Goal: Obtain resource: Download file/media

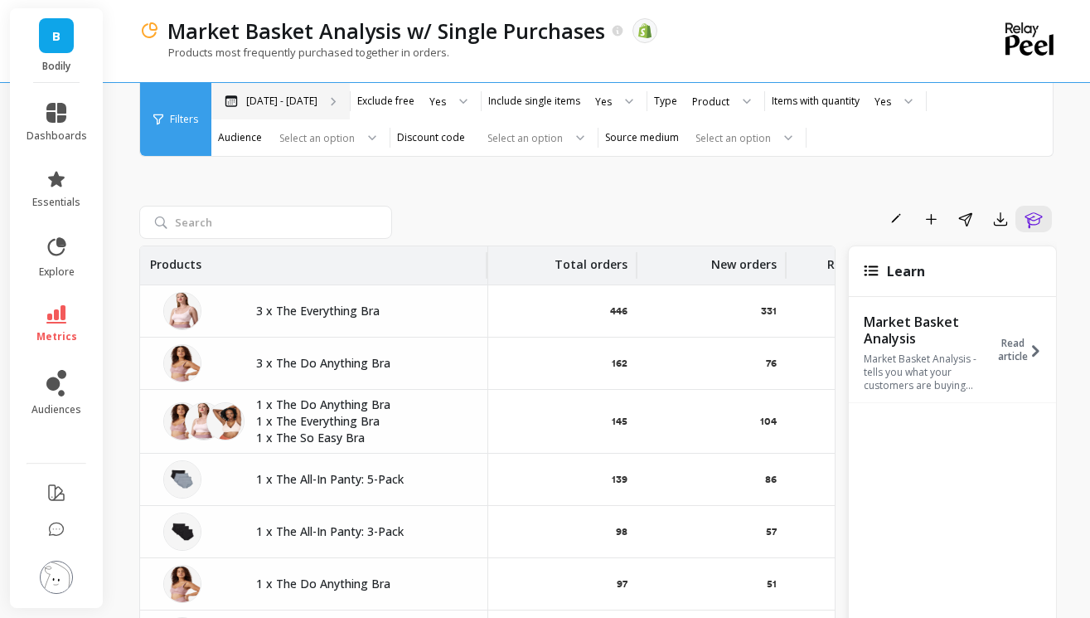
click at [306, 96] on p "Mar 6 - Oct 11" at bounding box center [281, 101] width 71 height 13
click at [265, 97] on p "Mar 6 - Oct 11" at bounding box center [281, 101] width 71 height 13
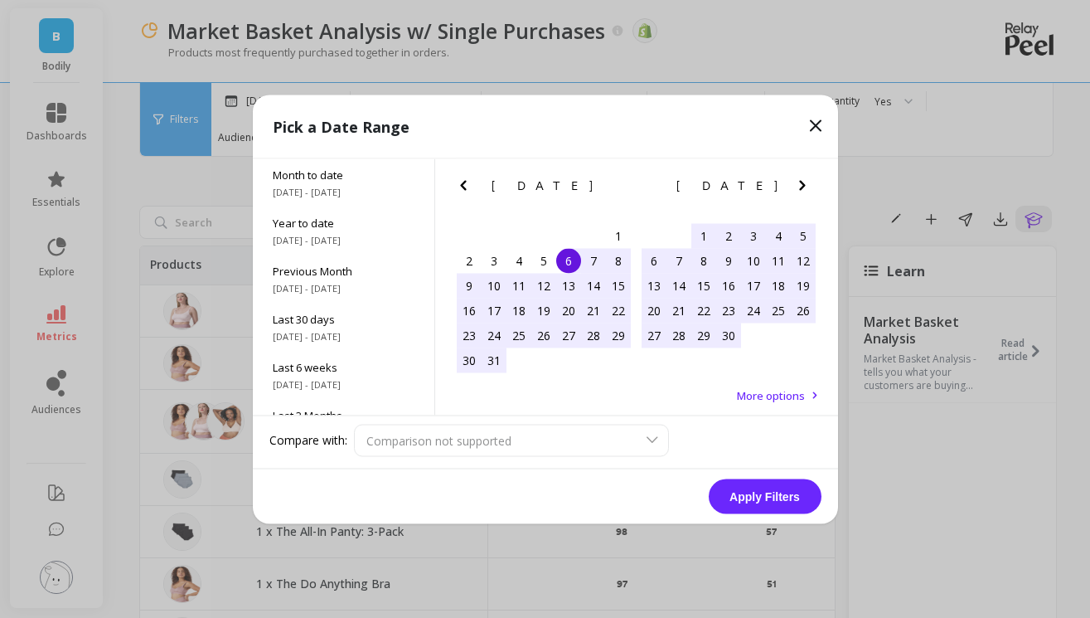
click at [795, 185] on icon "Next Month" at bounding box center [802, 185] width 20 height 20
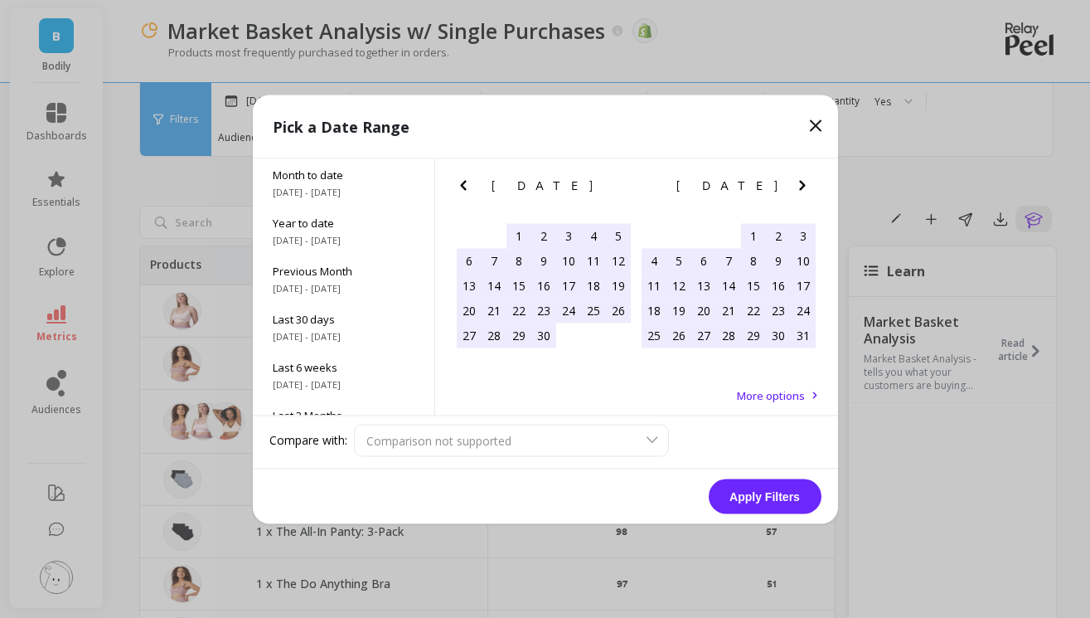
click at [795, 185] on icon "Next Month" at bounding box center [802, 185] width 20 height 20
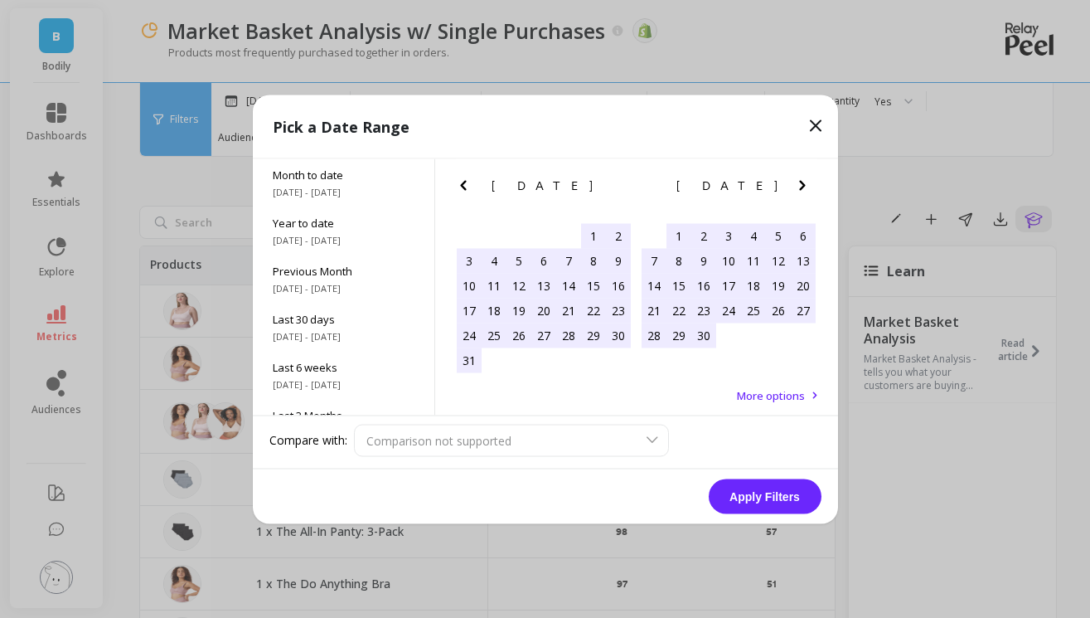
click at [795, 185] on icon "Next Month" at bounding box center [802, 185] width 20 height 20
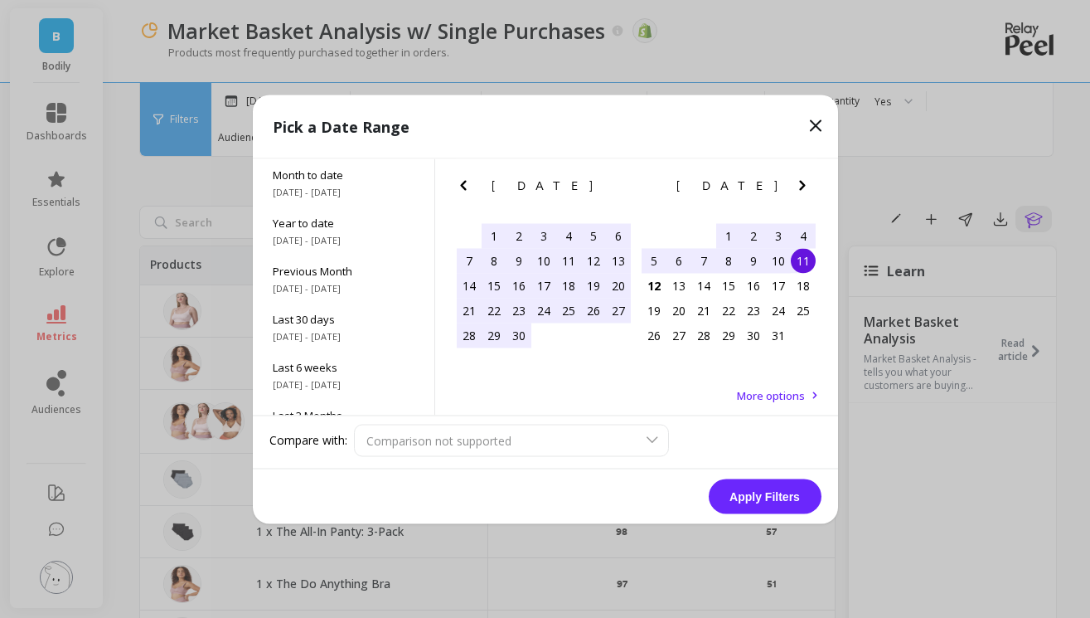
click at [729, 226] on div "1" at bounding box center [728, 235] width 25 height 25
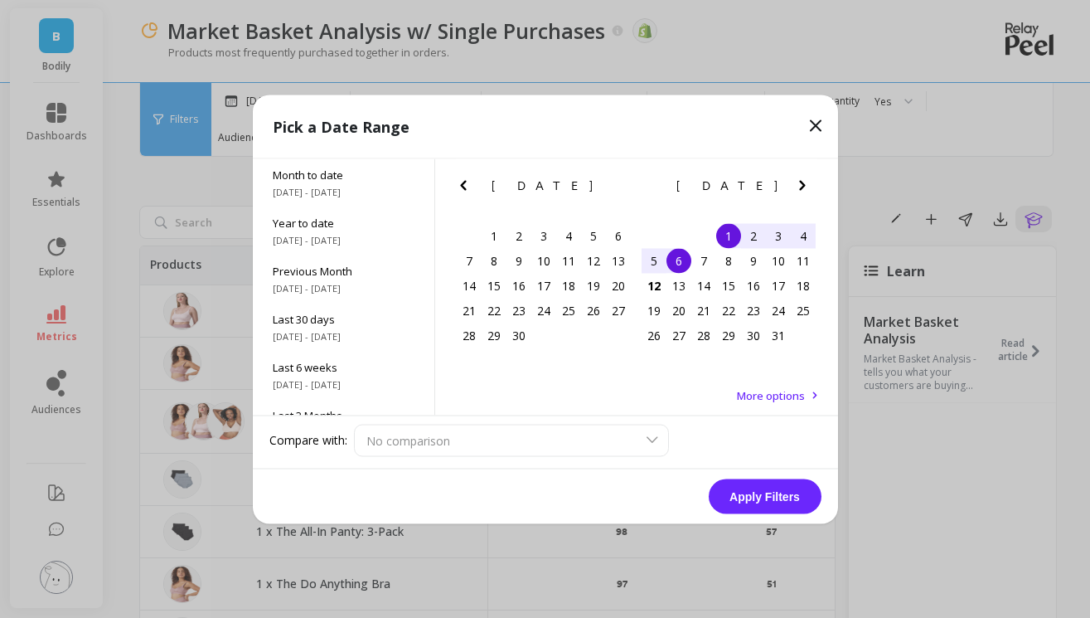
click at [678, 261] on div "6" at bounding box center [678, 260] width 25 height 25
click at [771, 497] on button "Apply Filters" at bounding box center [765, 495] width 113 height 35
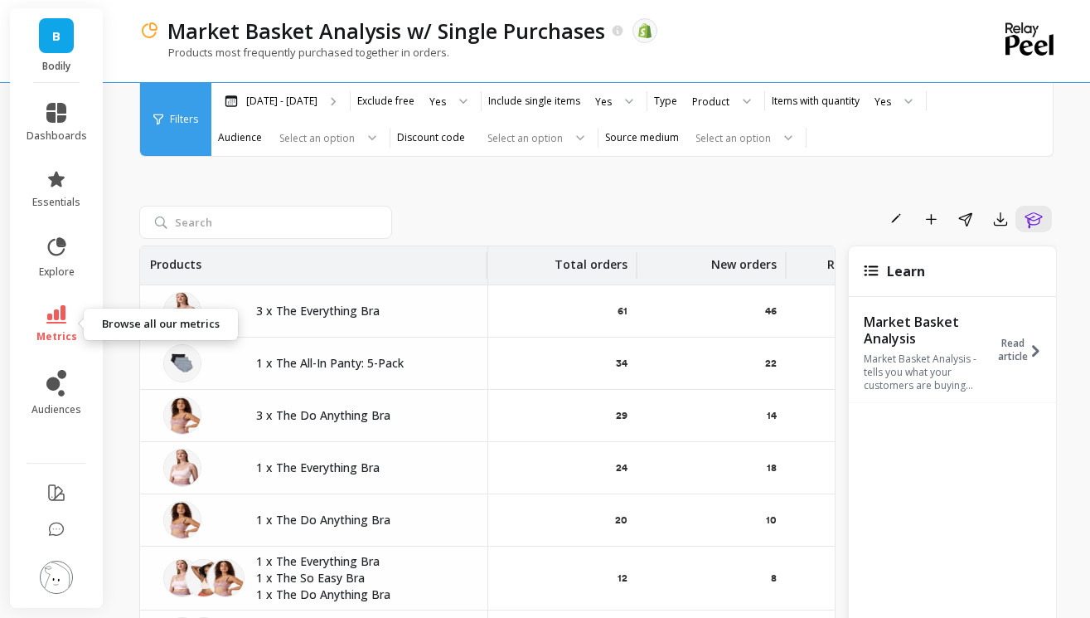
click at [62, 322] on icon at bounding box center [56, 314] width 20 height 18
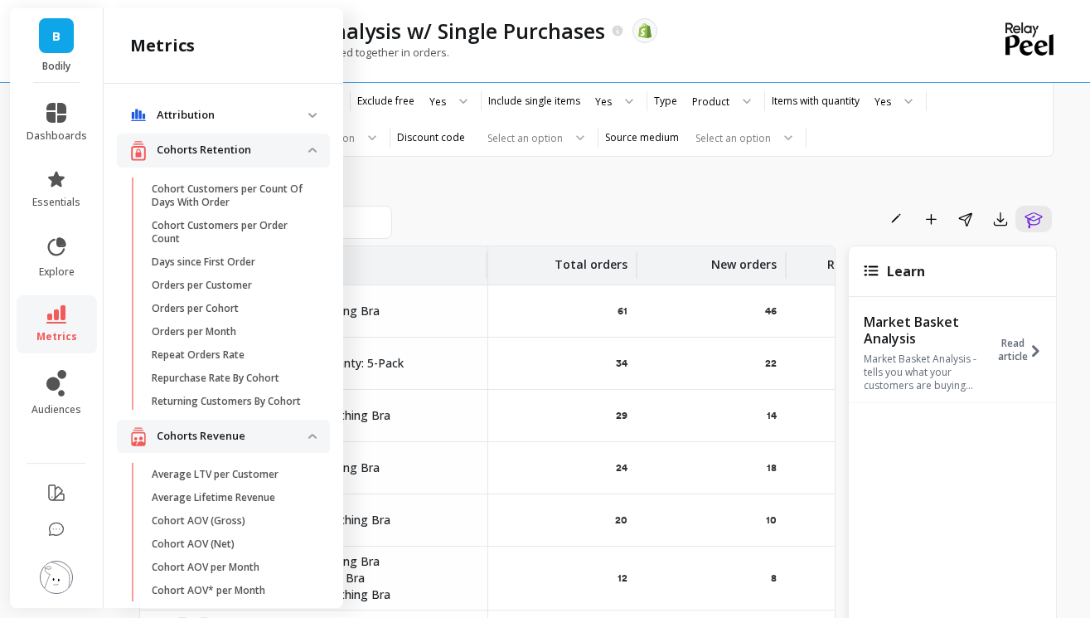
click at [473, 165] on div "Rename Add to Dashboard Share Export Learn Products Total orders New orders Ret…" at bounding box center [598, 437] width 918 height 700
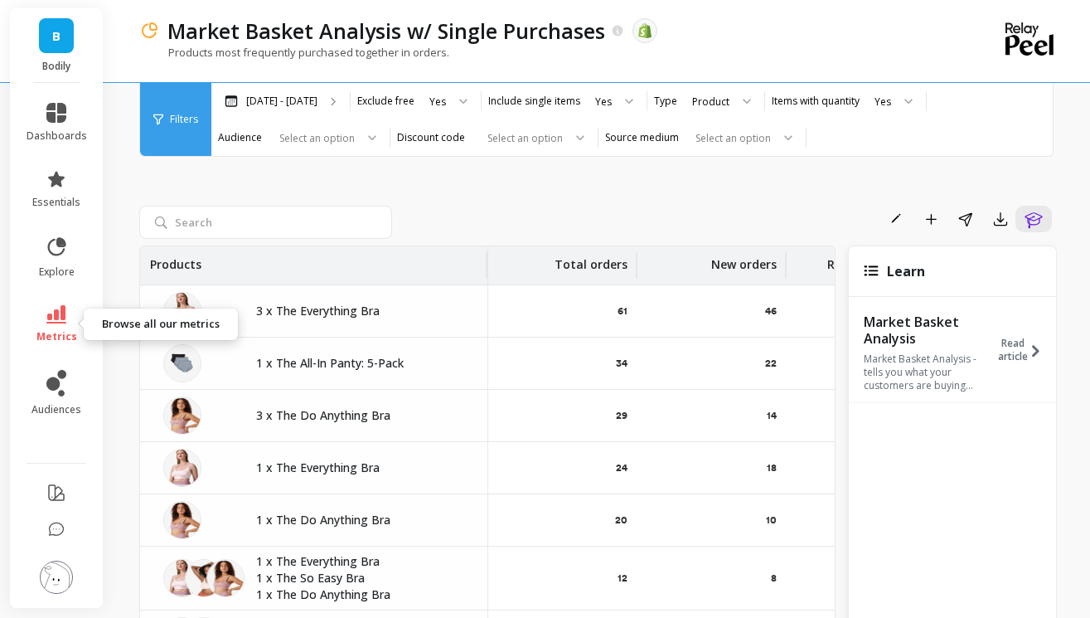
click at [62, 317] on icon at bounding box center [56, 314] width 20 height 18
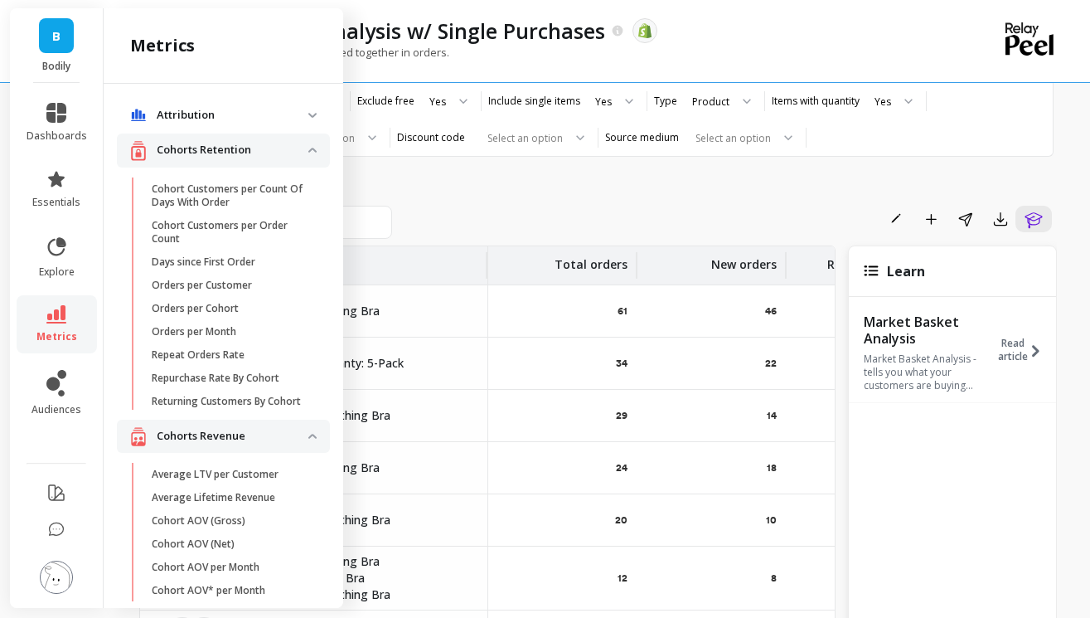
click at [309, 117] on img at bounding box center [312, 115] width 8 height 5
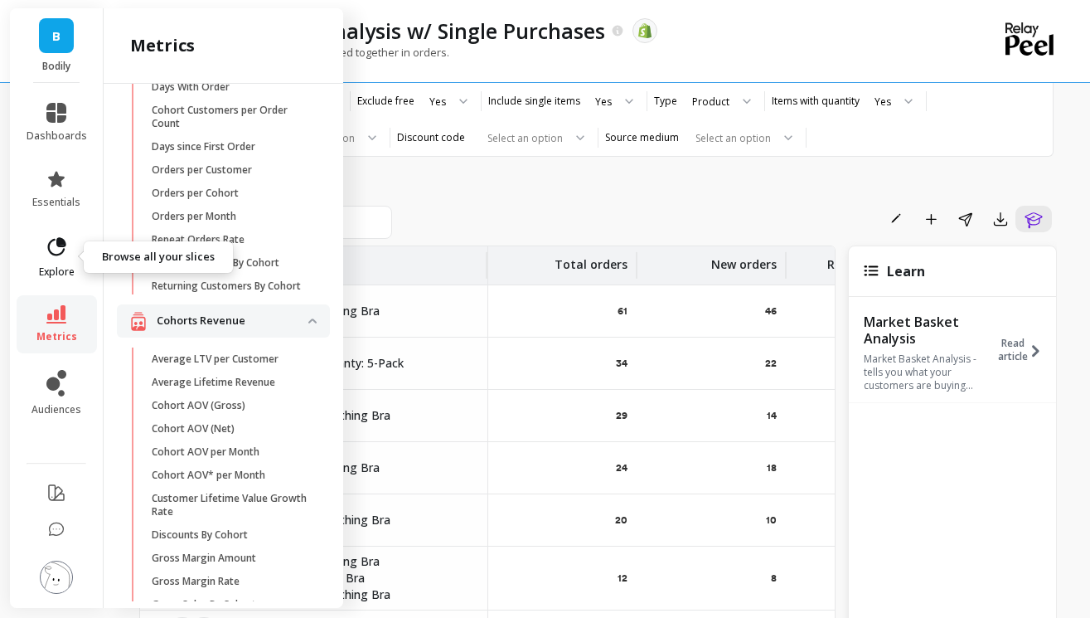
click at [46, 259] on link "explore" at bounding box center [57, 256] width 61 height 43
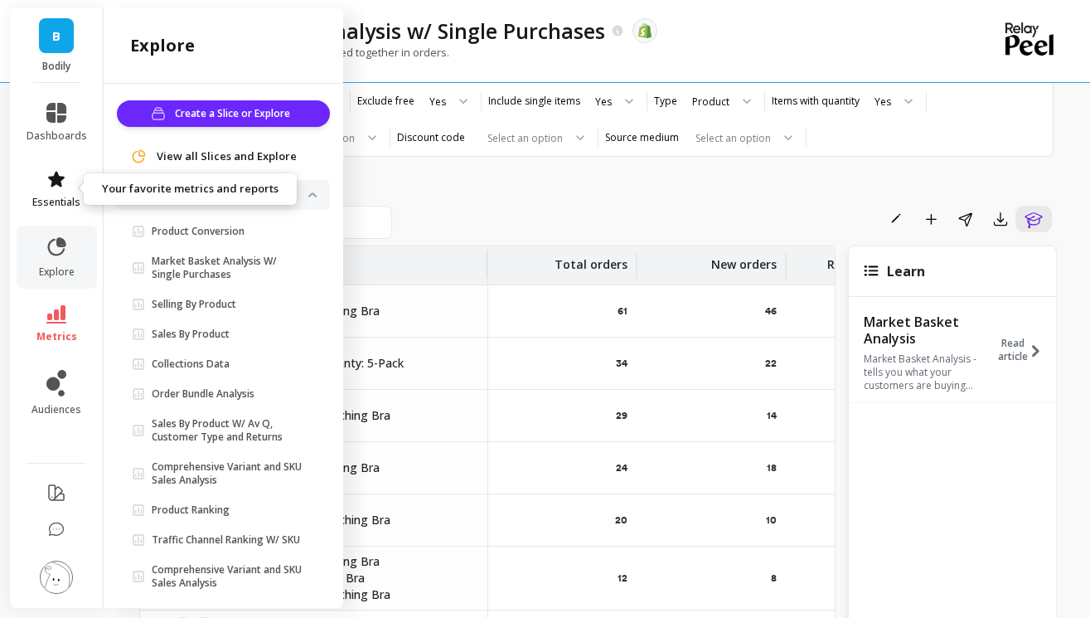
click at [56, 187] on icon at bounding box center [56, 179] width 20 height 20
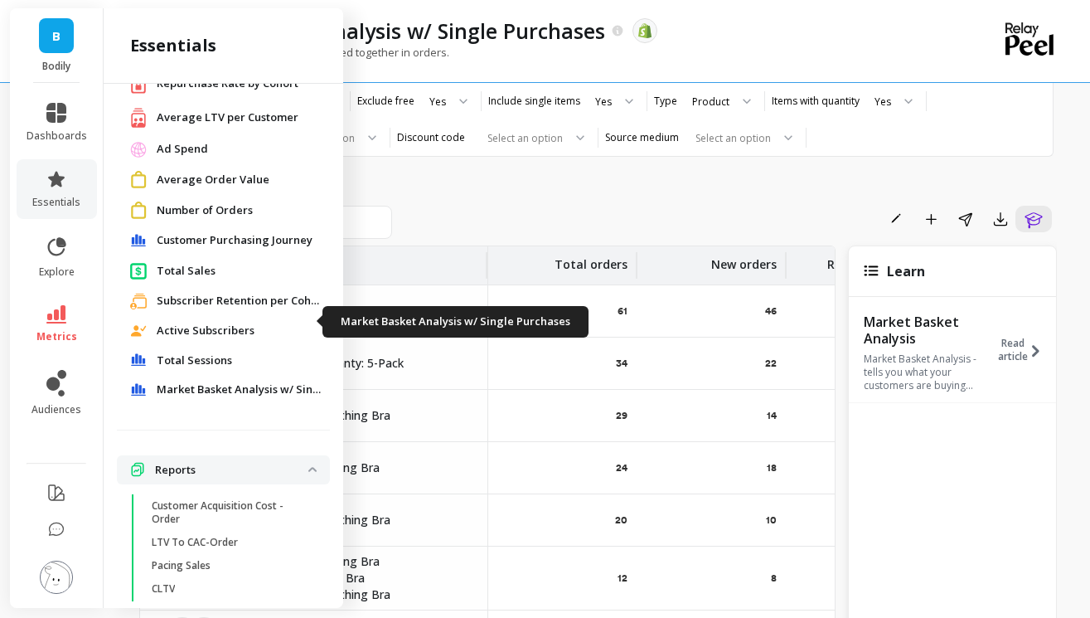
scroll to position [129, 0]
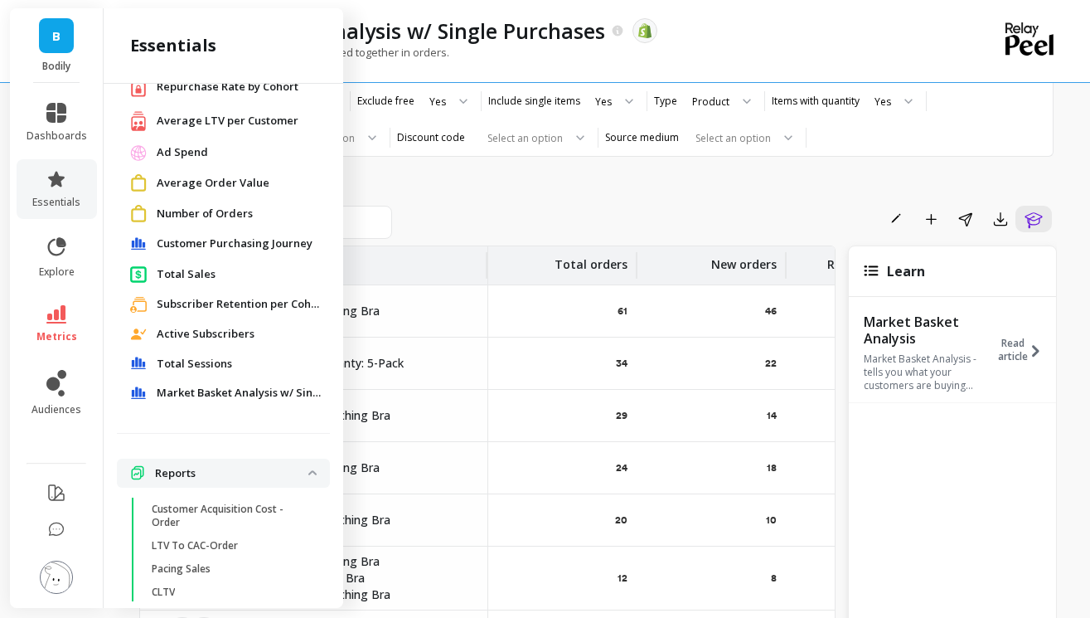
click at [238, 235] on div "Customer Purchasing Journey" at bounding box center [223, 244] width 213 height 30
click at [238, 243] on span "Customer Purchasing Journey" at bounding box center [235, 243] width 156 height 17
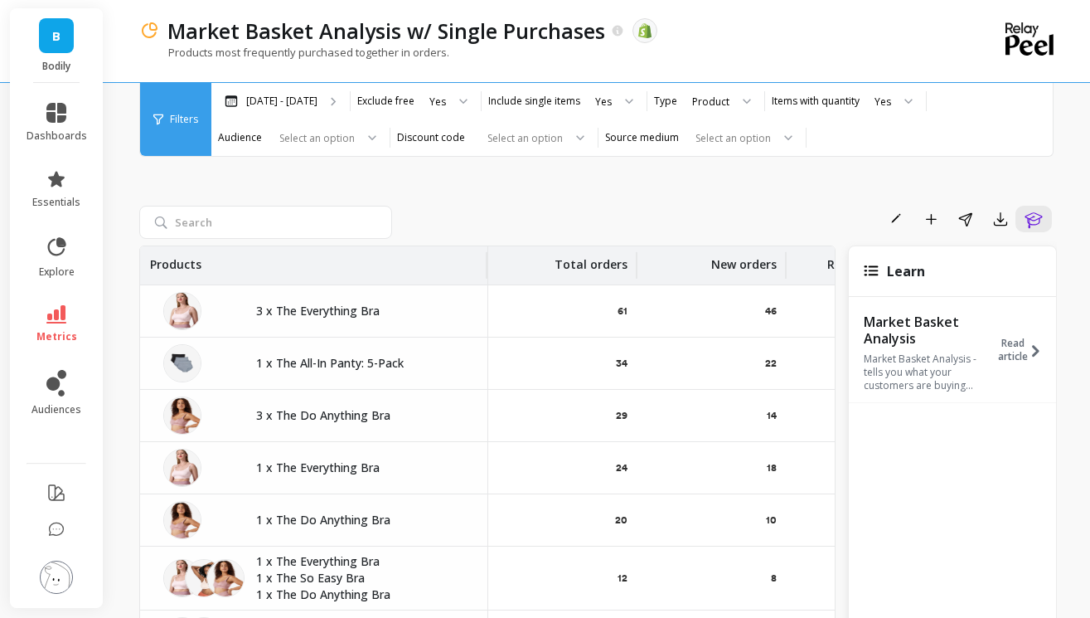
scroll to position [0, 0]
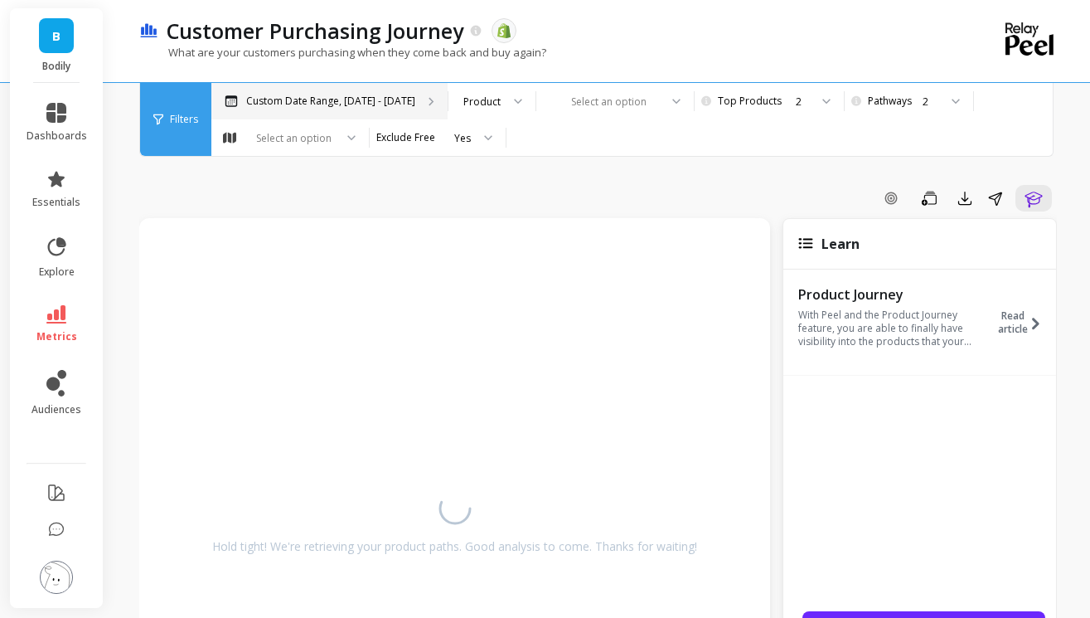
click at [390, 99] on p "Custom Date Range, May 1 - Oct 11" at bounding box center [330, 101] width 169 height 13
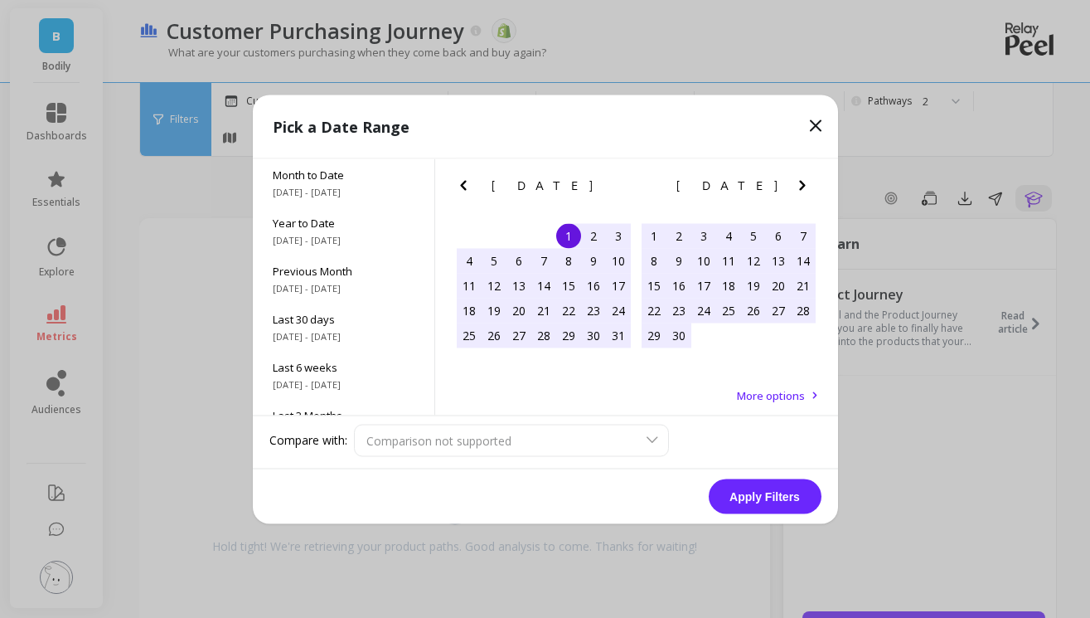
click at [801, 187] on icon "Next Month" at bounding box center [802, 185] width 6 height 10
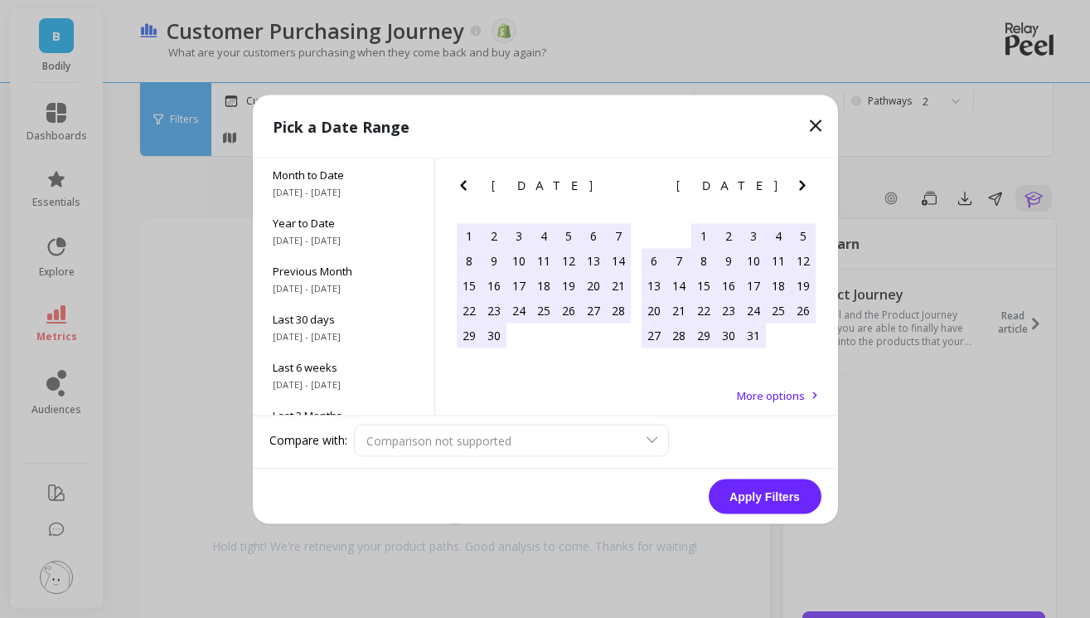
click at [465, 184] on icon "Previous Month" at bounding box center [463, 185] width 20 height 20
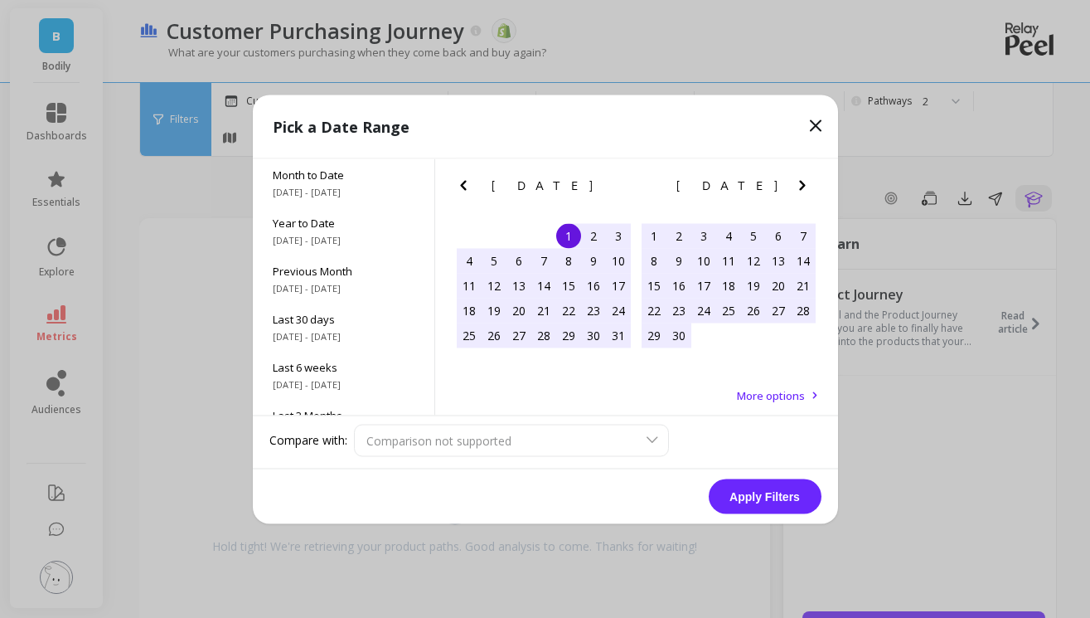
click at [807, 188] on icon "Next Month" at bounding box center [802, 185] width 20 height 20
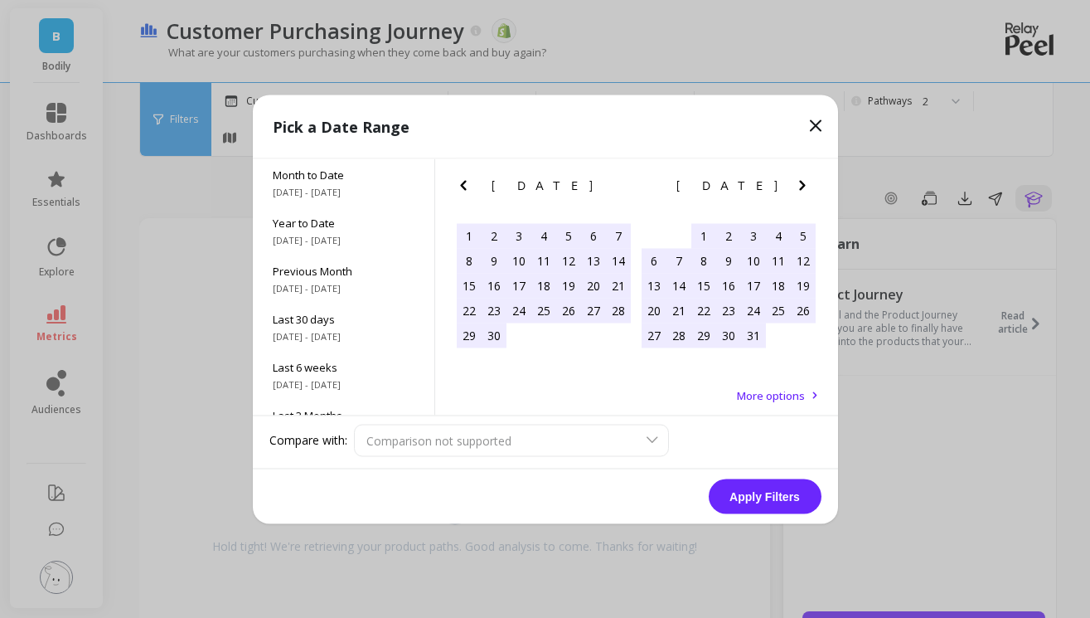
click at [807, 188] on icon "Next Month" at bounding box center [802, 185] width 20 height 20
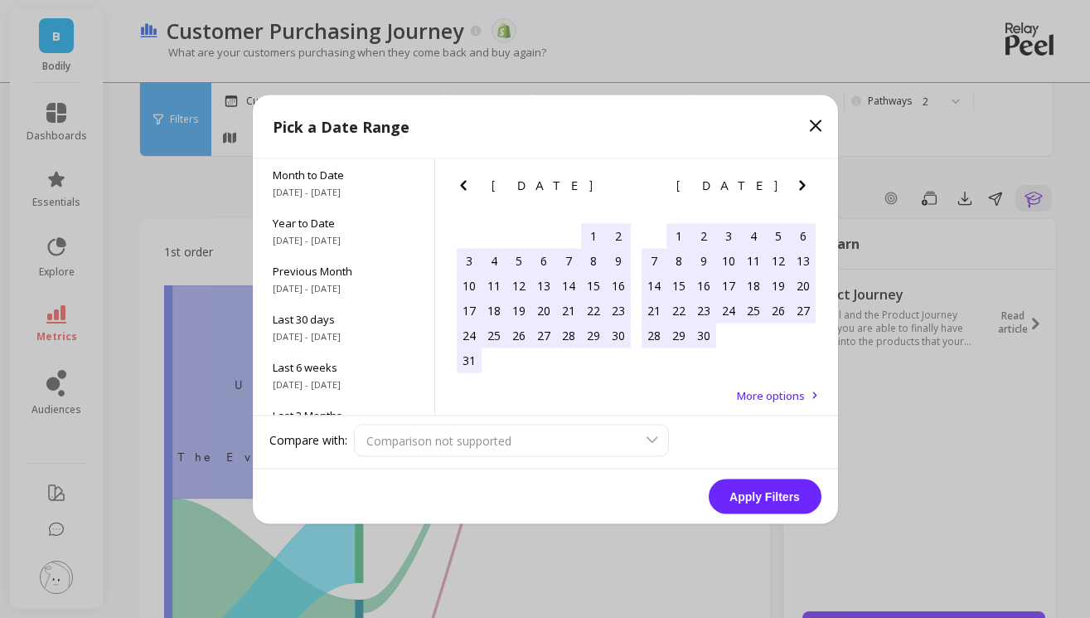
click at [807, 189] on icon "Next Month" at bounding box center [802, 185] width 20 height 20
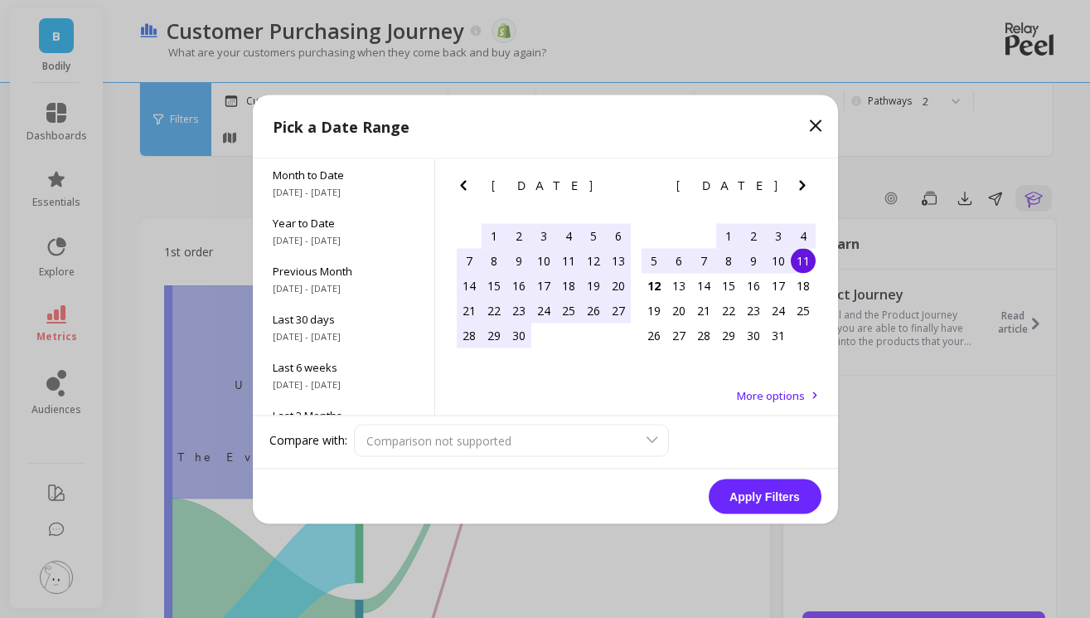
click at [725, 230] on div "1" at bounding box center [728, 235] width 25 height 25
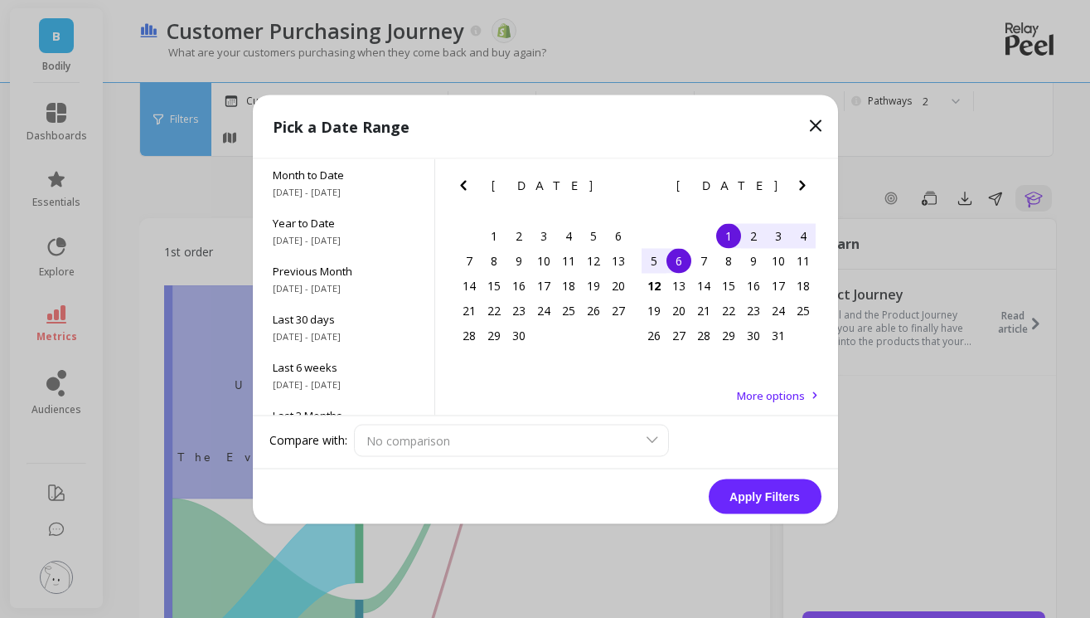
click at [680, 265] on div "6" at bounding box center [678, 260] width 25 height 25
click at [737, 494] on button "Apply Filters" at bounding box center [765, 495] width 113 height 35
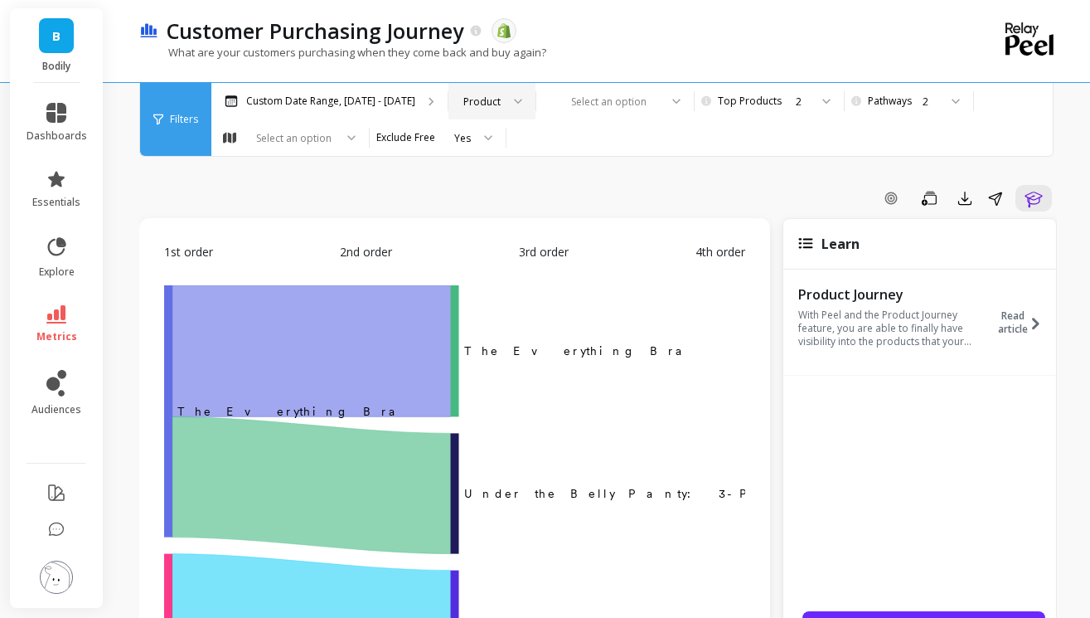
click at [502, 102] on div at bounding box center [512, 101] width 20 height 36
click at [752, 108] on div "2" at bounding box center [767, 102] width 83 height 16
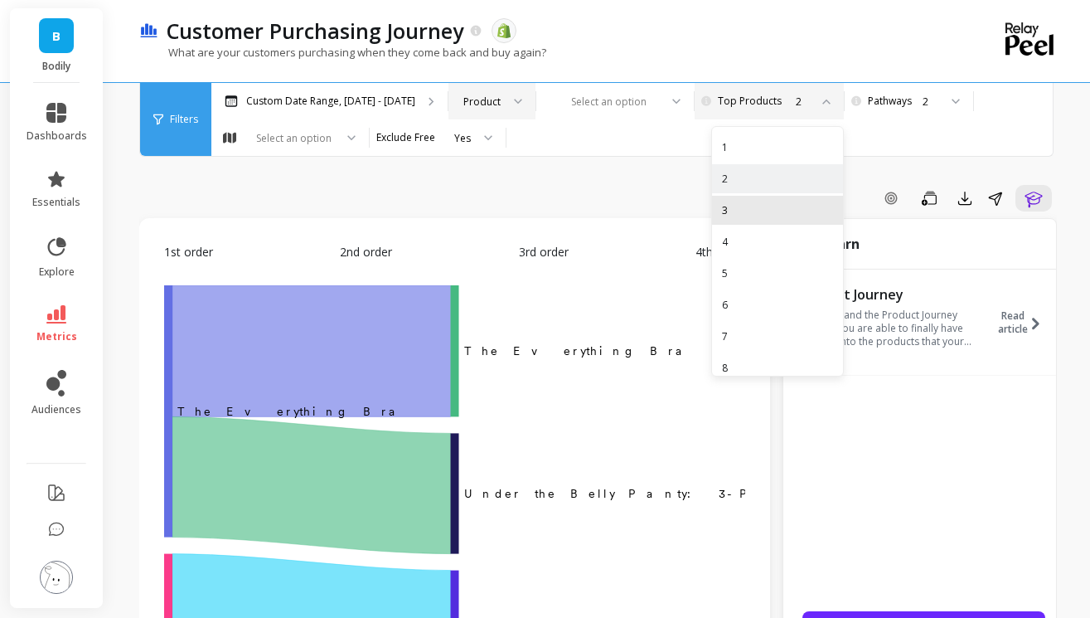
click at [722, 207] on div "3" at bounding box center [777, 210] width 111 height 16
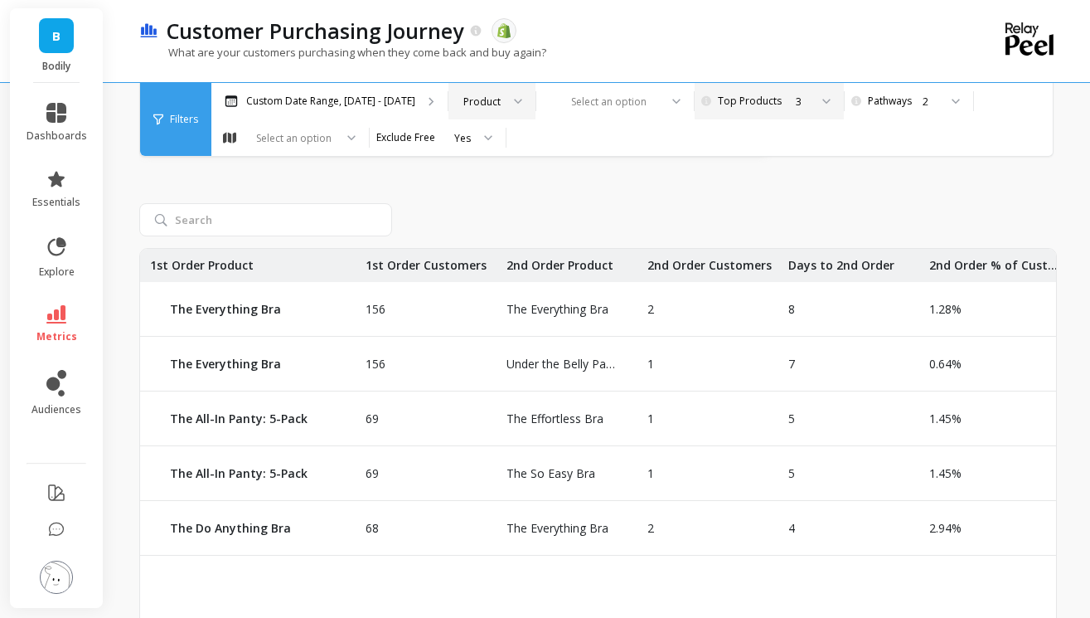
scroll to position [720, 0]
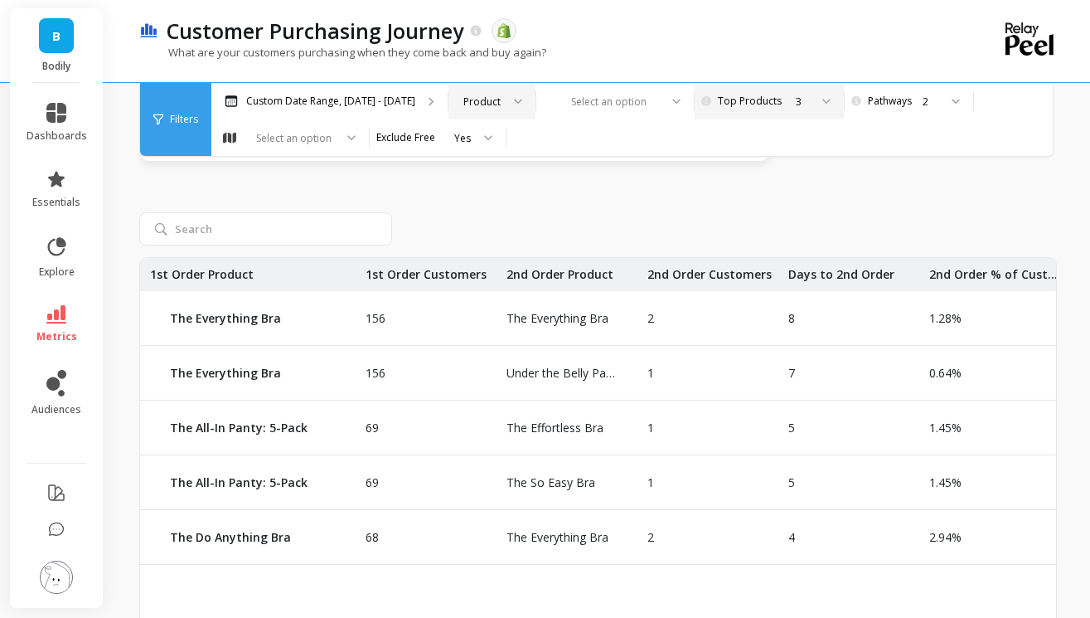
click at [811, 104] on div at bounding box center [821, 101] width 20 height 36
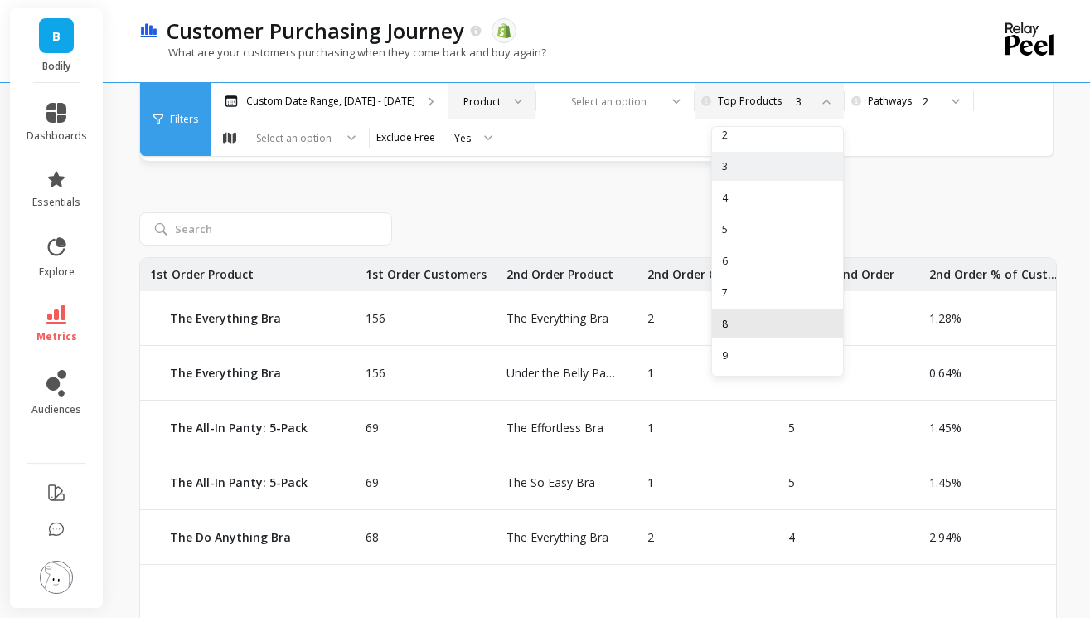
scroll to position [75, 0]
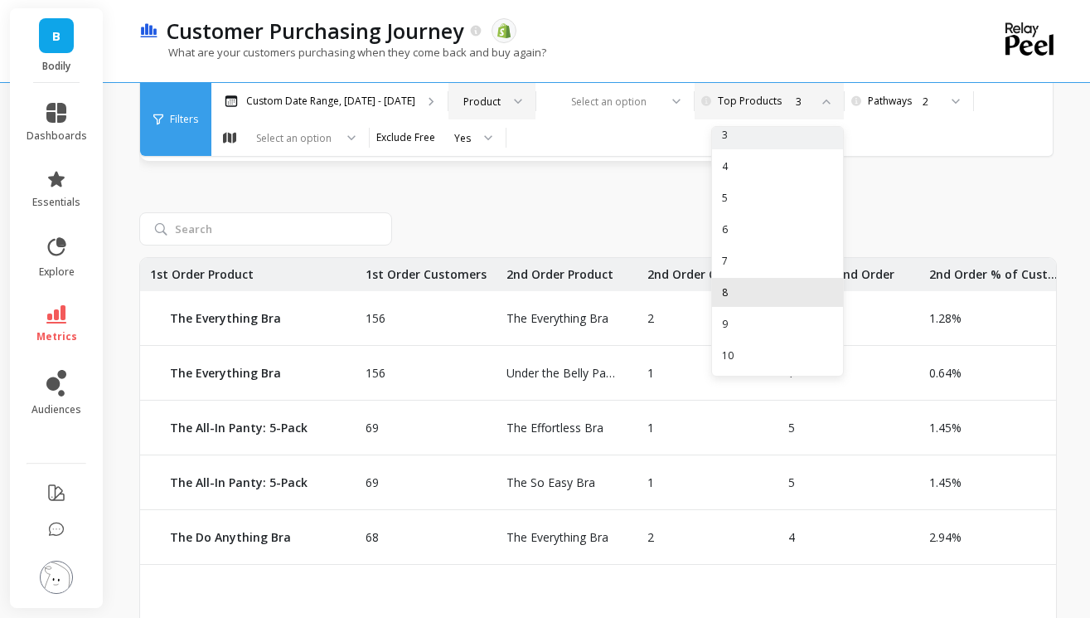
click at [739, 363] on div "10" at bounding box center [777, 355] width 131 height 29
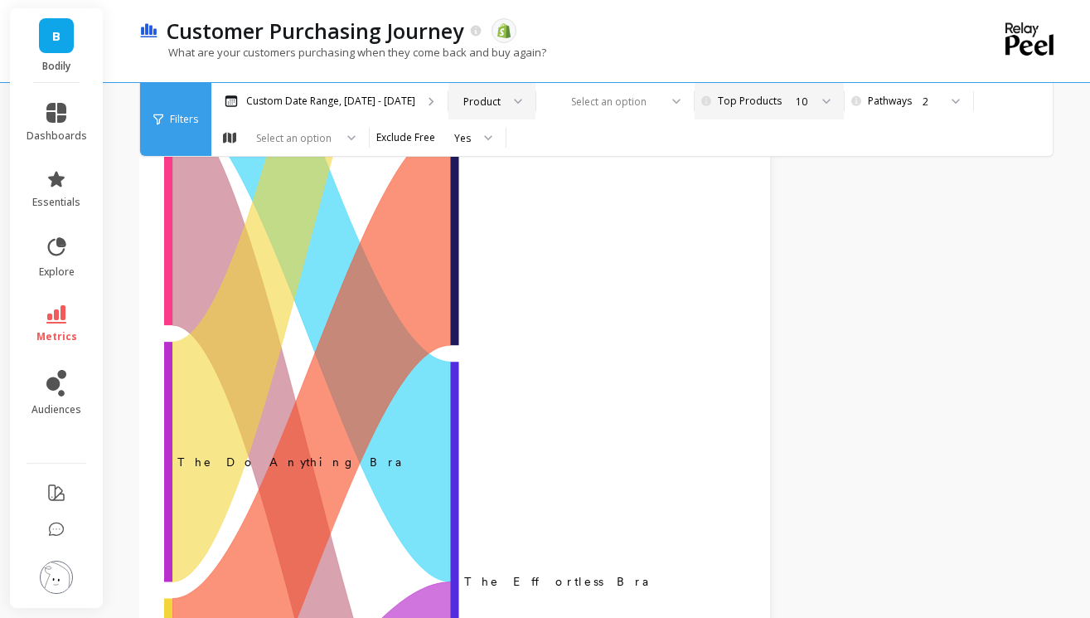
scroll to position [850, 0]
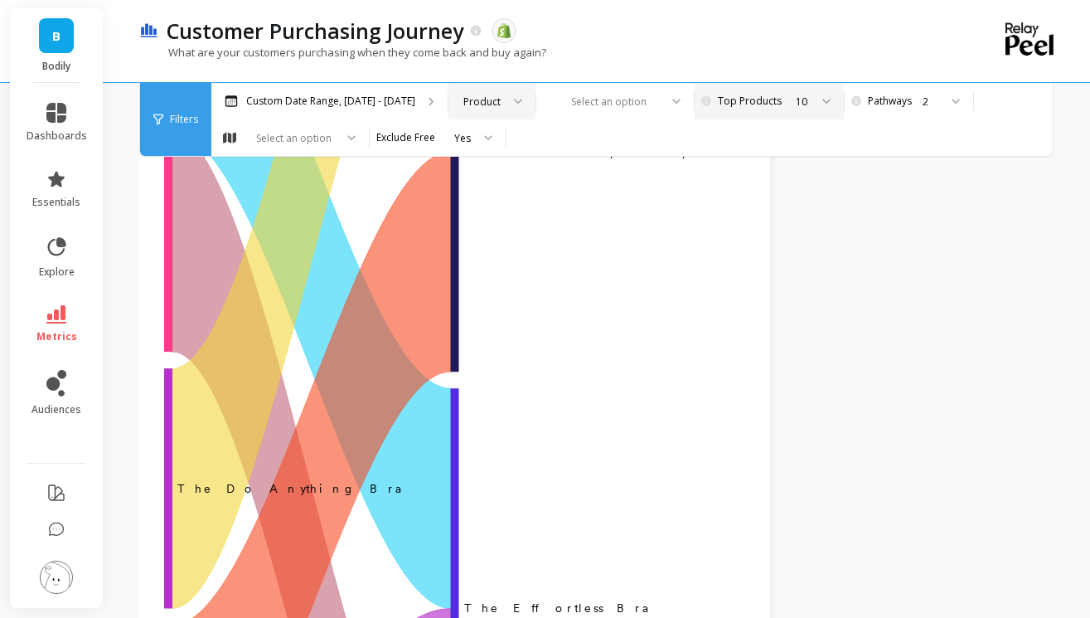
click at [502, 110] on div at bounding box center [512, 101] width 20 height 36
click at [475, 140] on div "Product" at bounding box center [491, 147] width 65 height 16
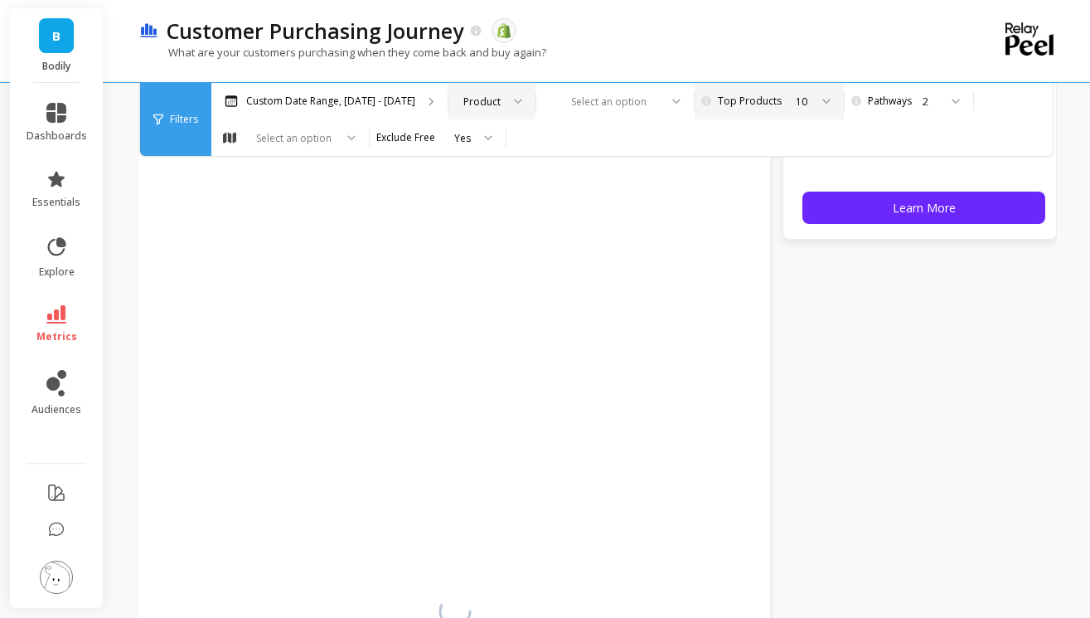
scroll to position [185, 0]
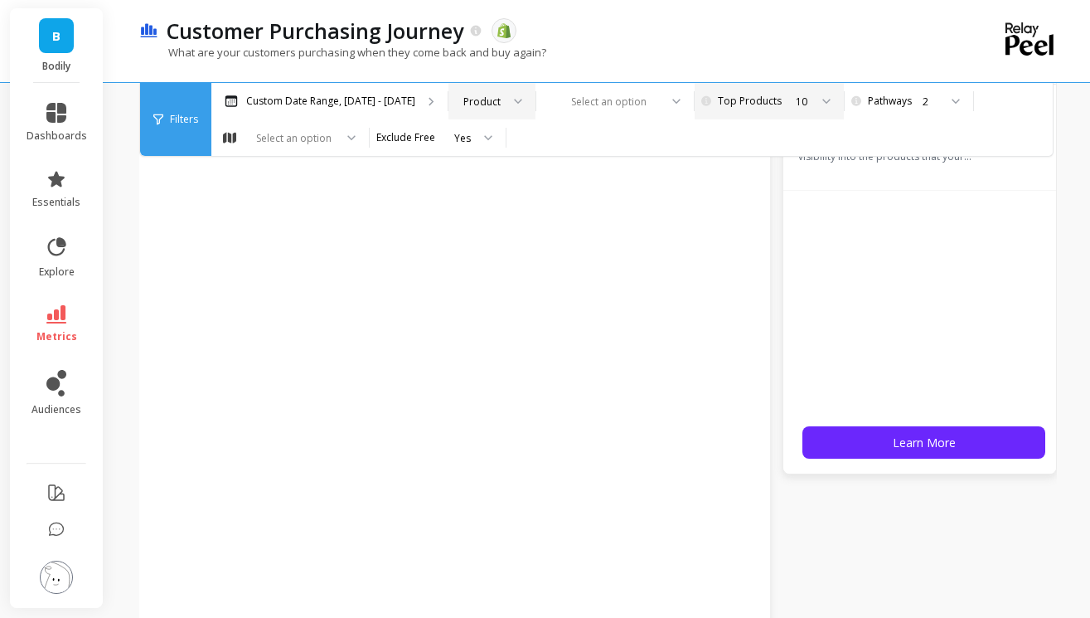
click at [718, 112] on div "10" at bounding box center [777, 101] width 133 height 36
click at [902, 92] on div "2" at bounding box center [917, 101] width 112 height 36
click at [855, 36] on div "Customer Purchasing Journey The data you are viewing comes from: Shopify" at bounding box center [539, 31] width 763 height 28
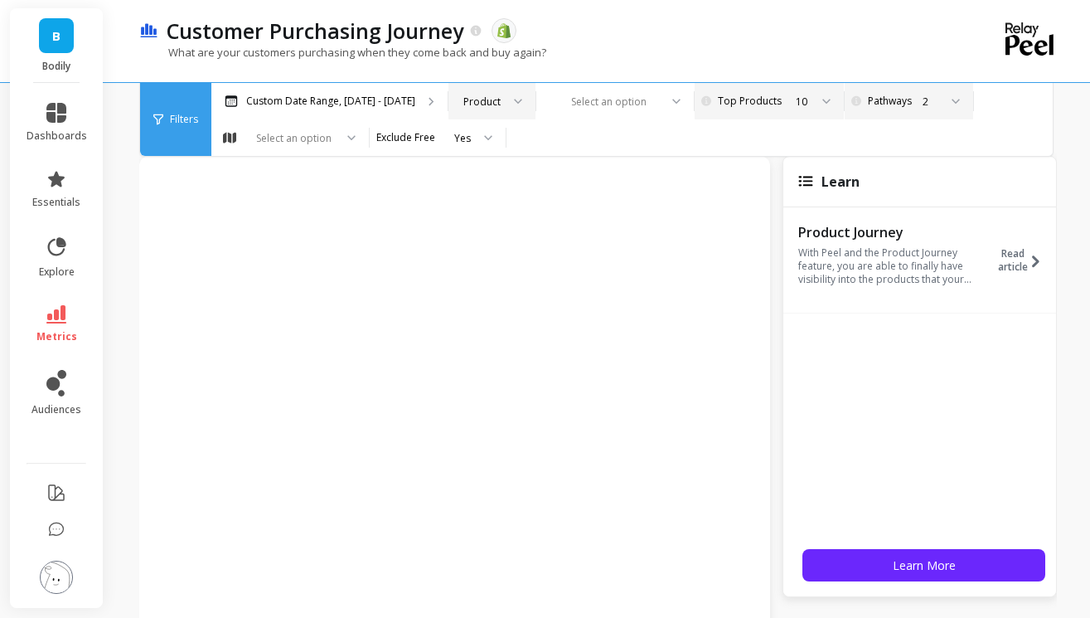
scroll to position [0, 0]
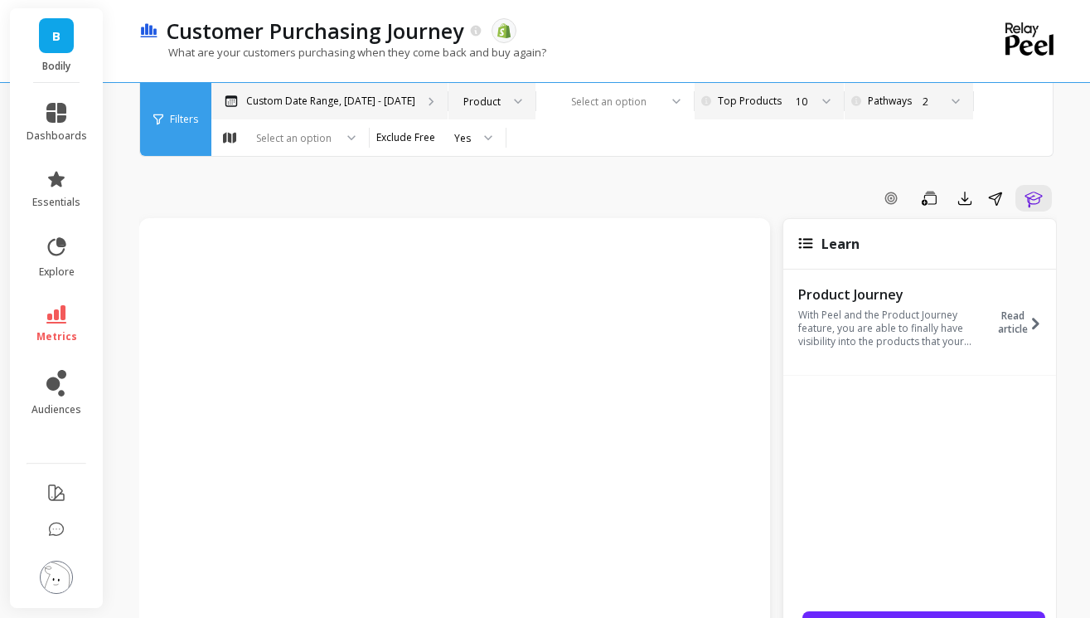
click at [345, 103] on p "Custom Date Range, [DATE] - [DATE]" at bounding box center [330, 101] width 169 height 13
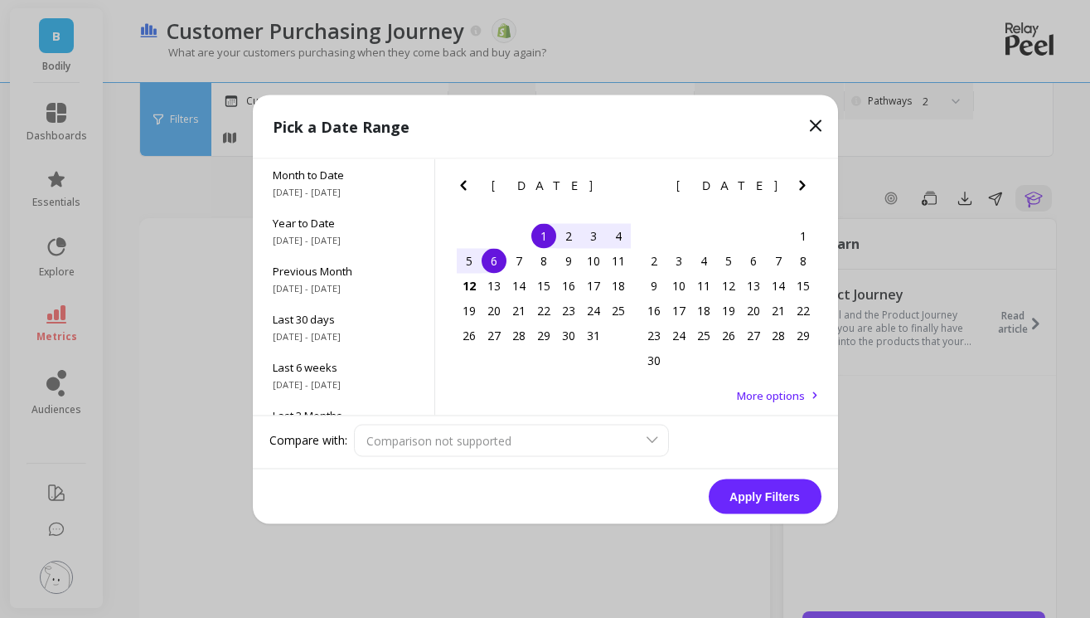
click at [812, 134] on icon at bounding box center [816, 125] width 20 height 20
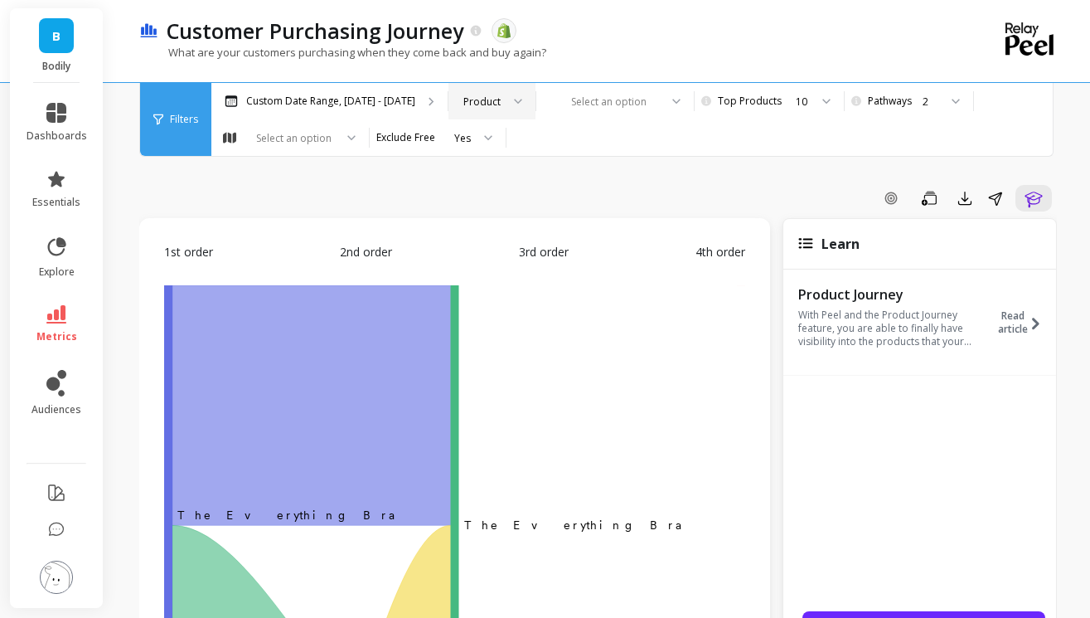
click at [476, 99] on div "Product" at bounding box center [481, 102] width 37 height 16
click at [482, 145] on div "Product" at bounding box center [491, 147] width 65 height 16
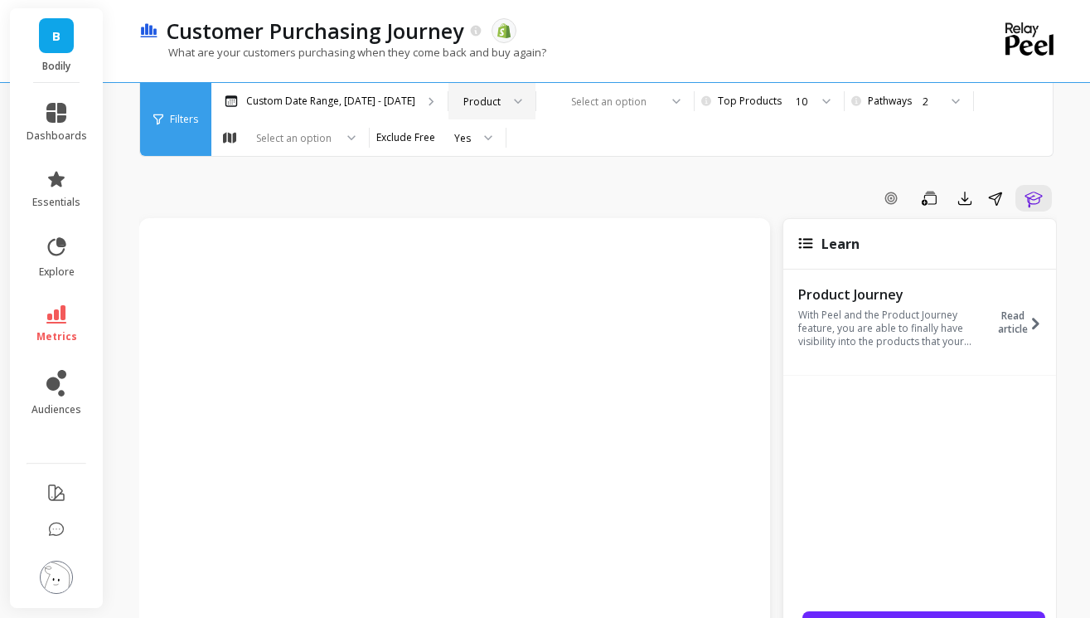
click at [165, 128] on div "Filters" at bounding box center [175, 119] width 71 height 73
click at [172, 113] on span "Filters" at bounding box center [184, 119] width 28 height 13
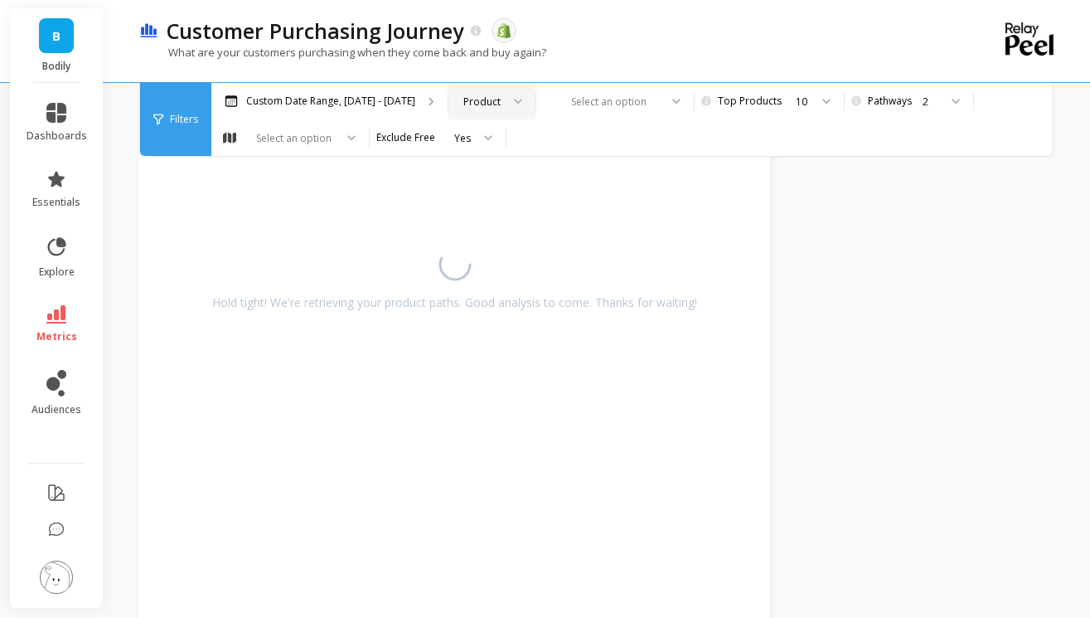
scroll to position [618, 0]
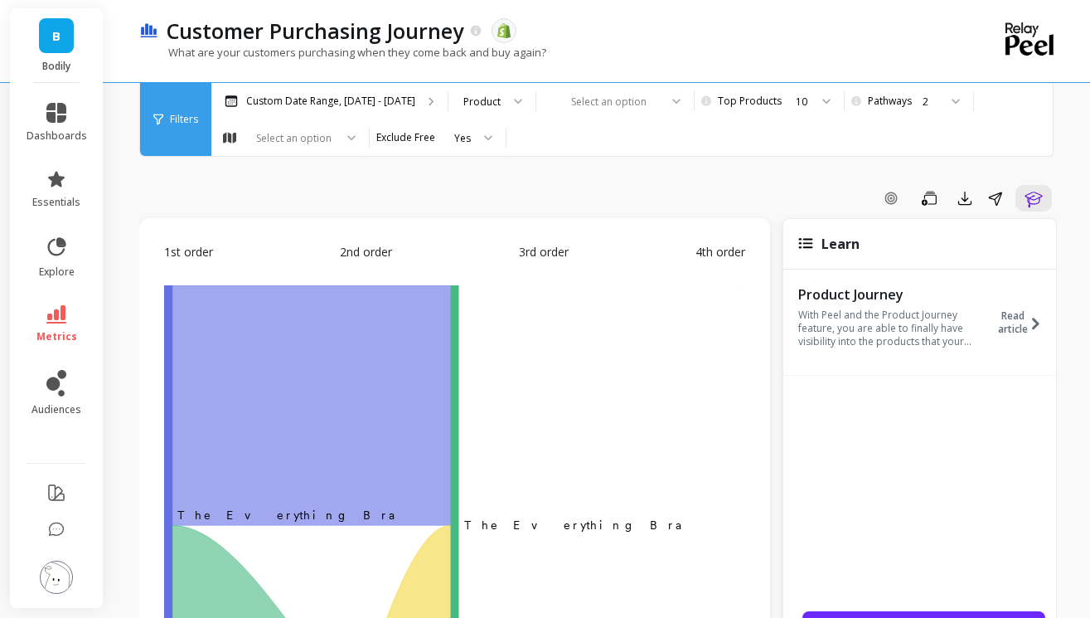
click at [177, 96] on div "Filters" at bounding box center [175, 119] width 71 height 73
click at [182, 119] on span "Filters" at bounding box center [184, 119] width 28 height 13
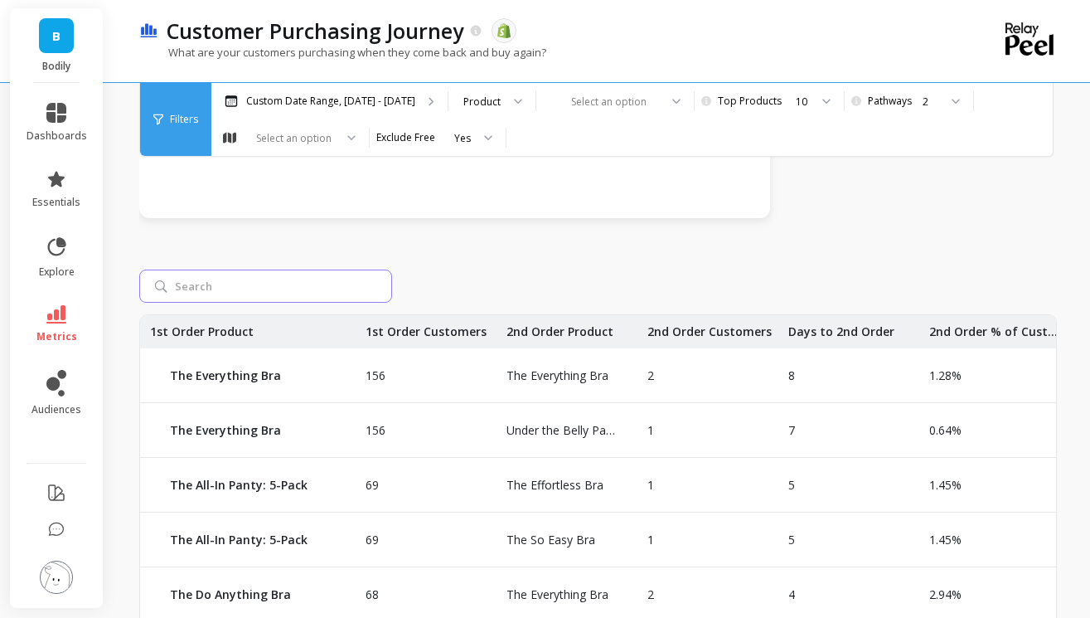
click at [250, 276] on input "search" at bounding box center [265, 285] width 253 height 33
type input "effortless"
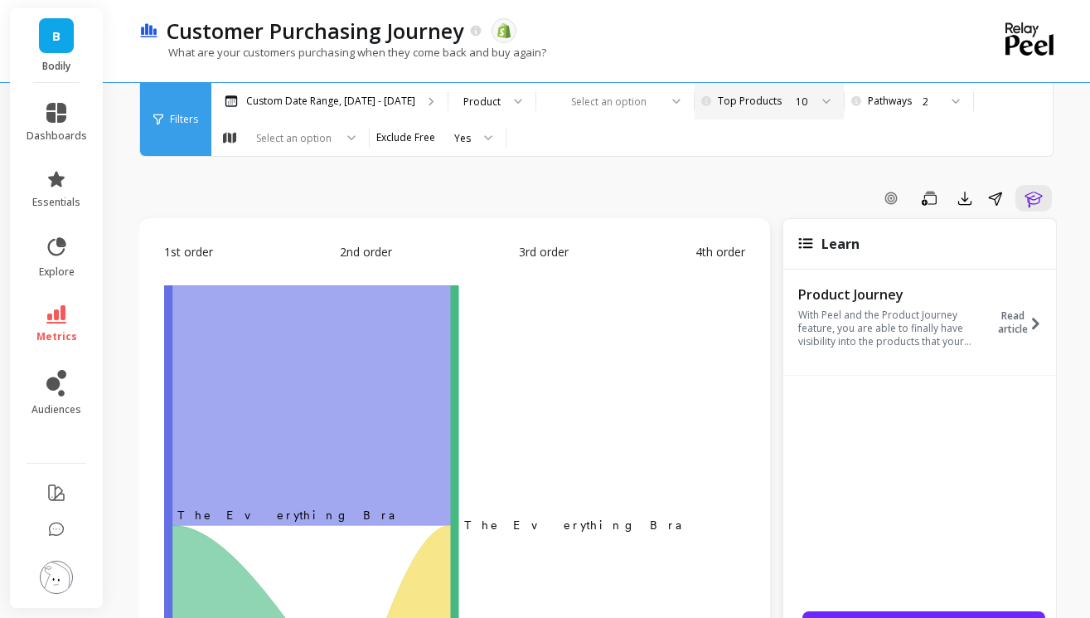
click at [726, 108] on div "10" at bounding box center [767, 102] width 83 height 16
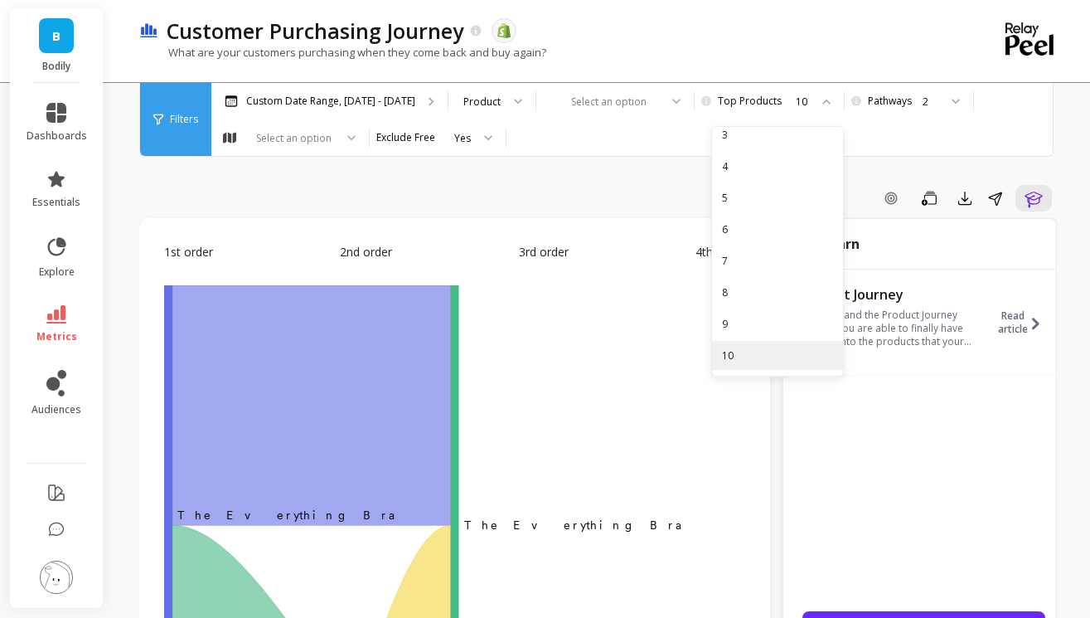
click at [500, 211] on div "Add Goal Save Export Share Learn" at bounding box center [598, 201] width 918 height 33
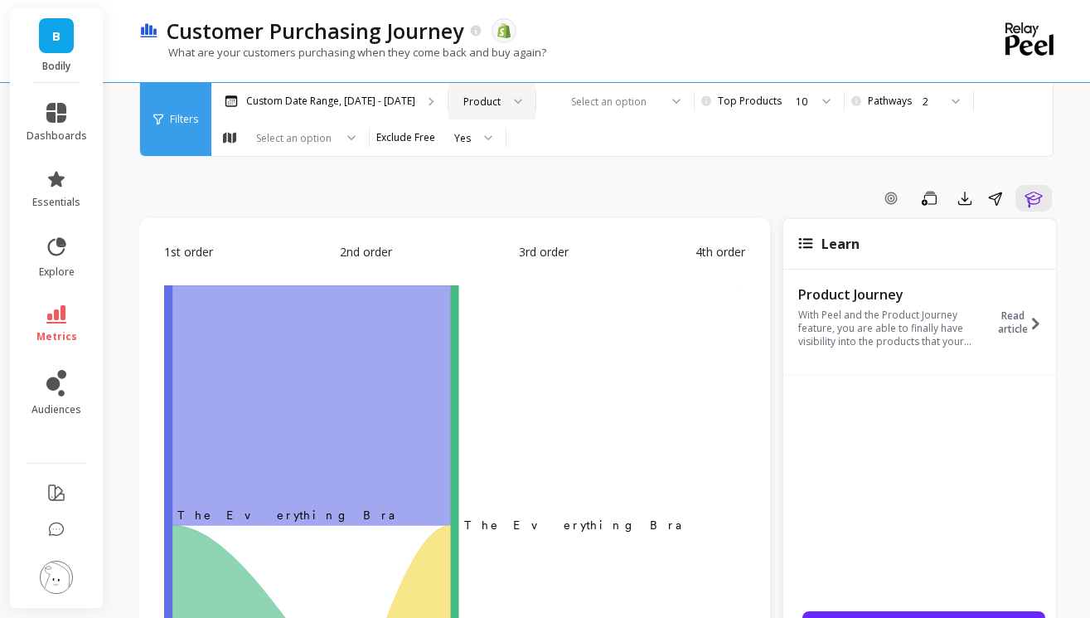
click at [477, 87] on div "Product" at bounding box center [491, 101] width 87 height 36
click at [693, 41] on div "Customer Purchasing Journey The data you are viewing comes from: Shopify" at bounding box center [539, 31] width 763 height 28
click at [181, 126] on div "Filters" at bounding box center [175, 119] width 71 height 73
click at [66, 315] on link "metrics" at bounding box center [57, 324] width 61 height 38
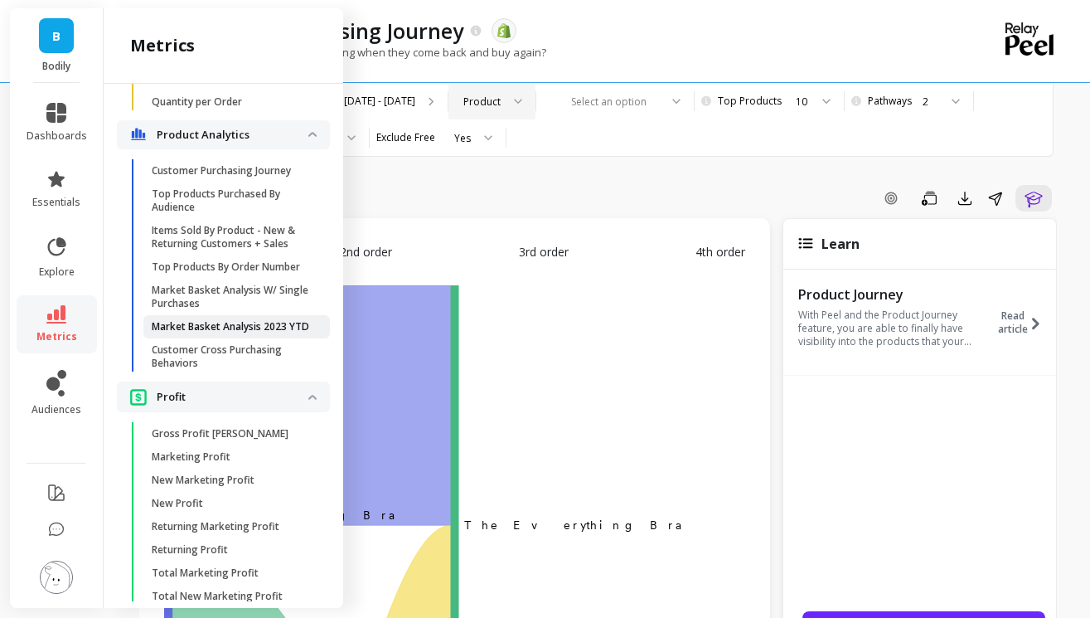
scroll to position [3222, 0]
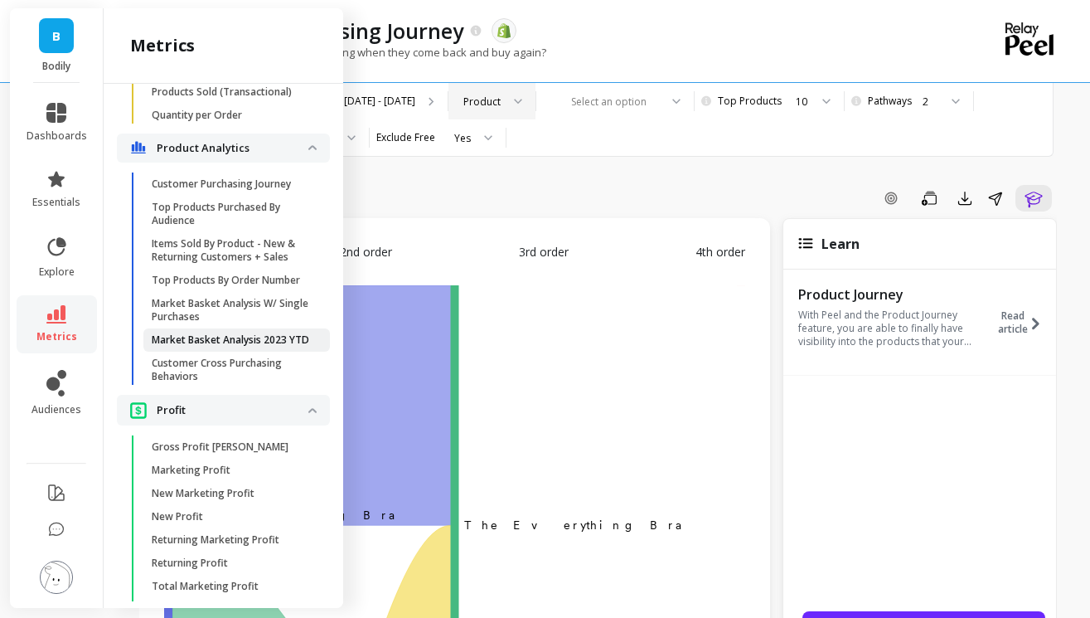
click at [214, 345] on p "Market Basket Analysis 2023 YTD" at bounding box center [231, 339] width 158 height 13
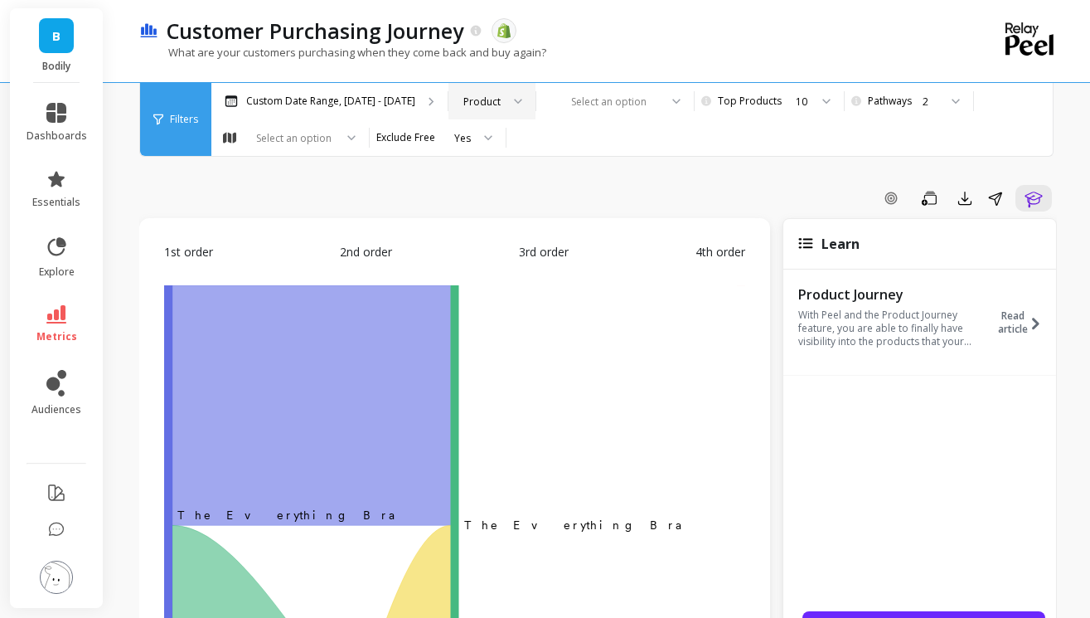
scroll to position [0, 0]
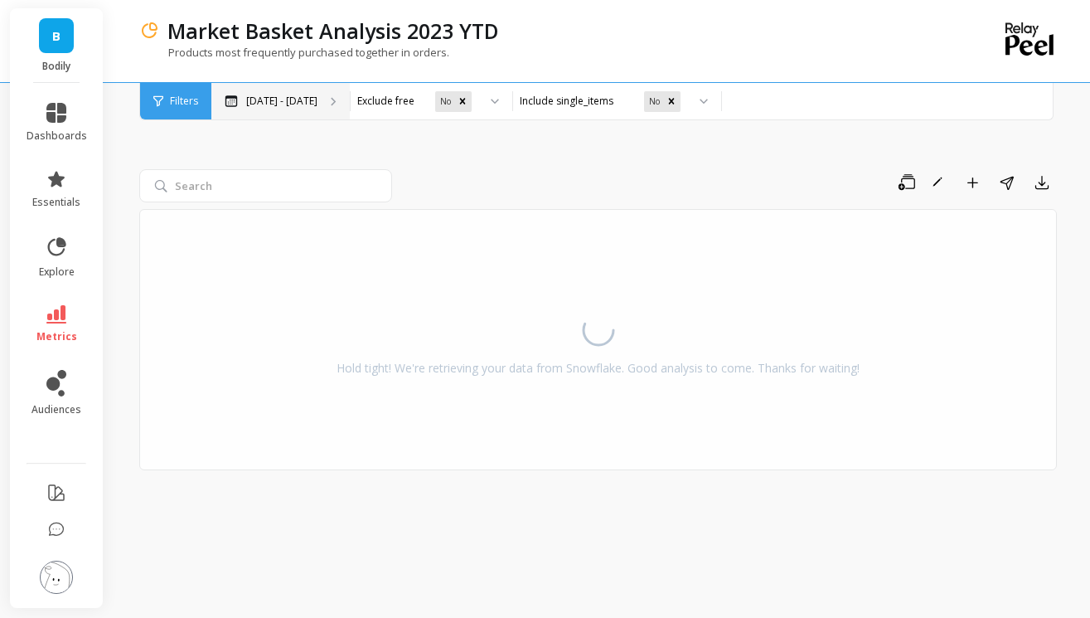
click at [292, 101] on p "Jan 1, 2023 - Oct 11, 2025" at bounding box center [281, 101] width 71 height 13
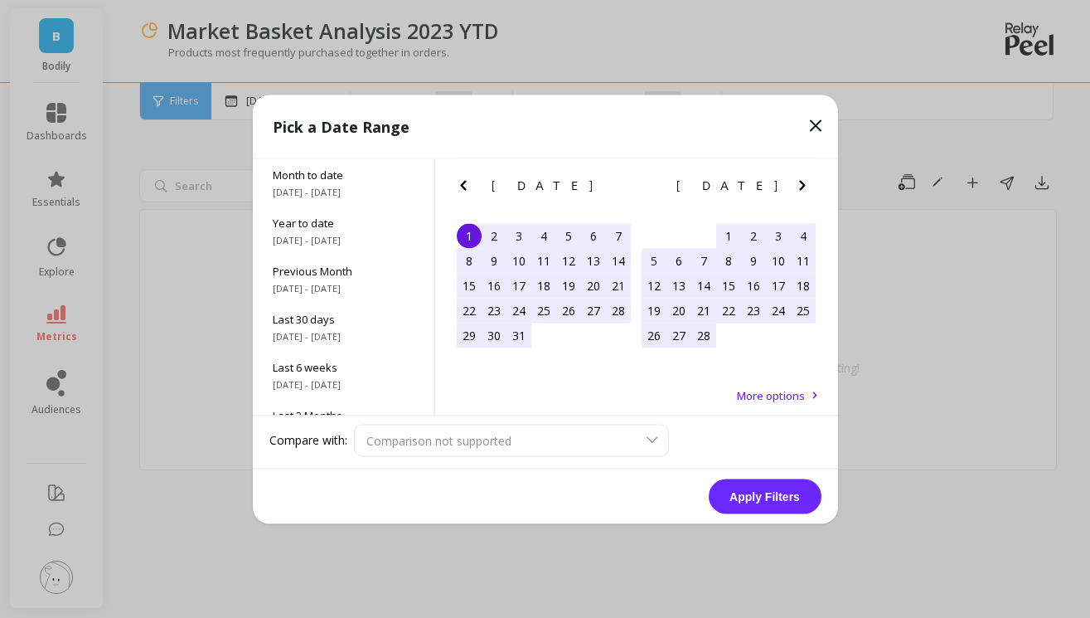
click at [805, 184] on icon "Next Month" at bounding box center [802, 185] width 20 height 20
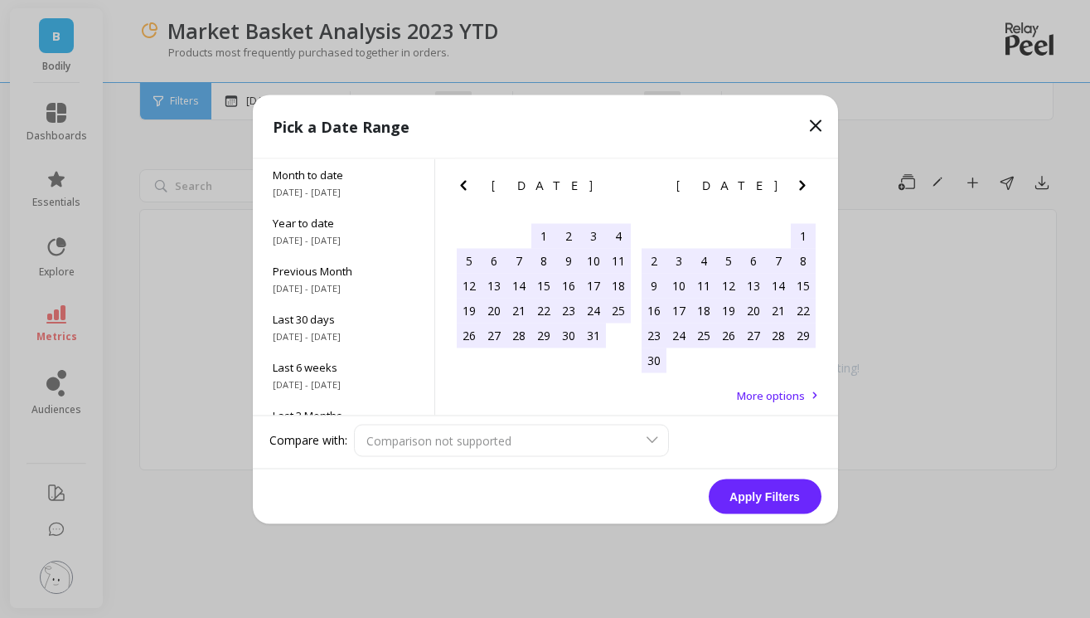
click at [805, 186] on icon "Next Month" at bounding box center [802, 185] width 20 height 20
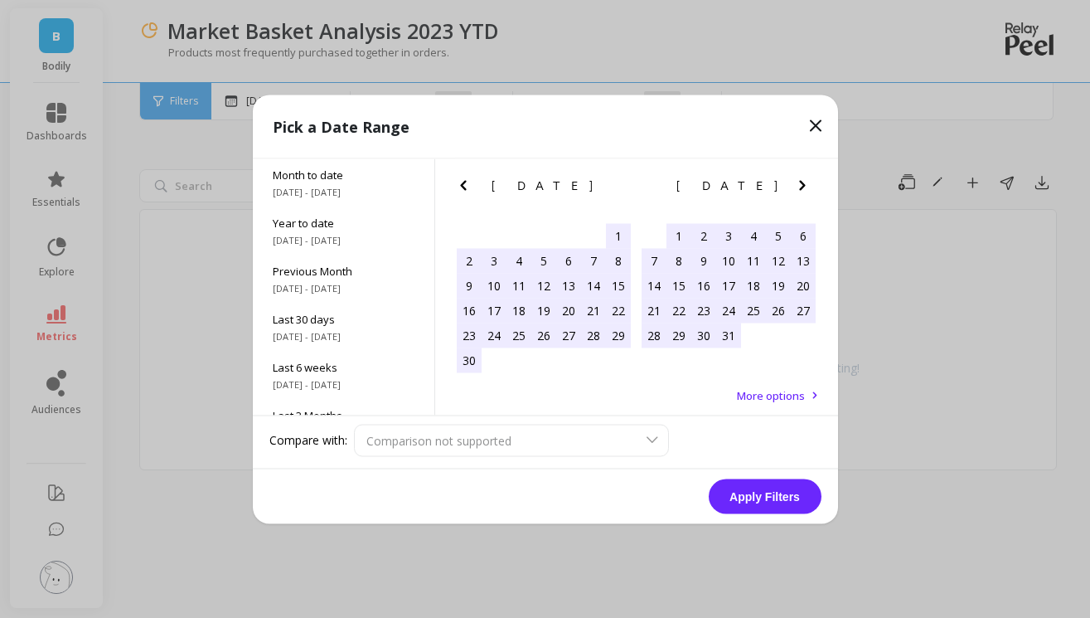
click at [805, 186] on icon "Next Month" at bounding box center [802, 185] width 20 height 20
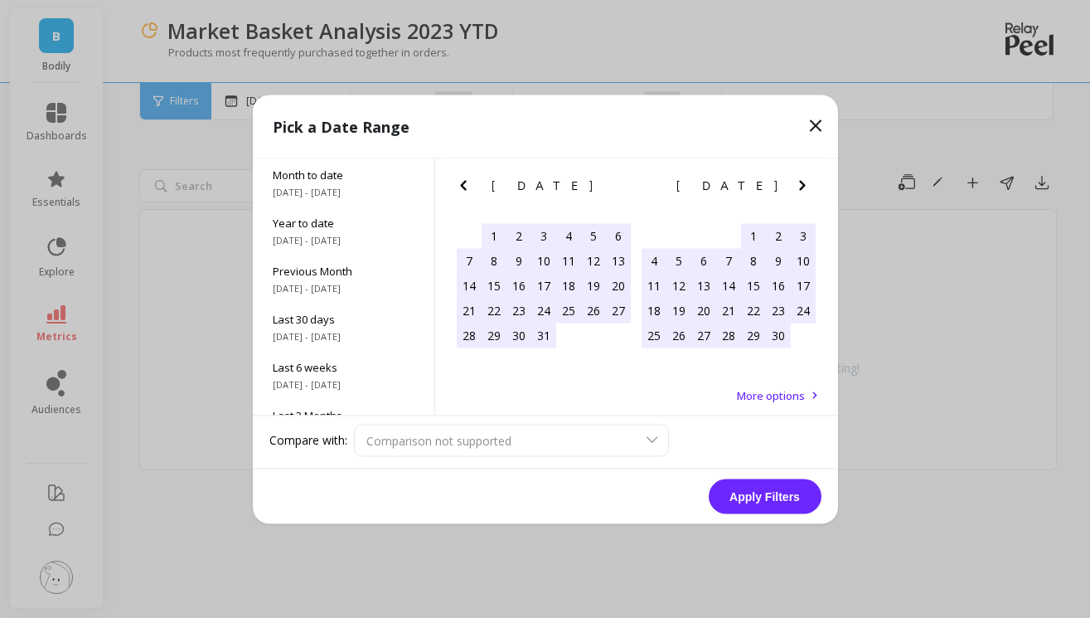
click at [805, 186] on icon "Next Month" at bounding box center [802, 185] width 20 height 20
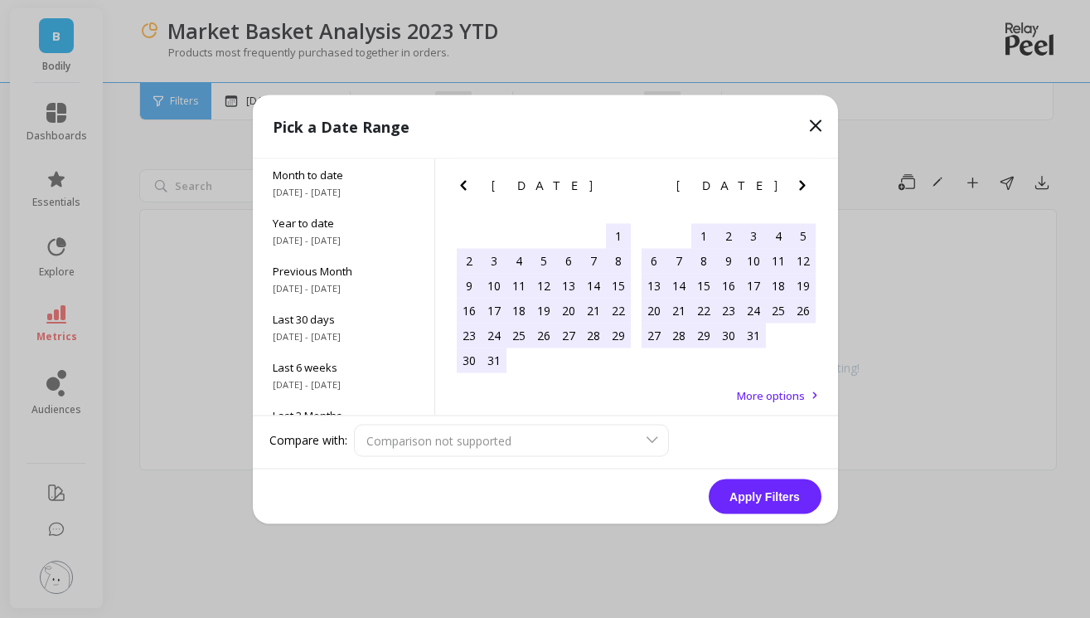
click at [805, 186] on icon "Next Month" at bounding box center [802, 185] width 20 height 20
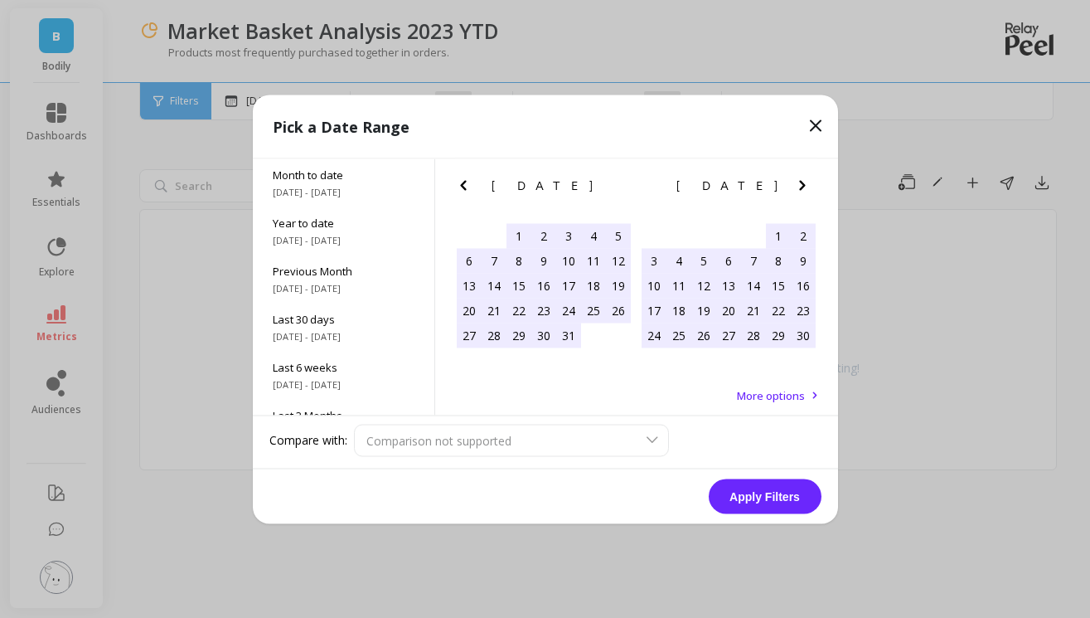
click at [805, 186] on icon "Next Month" at bounding box center [802, 185] width 20 height 20
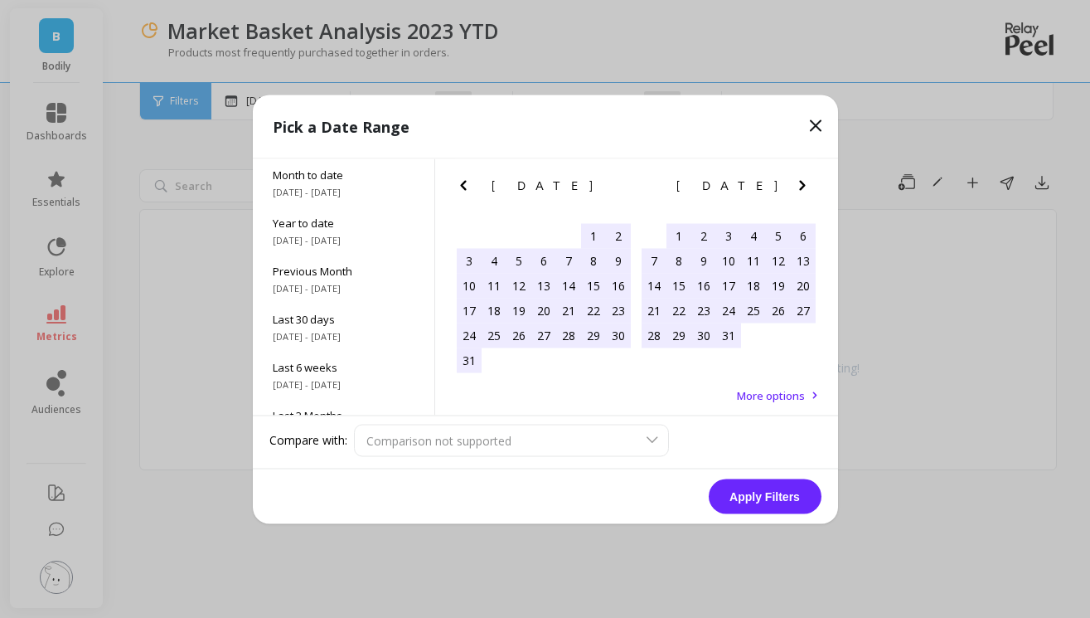
click at [805, 186] on icon "Next Month" at bounding box center [802, 185] width 20 height 20
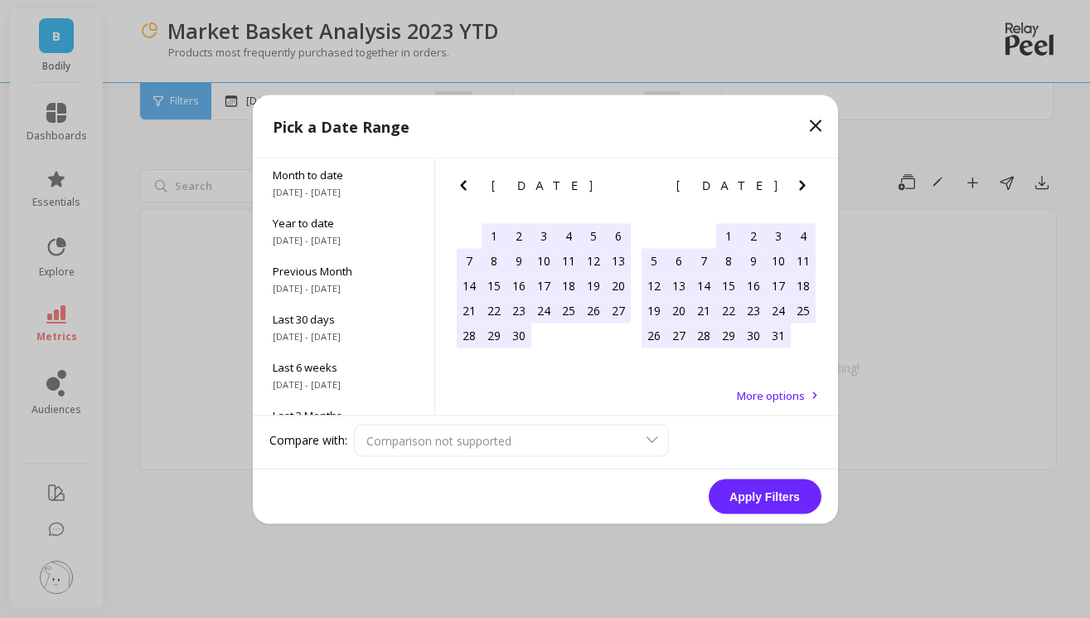
click at [805, 186] on icon "Next Month" at bounding box center [802, 185] width 20 height 20
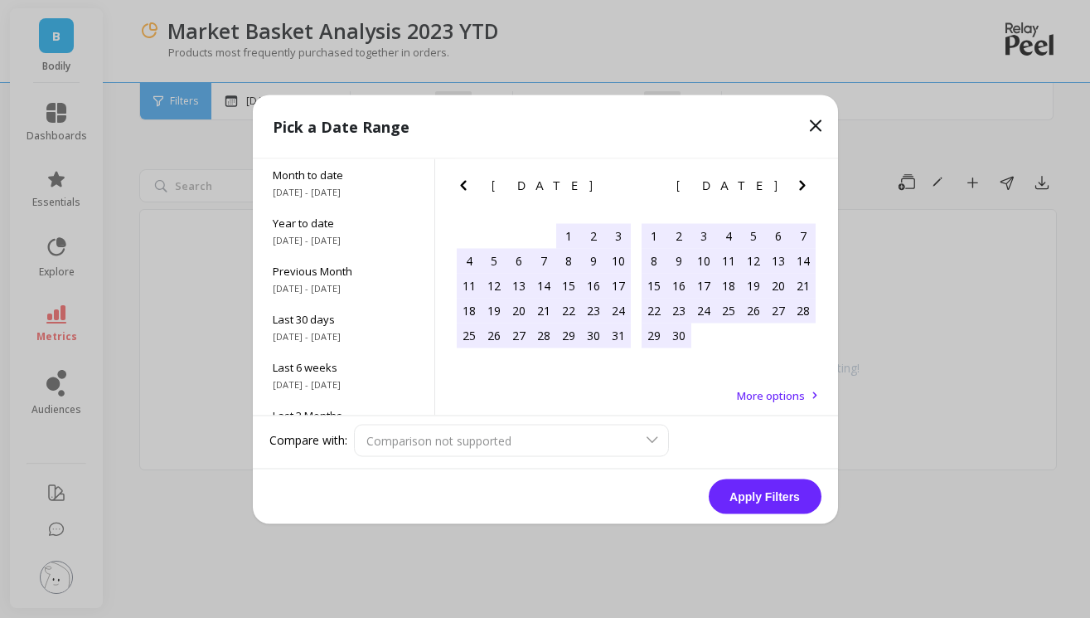
click at [805, 186] on icon "Next Month" at bounding box center [802, 185] width 20 height 20
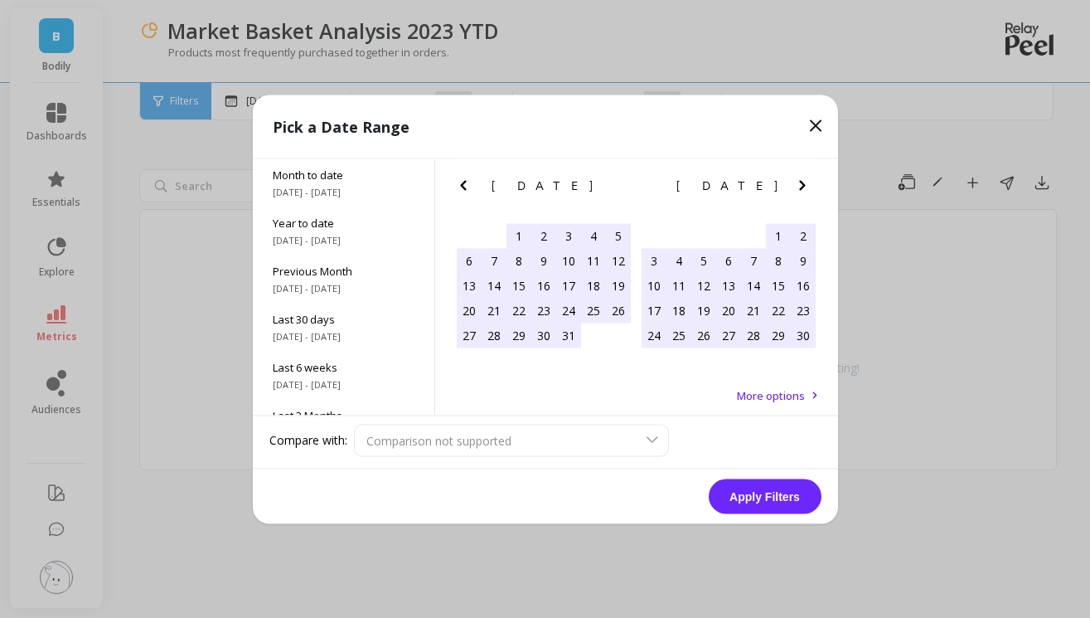
click at [805, 186] on icon "Next Month" at bounding box center [802, 185] width 20 height 20
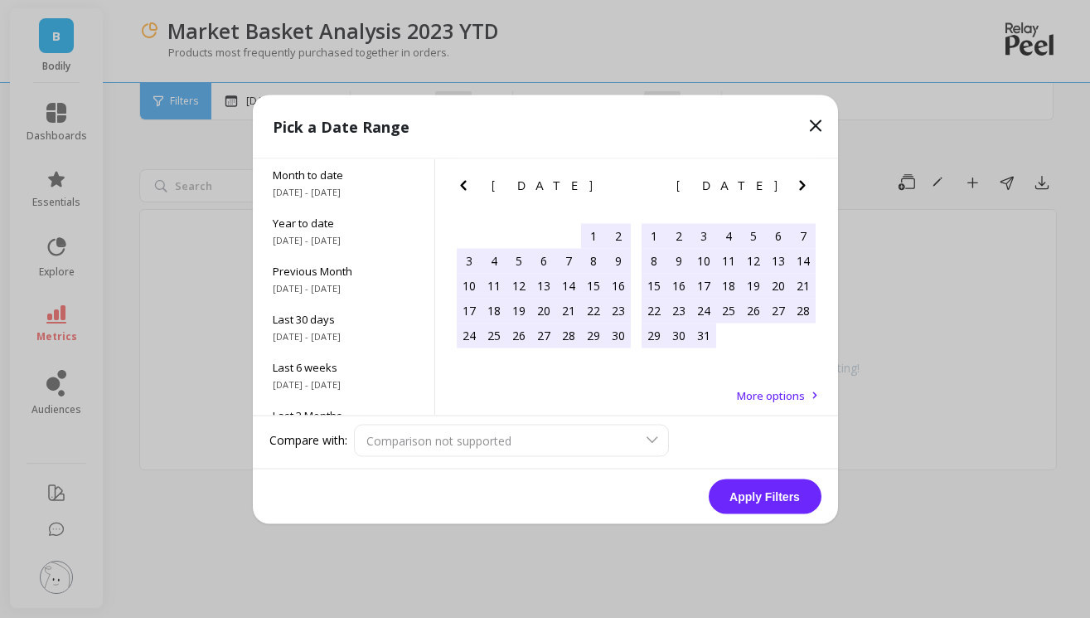
click at [805, 186] on icon "Next Month" at bounding box center [802, 185] width 20 height 20
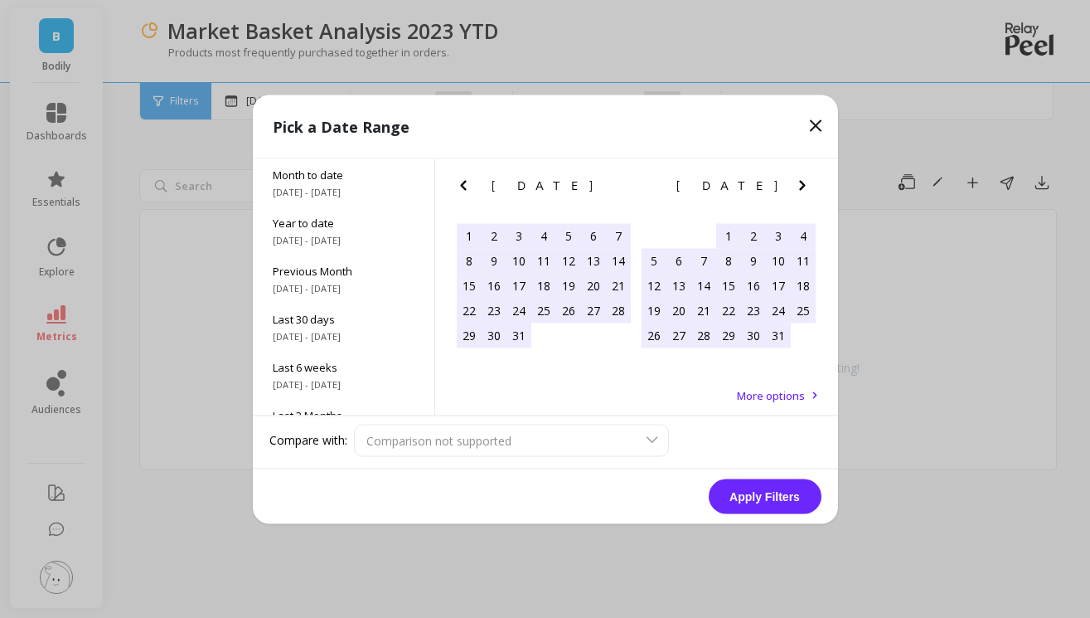
click at [805, 186] on icon "Next Month" at bounding box center [802, 185] width 20 height 20
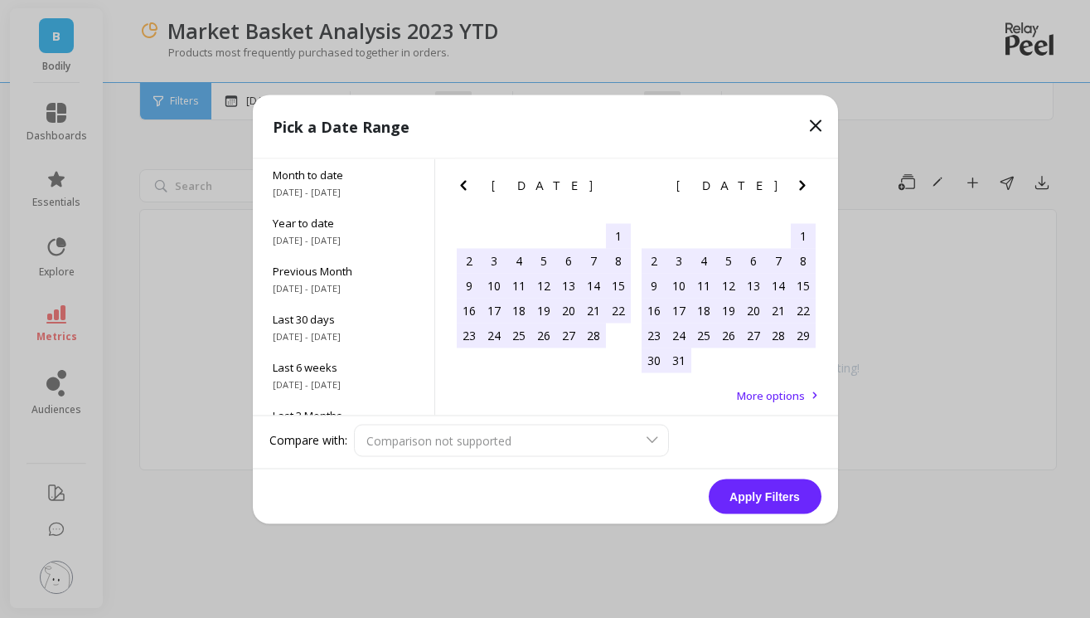
click at [805, 186] on icon "Next Month" at bounding box center [802, 185] width 20 height 20
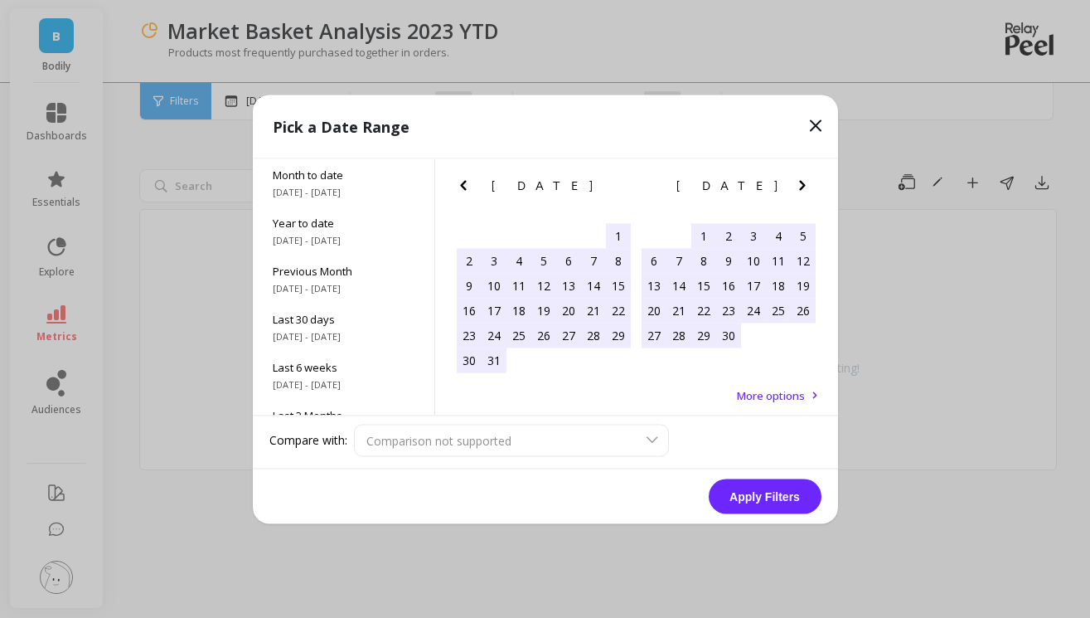
click at [805, 186] on icon "Next Month" at bounding box center [802, 185] width 20 height 20
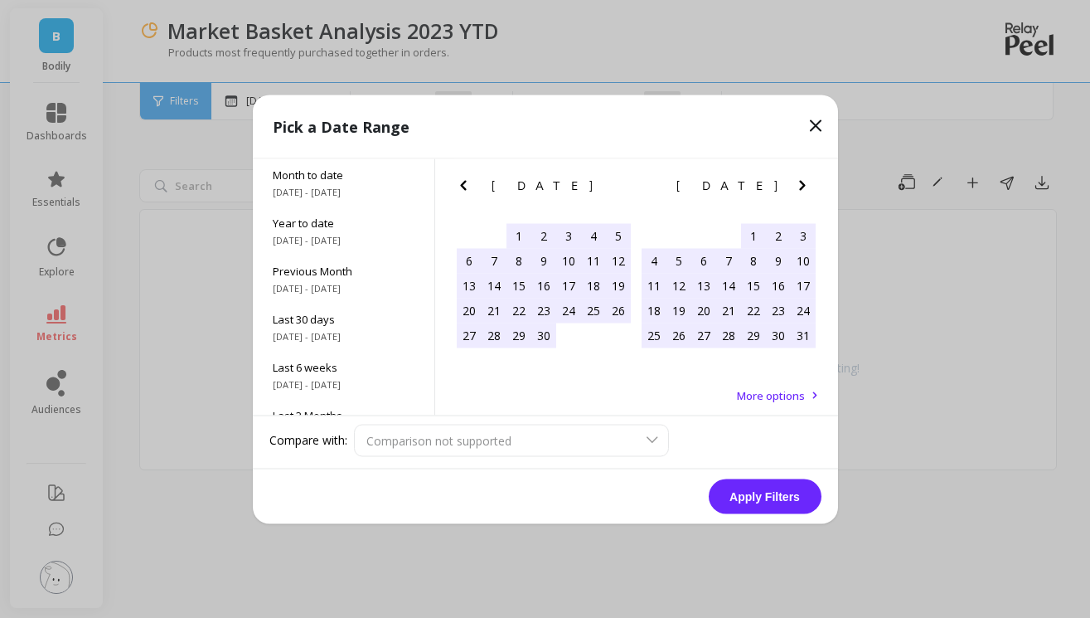
click at [805, 186] on icon "Next Month" at bounding box center [802, 185] width 20 height 20
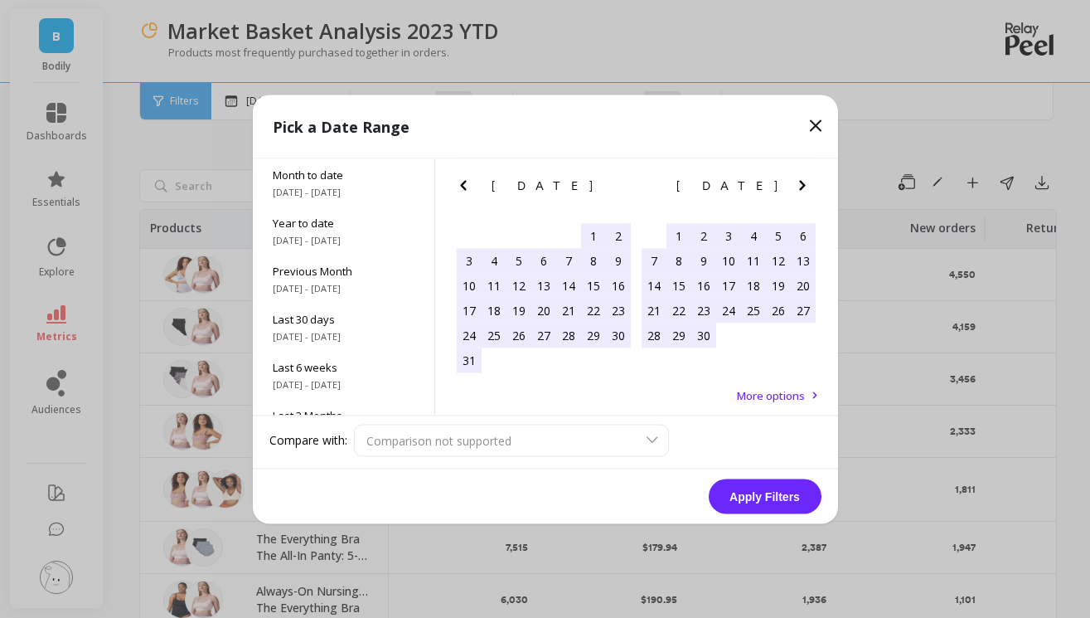
click at [805, 186] on icon "Next Month" at bounding box center [802, 185] width 20 height 20
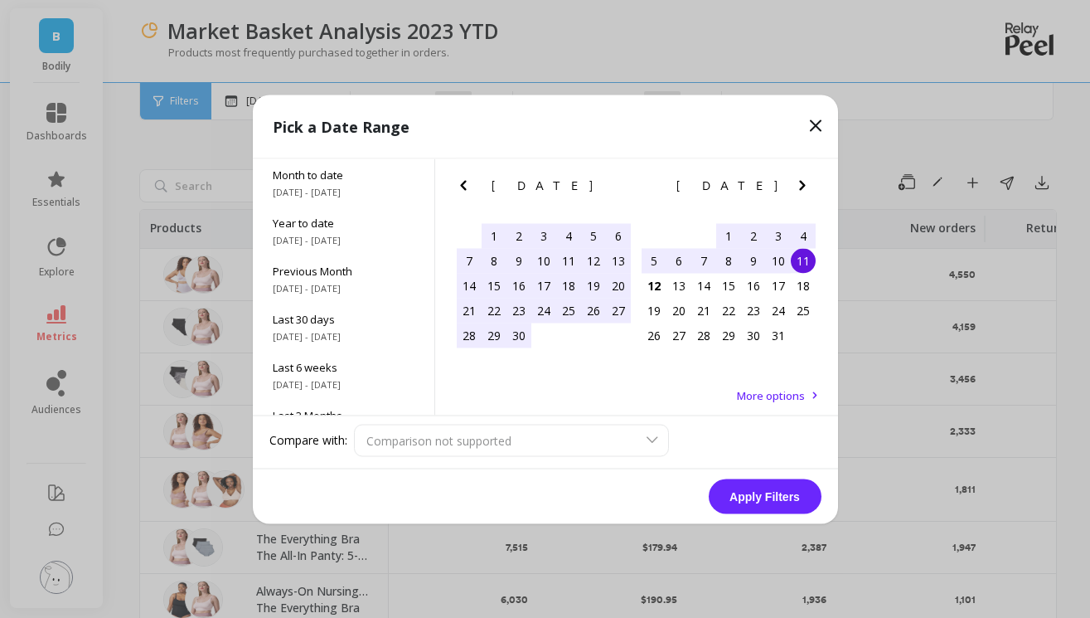
click at [741, 229] on div "2" at bounding box center [753, 235] width 25 height 25
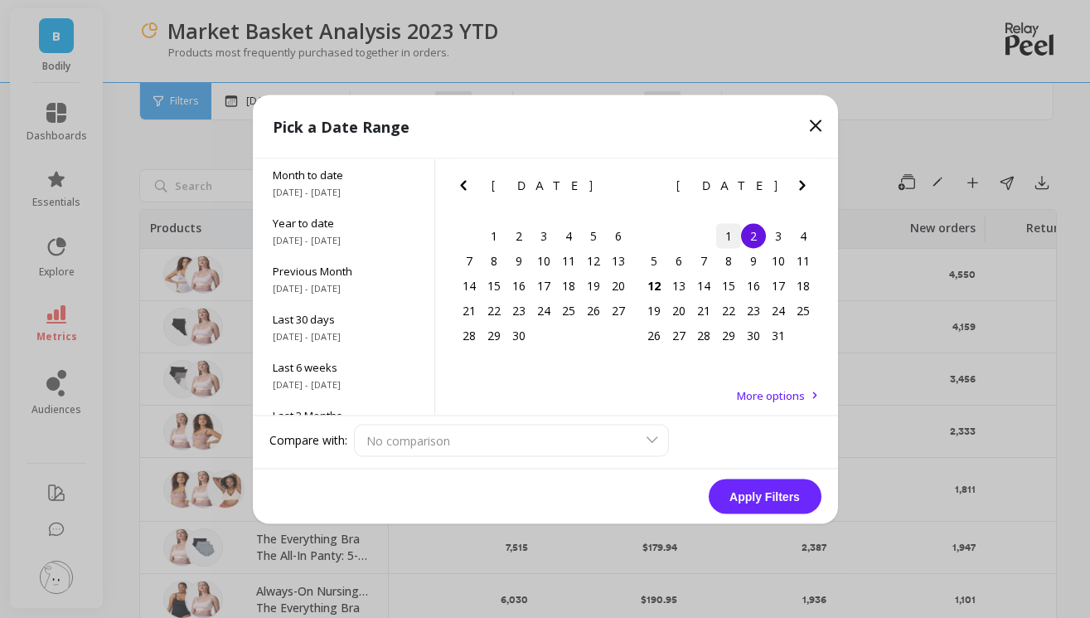
click at [733, 236] on div "1" at bounding box center [728, 235] width 25 height 25
click at [677, 264] on div "6" at bounding box center [678, 260] width 25 height 25
click at [779, 502] on button "Apply Filters" at bounding box center [765, 495] width 113 height 35
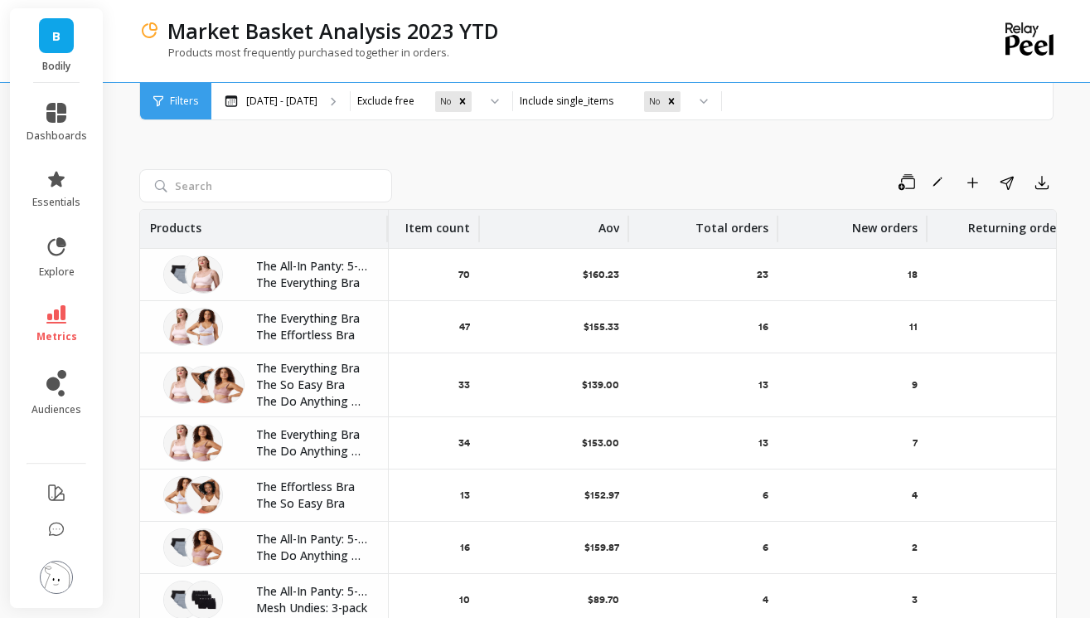
scroll to position [0, 73]
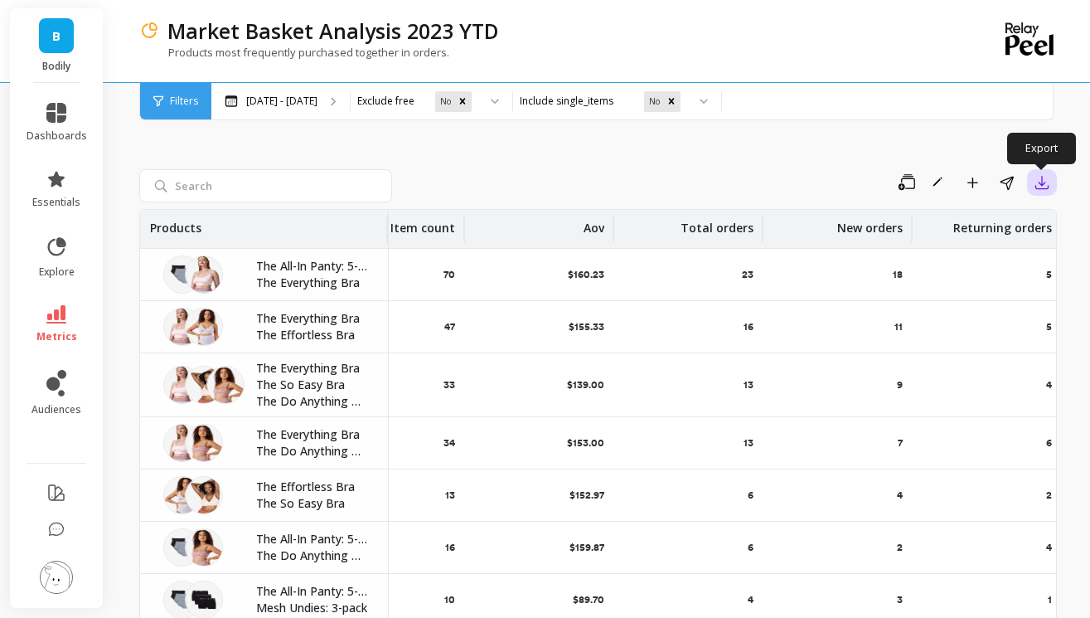
click at [1041, 185] on icon "button" at bounding box center [1042, 183] width 12 height 12
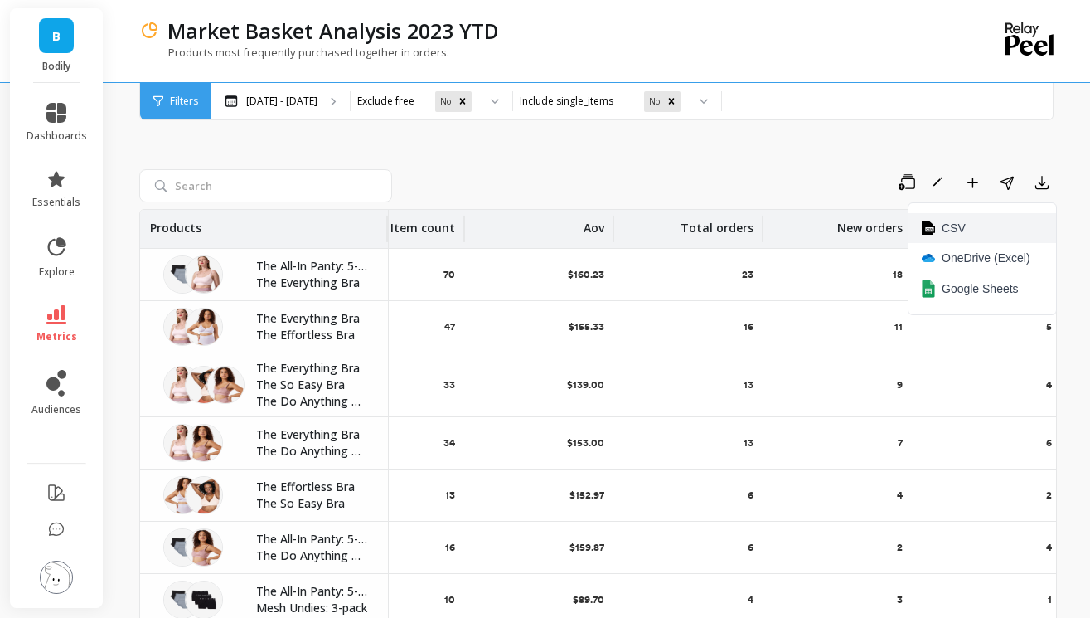
click at [967, 226] on button "CSV" at bounding box center [983, 228] width 148 height 30
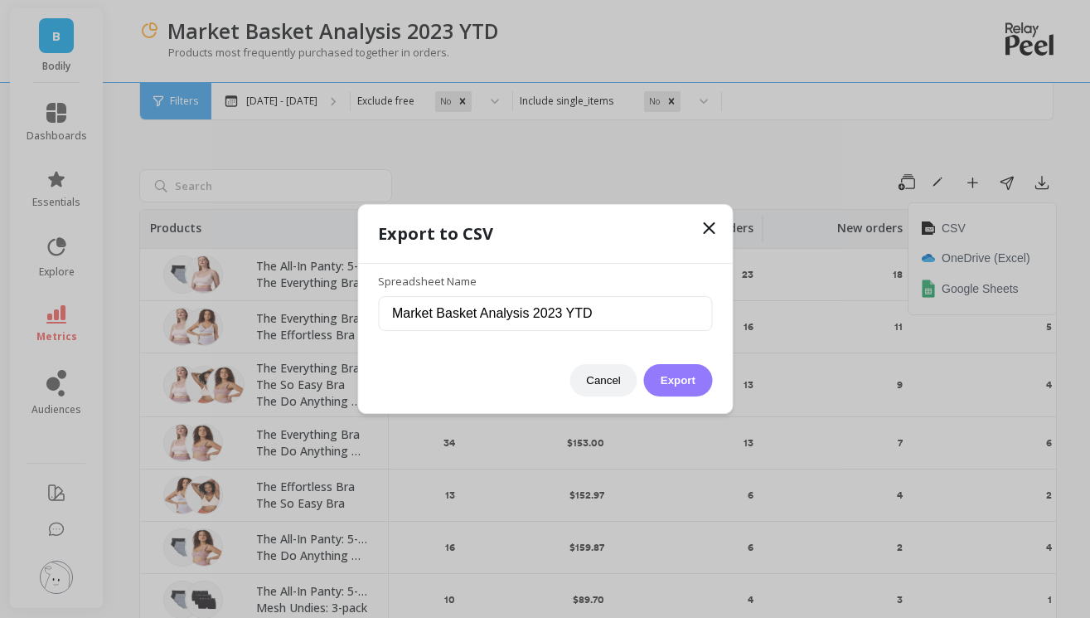
click at [677, 379] on button "Export" at bounding box center [678, 380] width 68 height 32
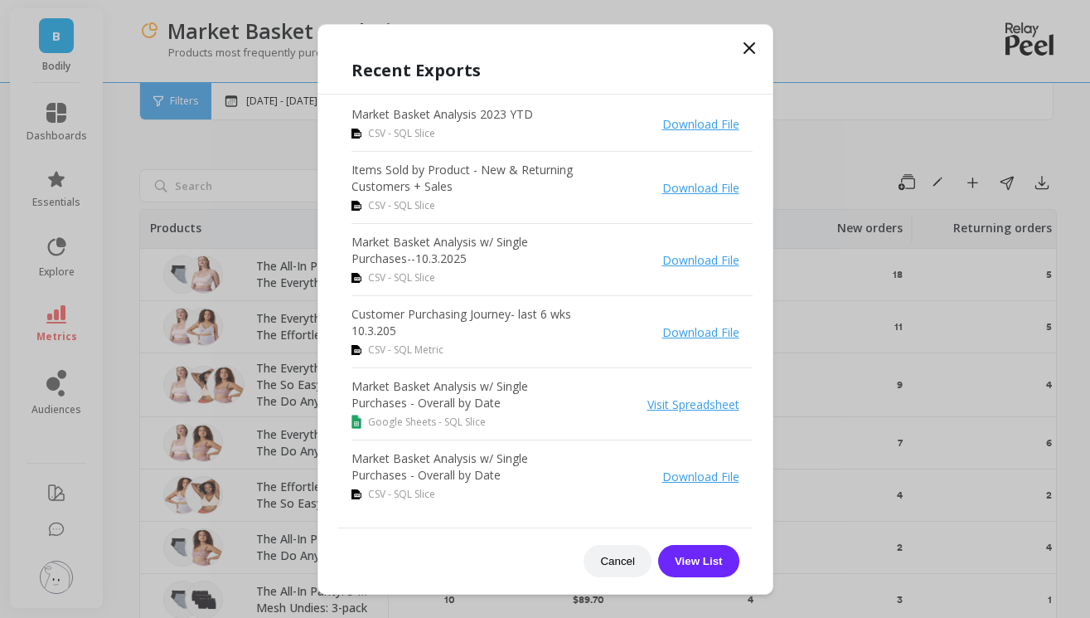
click at [725, 122] on link "Download File" at bounding box center [700, 124] width 77 height 16
click at [754, 46] on icon at bounding box center [749, 48] width 20 height 20
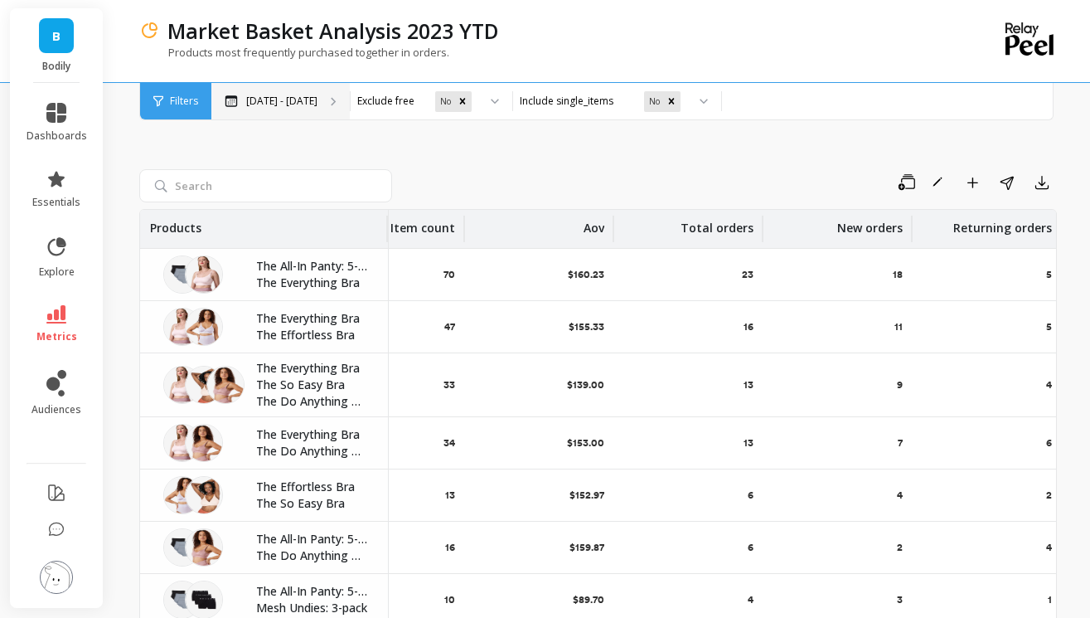
click at [291, 96] on p "Oct 1 - Oct 6" at bounding box center [281, 101] width 71 height 13
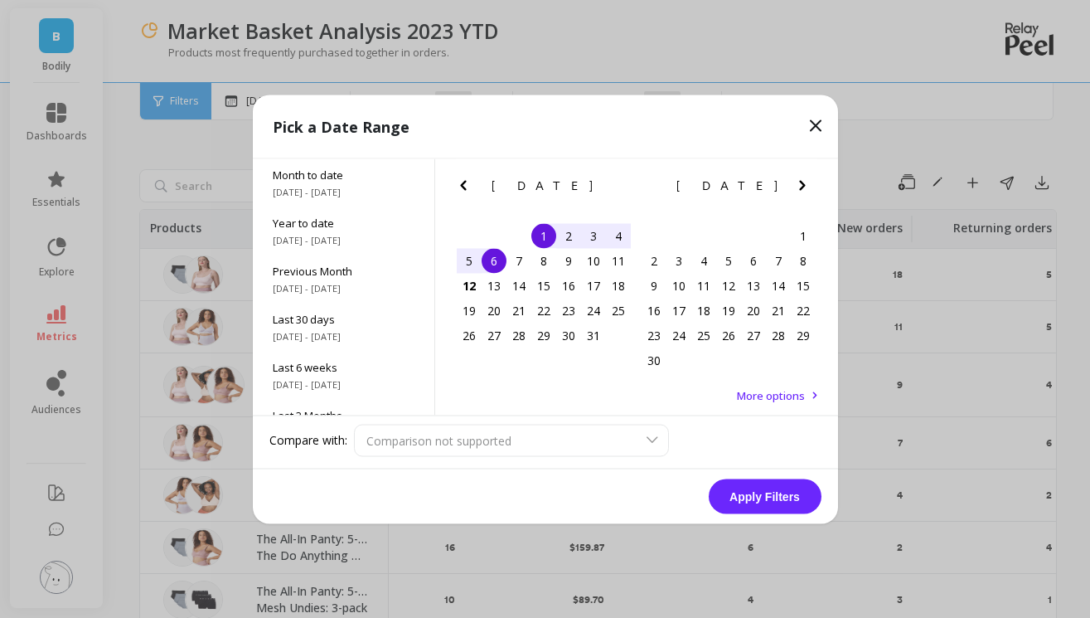
click at [460, 177] on icon "Previous Month" at bounding box center [463, 185] width 20 height 20
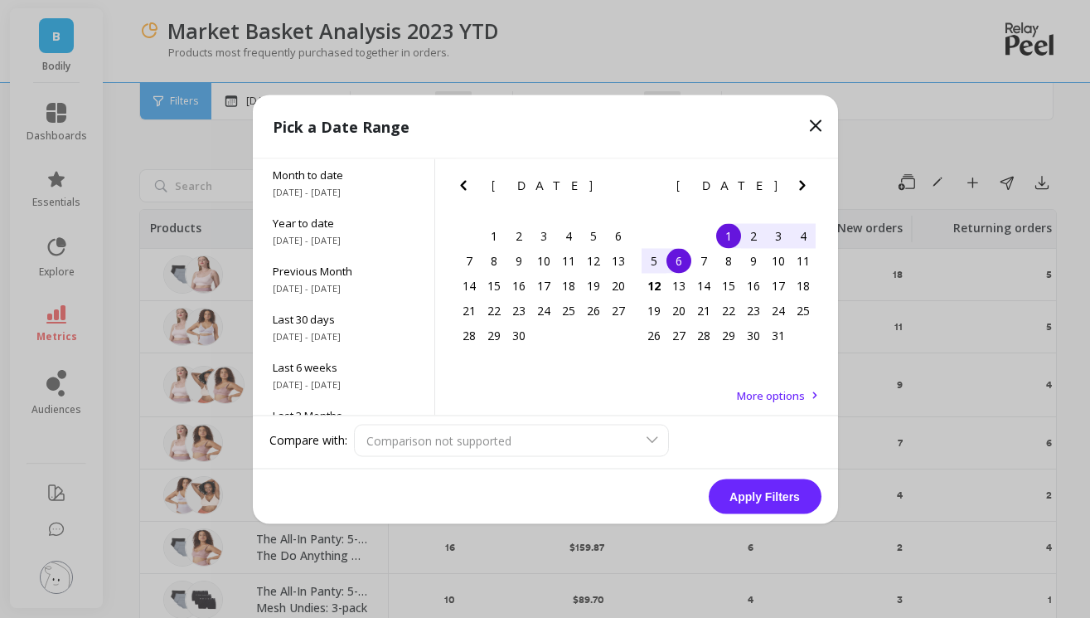
click at [460, 177] on icon "Previous Month" at bounding box center [463, 185] width 20 height 20
click at [591, 237] on div "1" at bounding box center [593, 235] width 25 height 25
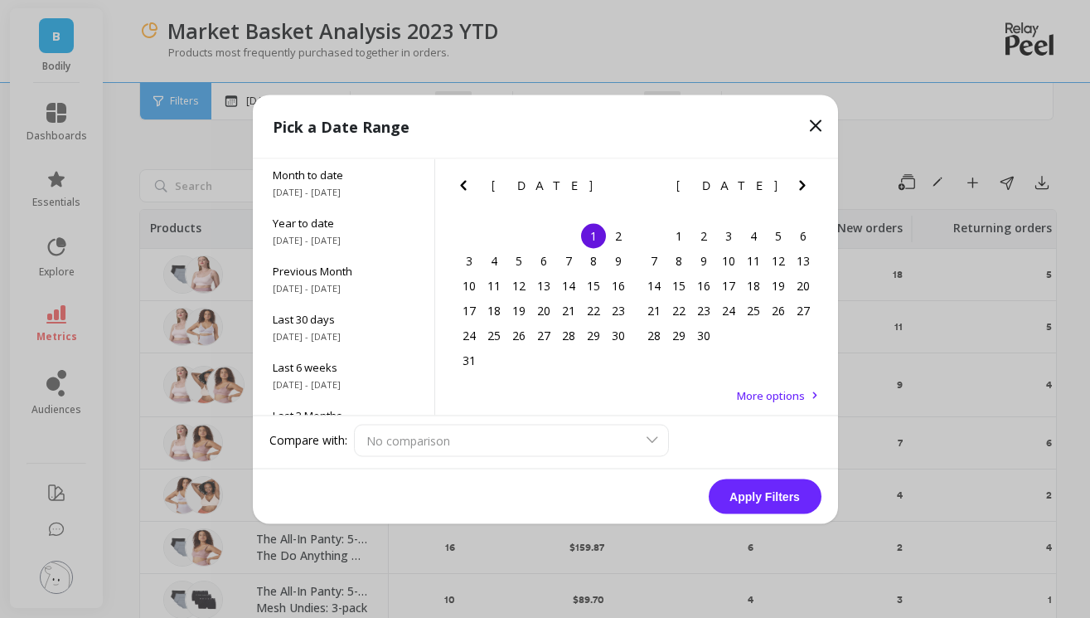
click at [826, 125] on div "Pick a Date Range" at bounding box center [545, 127] width 585 height 64
click at [810, 125] on icon at bounding box center [816, 125] width 20 height 20
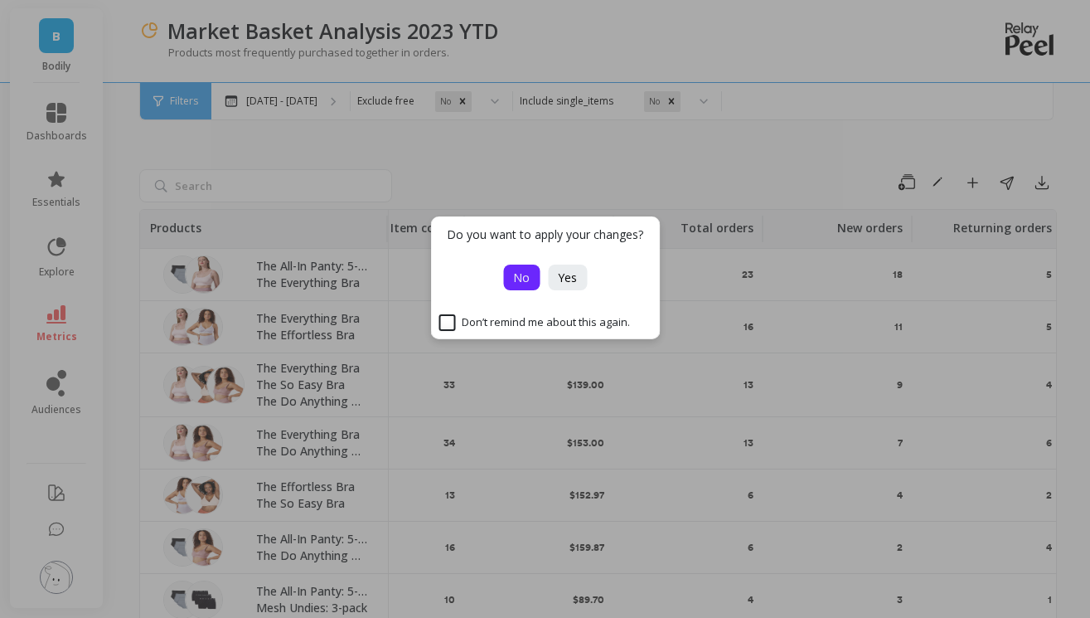
click at [527, 273] on span "No" at bounding box center [521, 277] width 17 height 16
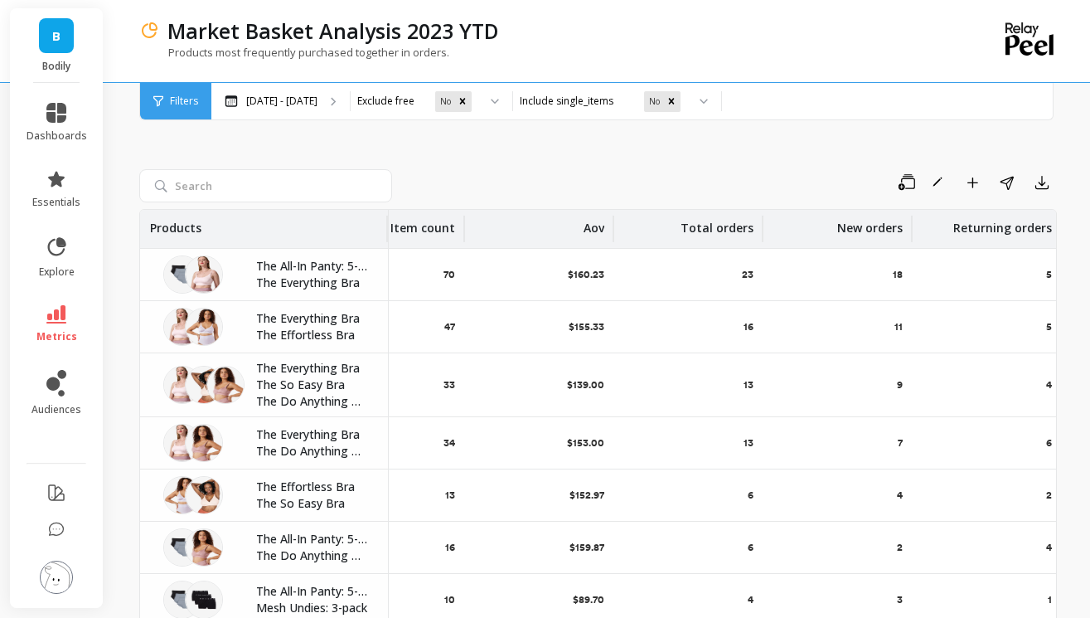
click at [187, 105] on span "Filters" at bounding box center [184, 101] width 28 height 13
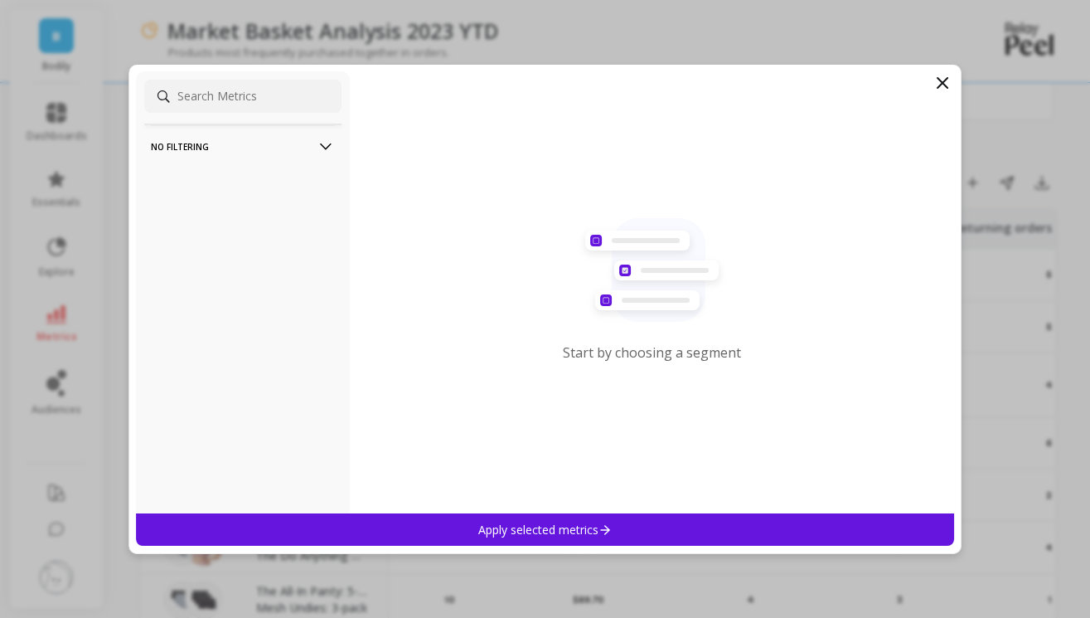
click at [954, 79] on div "Start by choosing a segment" at bounding box center [652, 292] width 605 height 442
click at [938, 79] on icon at bounding box center [943, 83] width 20 height 20
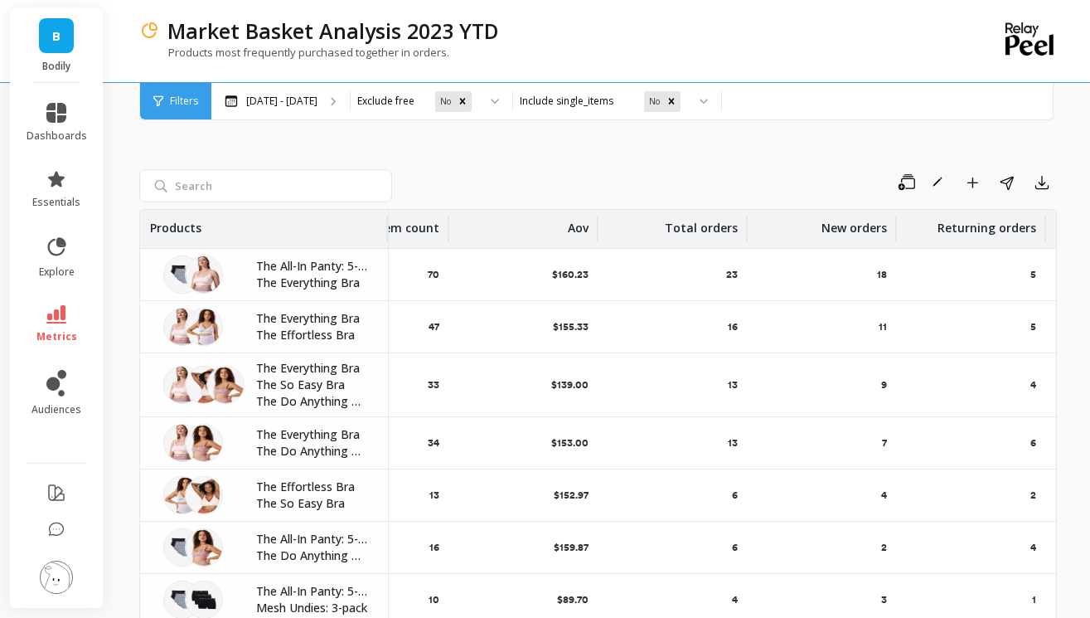
scroll to position [0, 0]
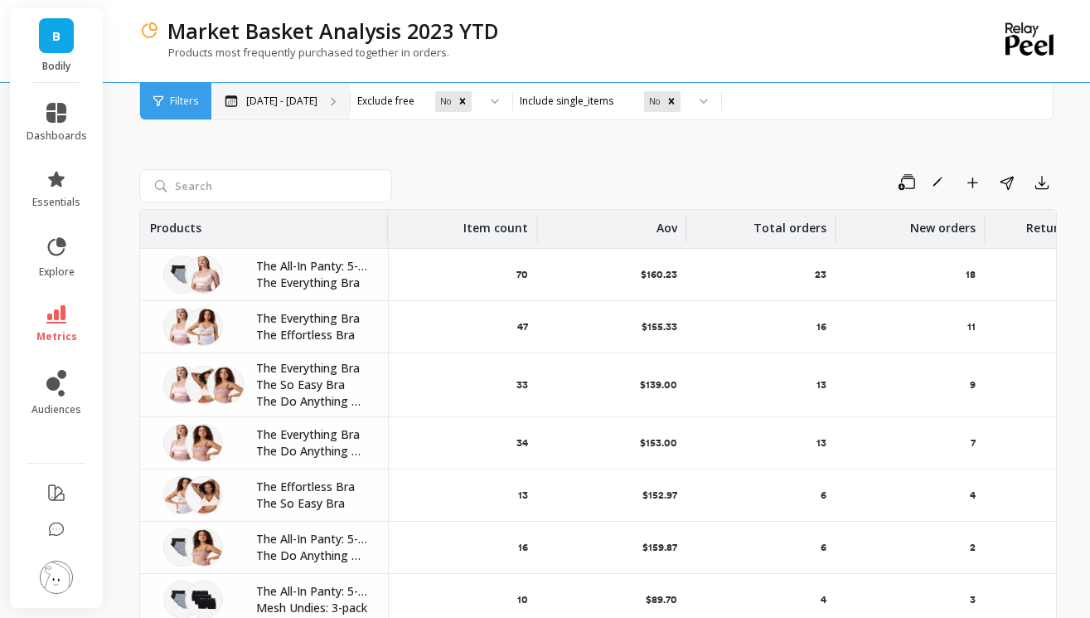
click at [301, 99] on p "Oct 1 - Oct 6" at bounding box center [281, 101] width 71 height 13
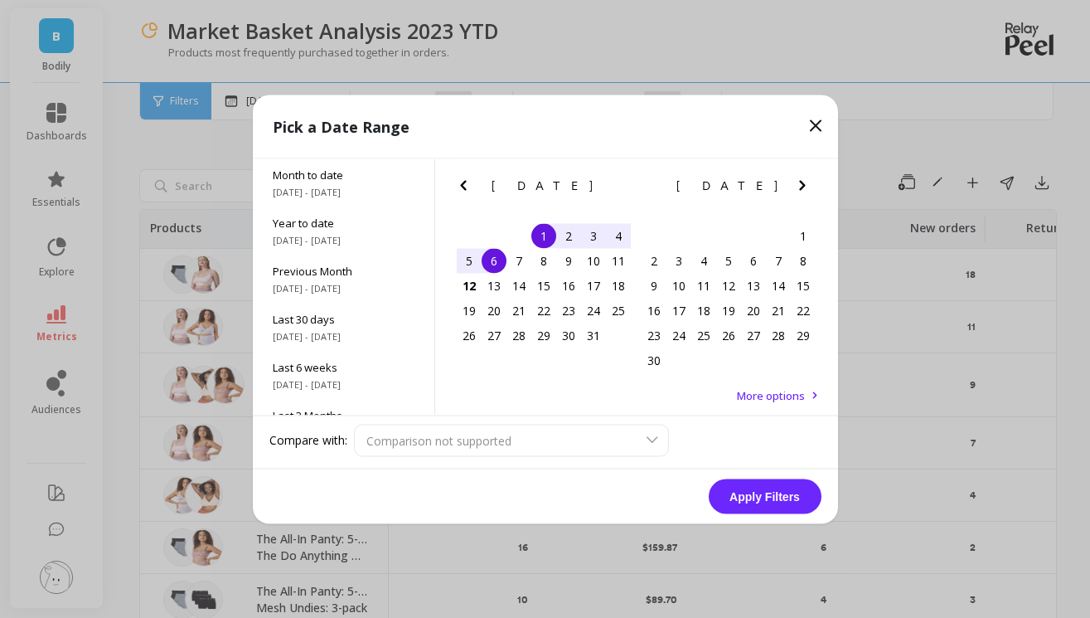
click at [462, 187] on icon "Previous Month" at bounding box center [463, 185] width 6 height 10
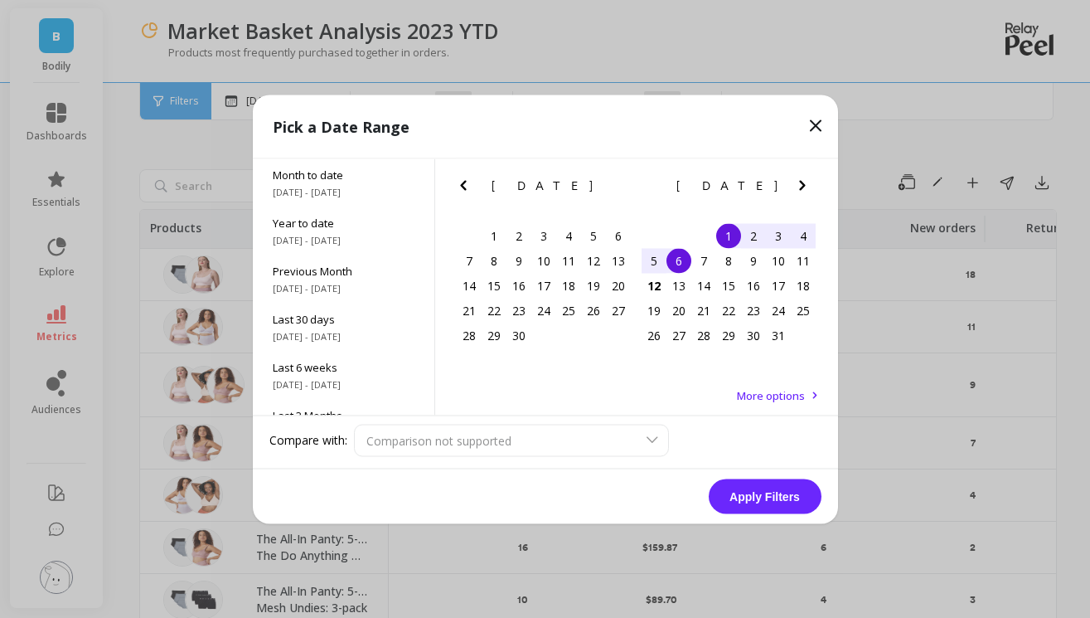
click at [467, 182] on icon "Previous Month" at bounding box center [463, 185] width 20 height 20
click at [520, 256] on div "5" at bounding box center [518, 260] width 25 height 25
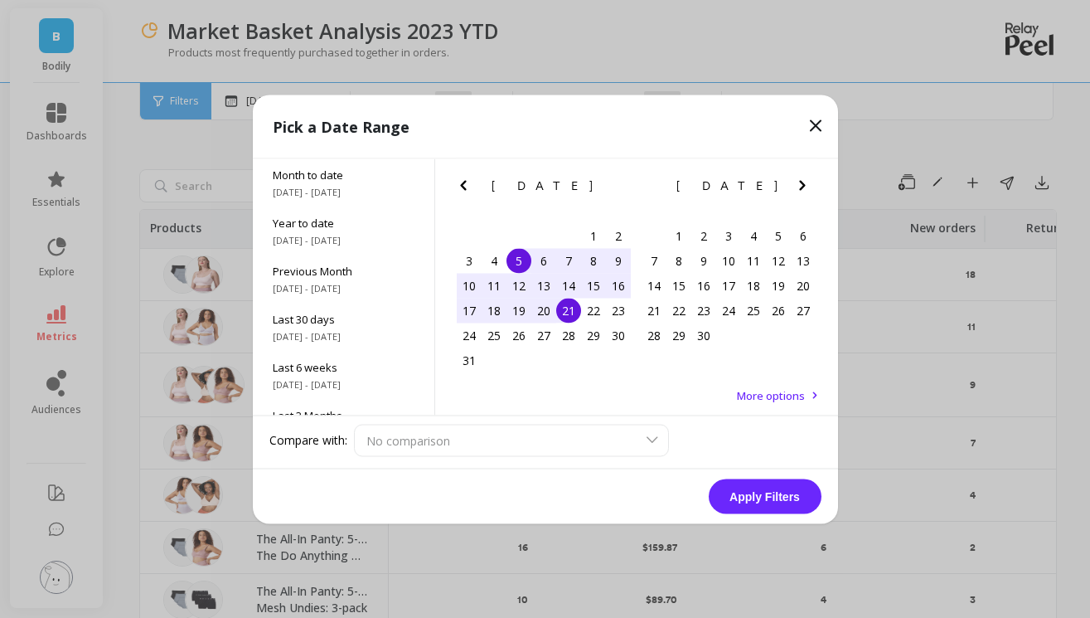
click at [569, 308] on div "21" at bounding box center [568, 310] width 25 height 25
click at [744, 497] on button "Apply Filters" at bounding box center [765, 495] width 113 height 35
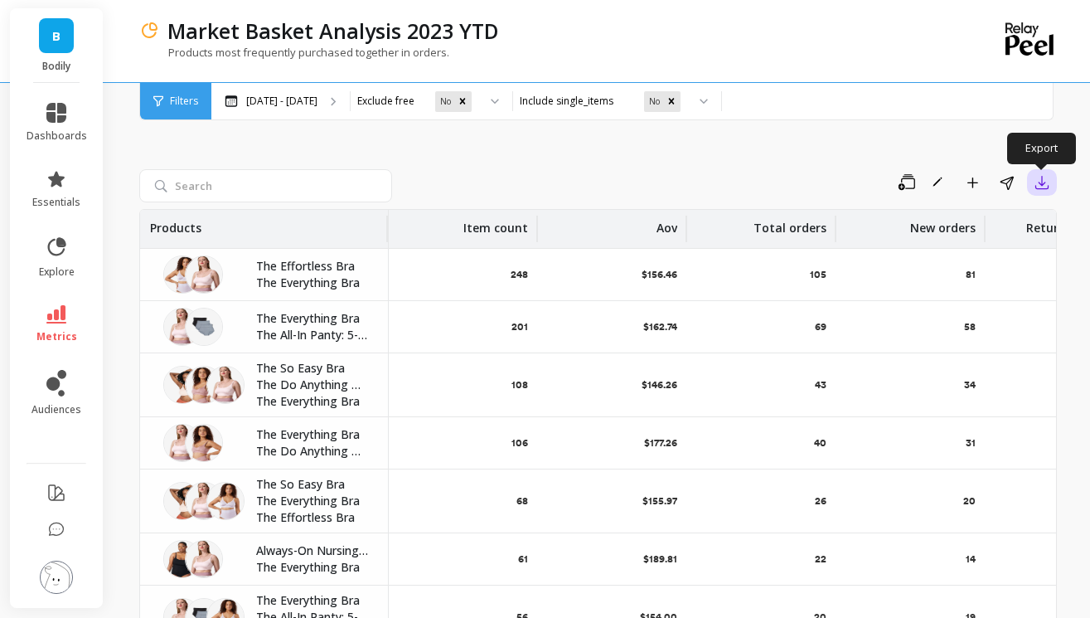
click at [1039, 182] on icon "button" at bounding box center [1042, 183] width 12 height 12
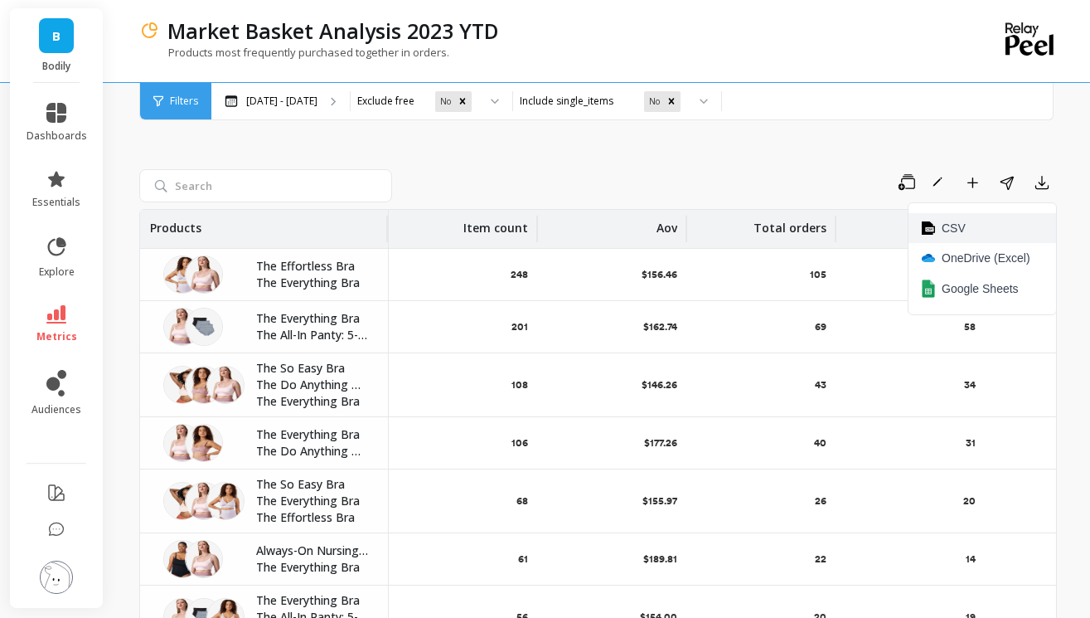
click at [974, 226] on button "CSV" at bounding box center [983, 228] width 148 height 30
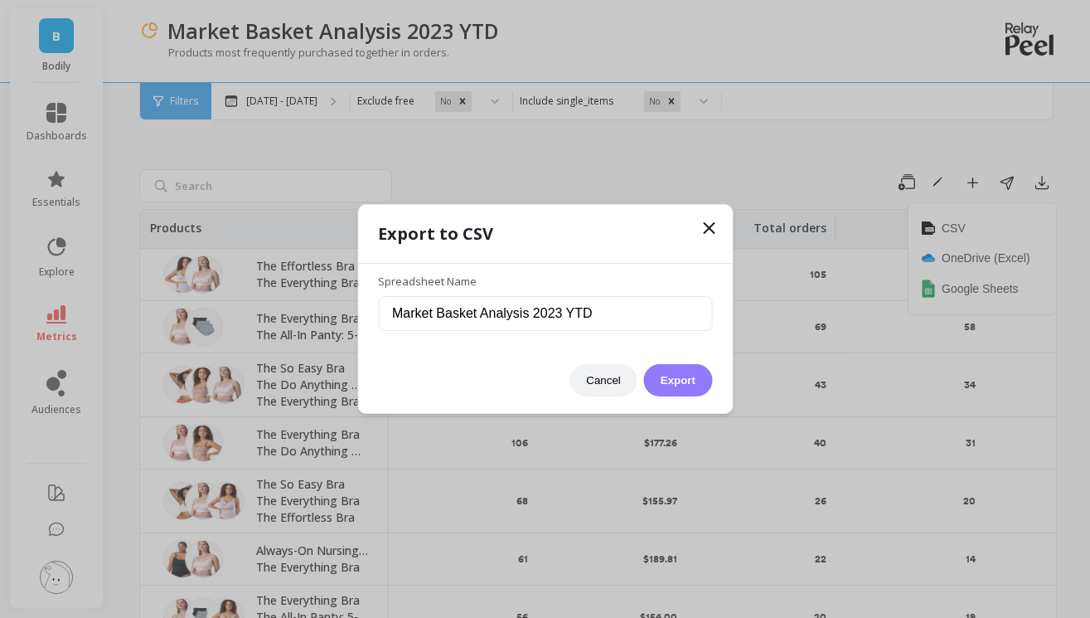
click at [696, 379] on button "Export" at bounding box center [678, 380] width 68 height 32
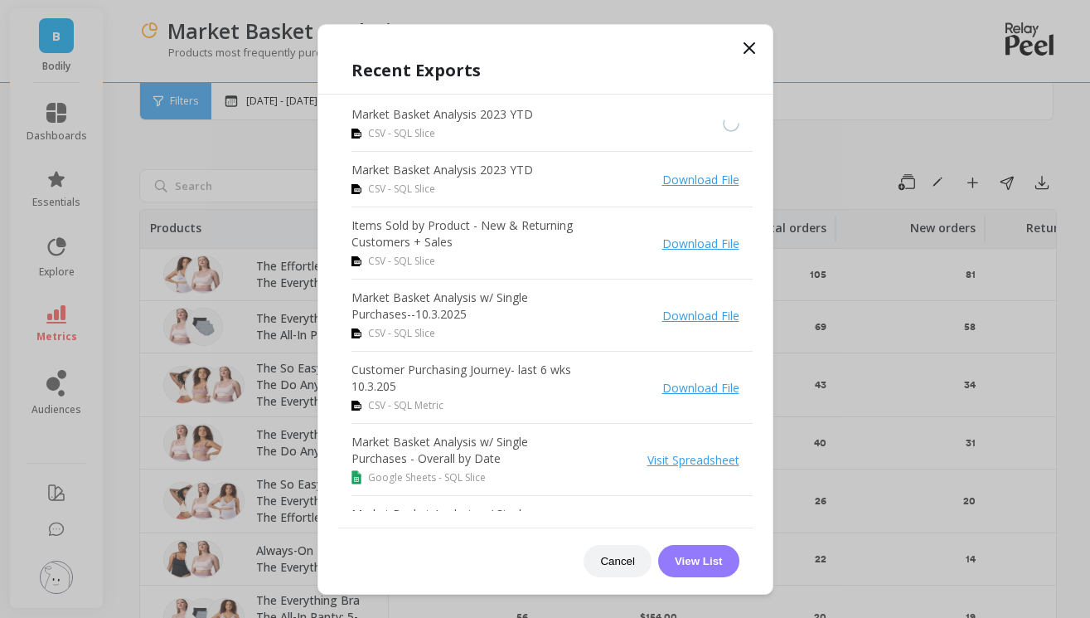
click at [710, 554] on button "View List" at bounding box center [698, 561] width 81 height 32
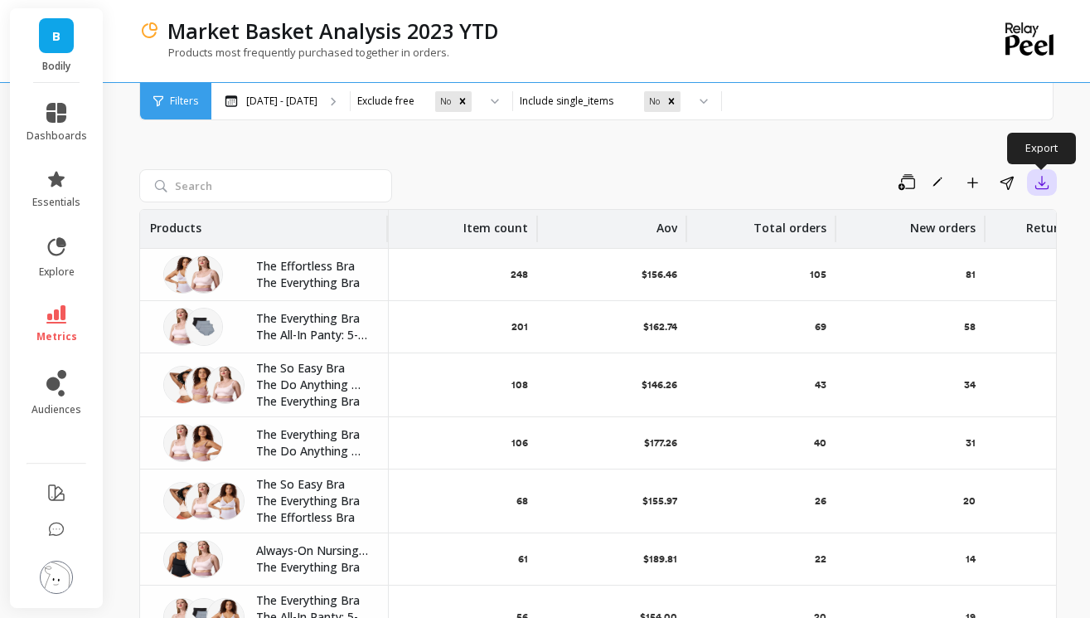
click at [1053, 182] on button "button" at bounding box center [1042, 182] width 30 height 27
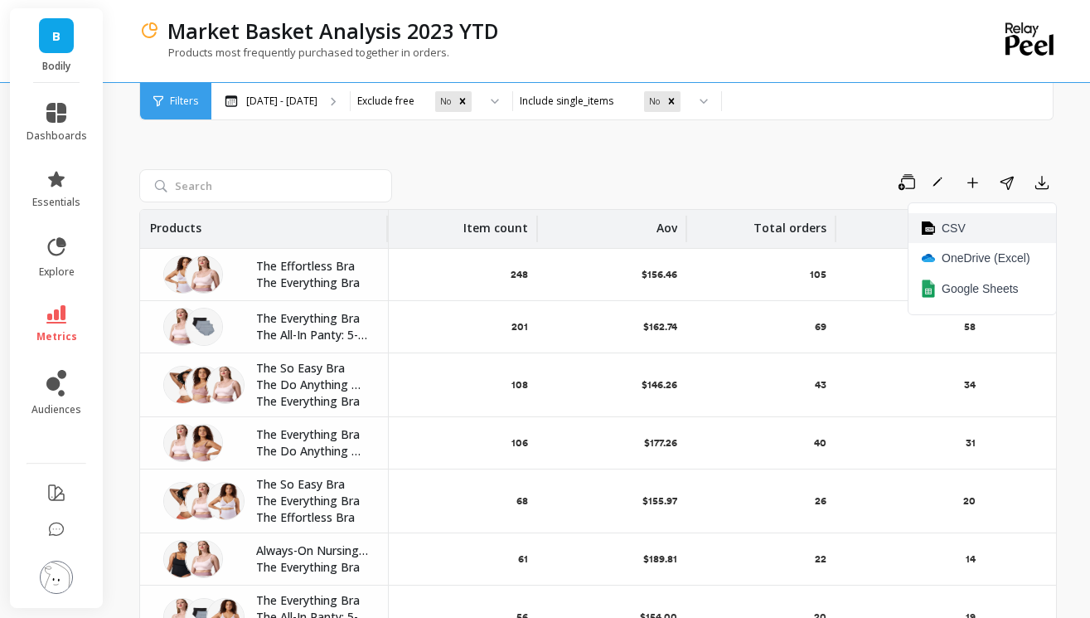
click at [955, 233] on span "CSV" at bounding box center [954, 228] width 24 height 17
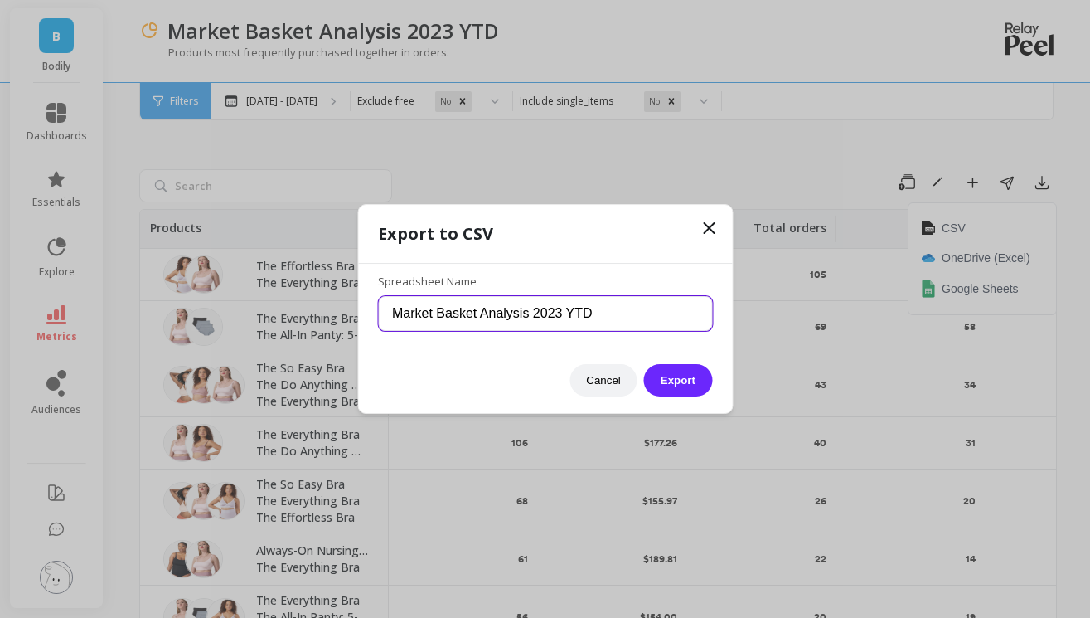
drag, startPoint x: 664, startPoint y: 313, endPoint x: 538, endPoint y: 312, distance: 126.0
click at [538, 312] on input "Market Basket Analysis 2023 YTD" at bounding box center [545, 313] width 334 height 35
type input "Market Basket Analysis - Pre Change 1"
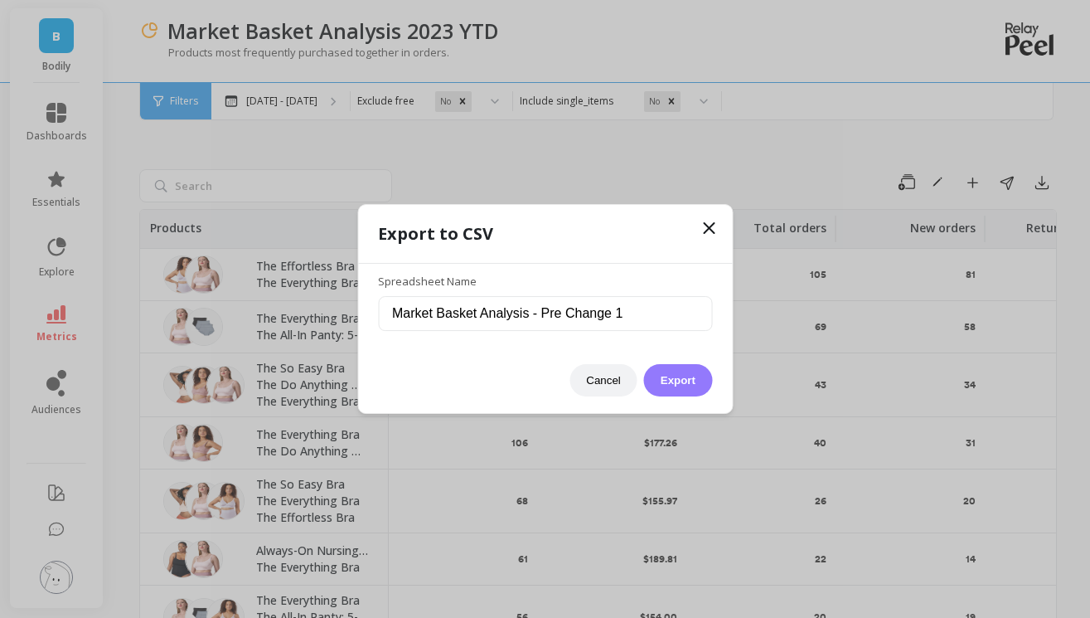
click at [684, 390] on button "Export" at bounding box center [678, 380] width 68 height 32
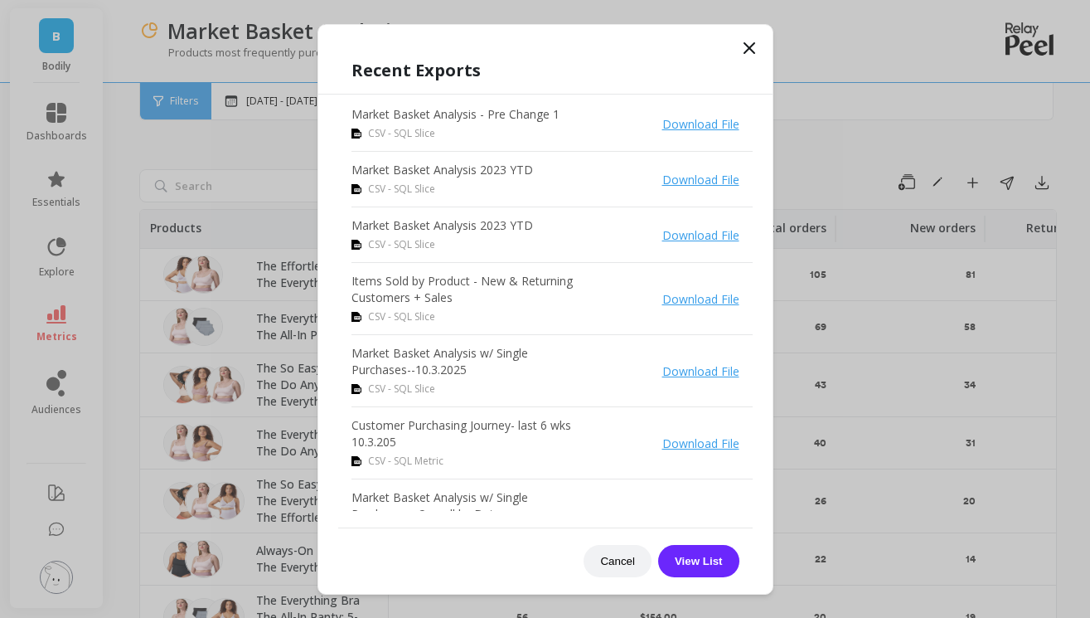
click at [703, 128] on link "Download File" at bounding box center [700, 124] width 77 height 16
click at [744, 35] on div "Recent Exports Market Basket Analysis - Pre Change 1 CSV - SQL Slice Download F…" at bounding box center [545, 309] width 456 height 570
click at [755, 45] on icon at bounding box center [749, 48] width 20 height 20
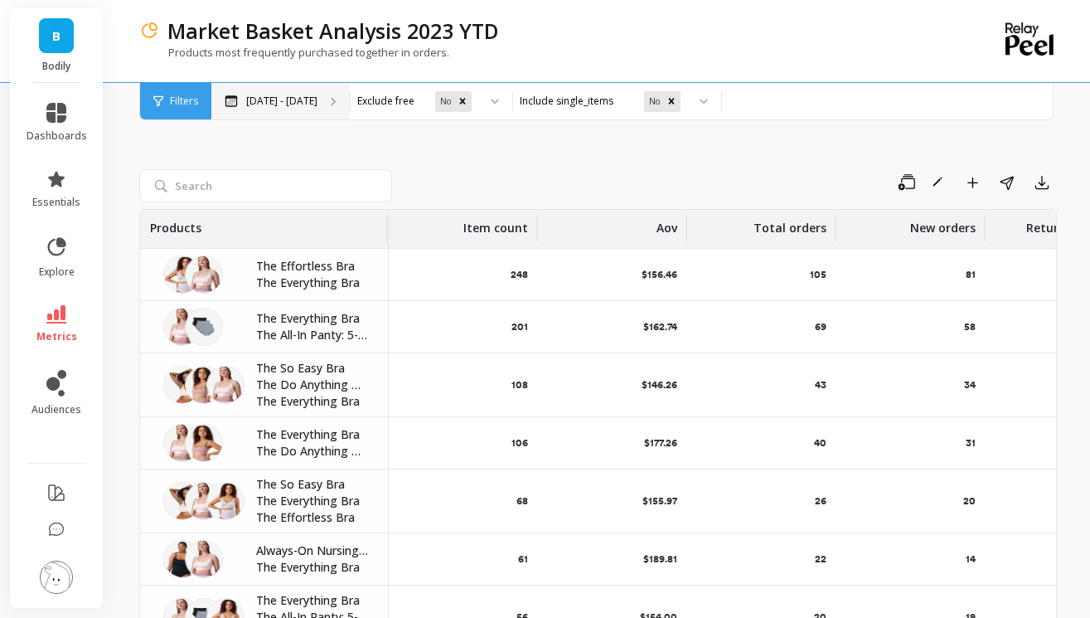
click at [317, 104] on p "Jan 1, 2023 - Oct 11, 2025" at bounding box center [281, 101] width 71 height 13
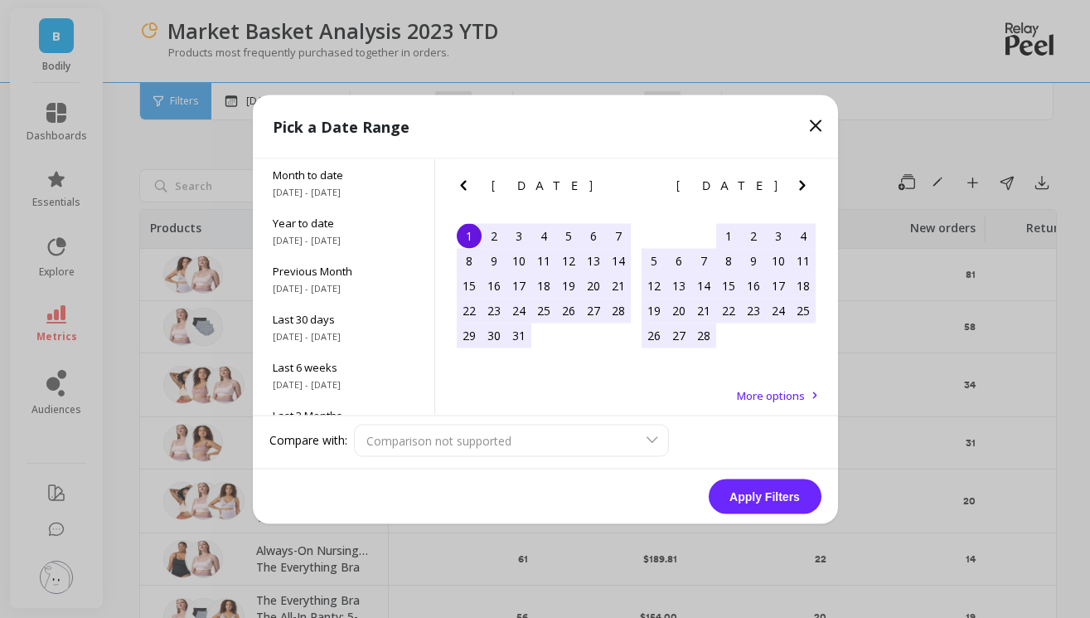
click at [801, 177] on icon "Next Month" at bounding box center [802, 185] width 20 height 20
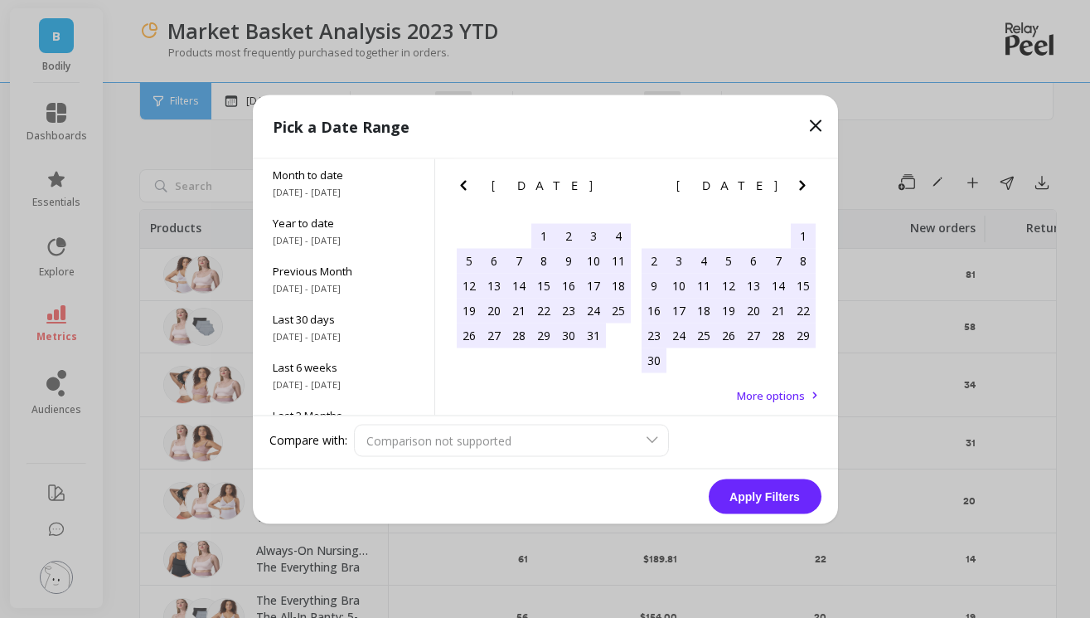
click at [801, 177] on icon "Next Month" at bounding box center [802, 185] width 20 height 20
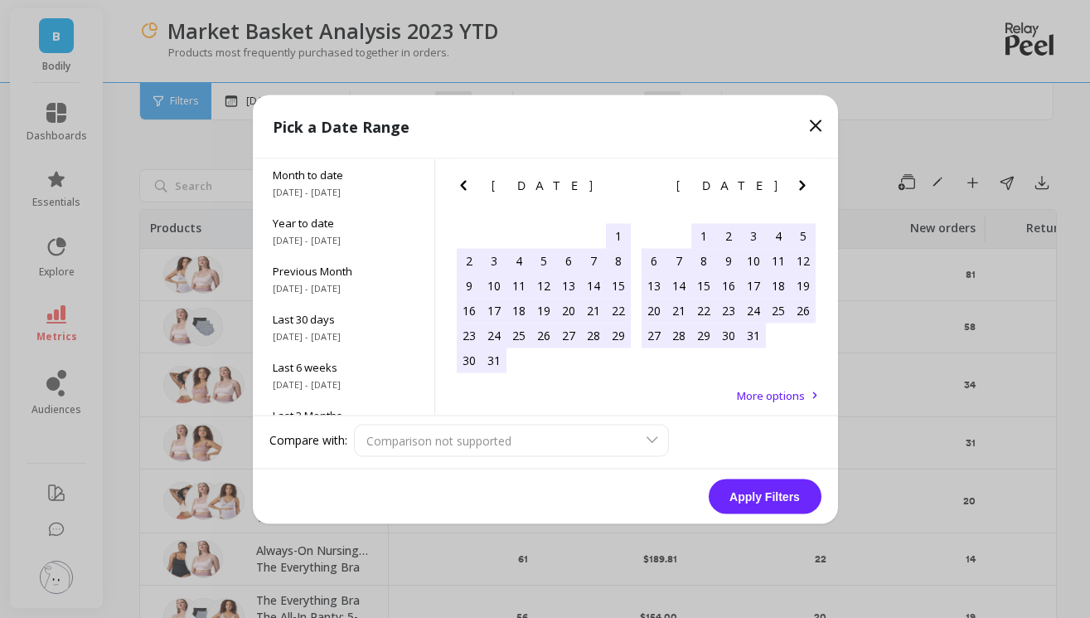
click at [801, 177] on icon "Next Month" at bounding box center [802, 185] width 20 height 20
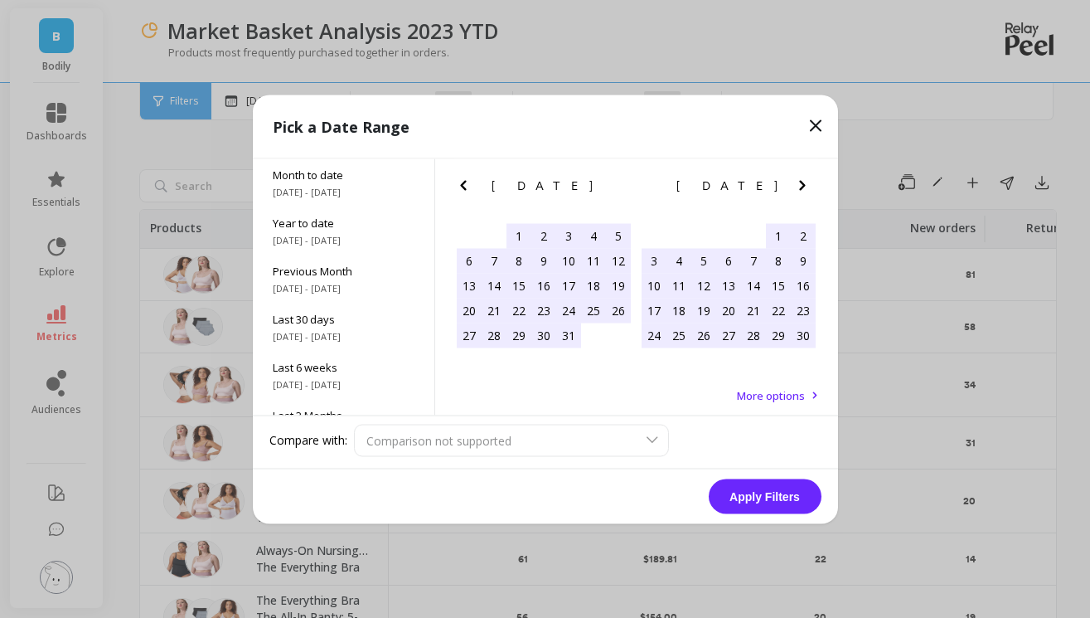
click at [801, 177] on icon "Next Month" at bounding box center [802, 185] width 20 height 20
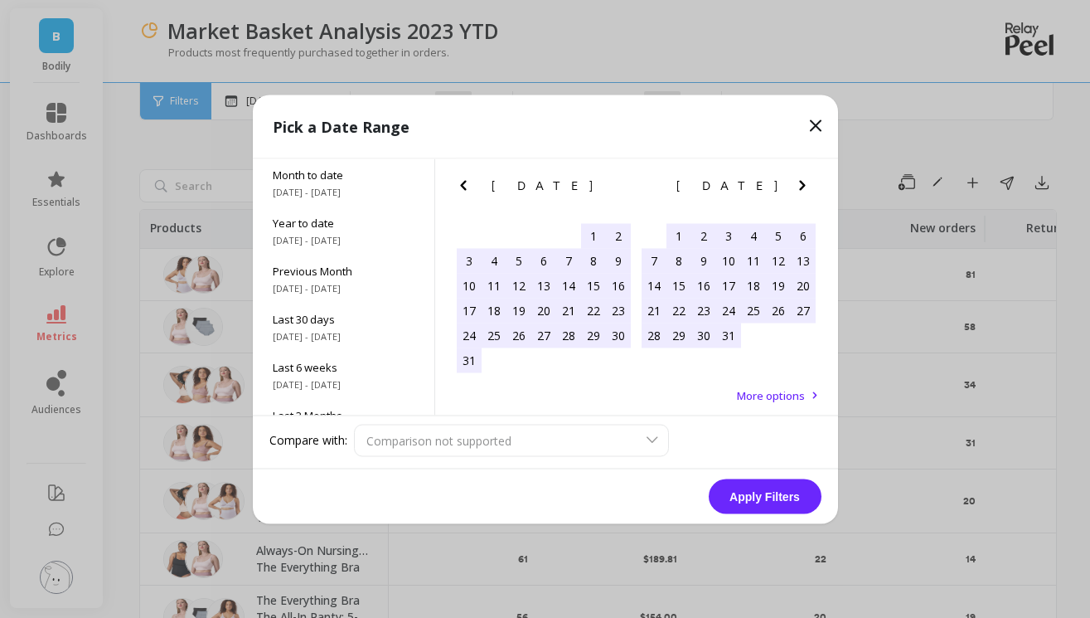
click at [801, 177] on icon "Next Month" at bounding box center [802, 185] width 20 height 20
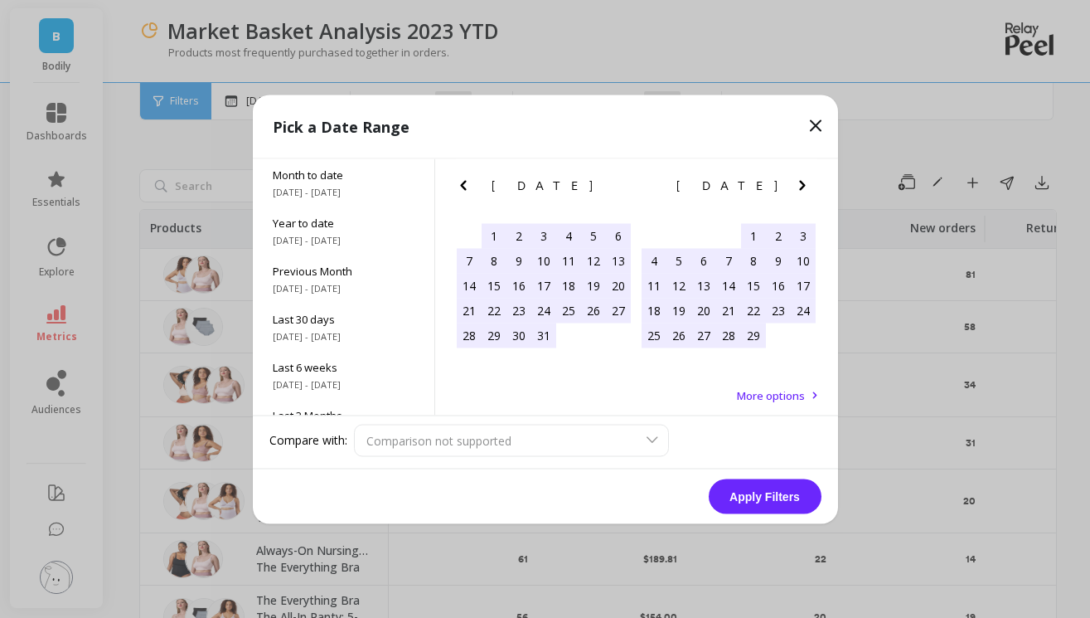
click at [801, 177] on icon "Next Month" at bounding box center [802, 185] width 20 height 20
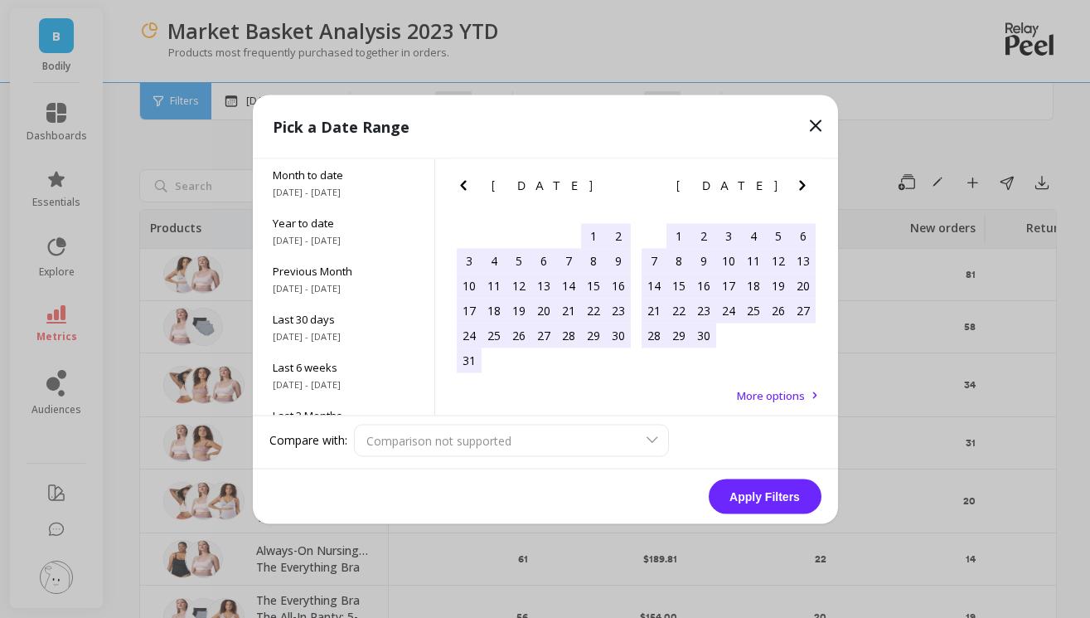
click at [801, 177] on icon "Next Month" at bounding box center [802, 185] width 20 height 20
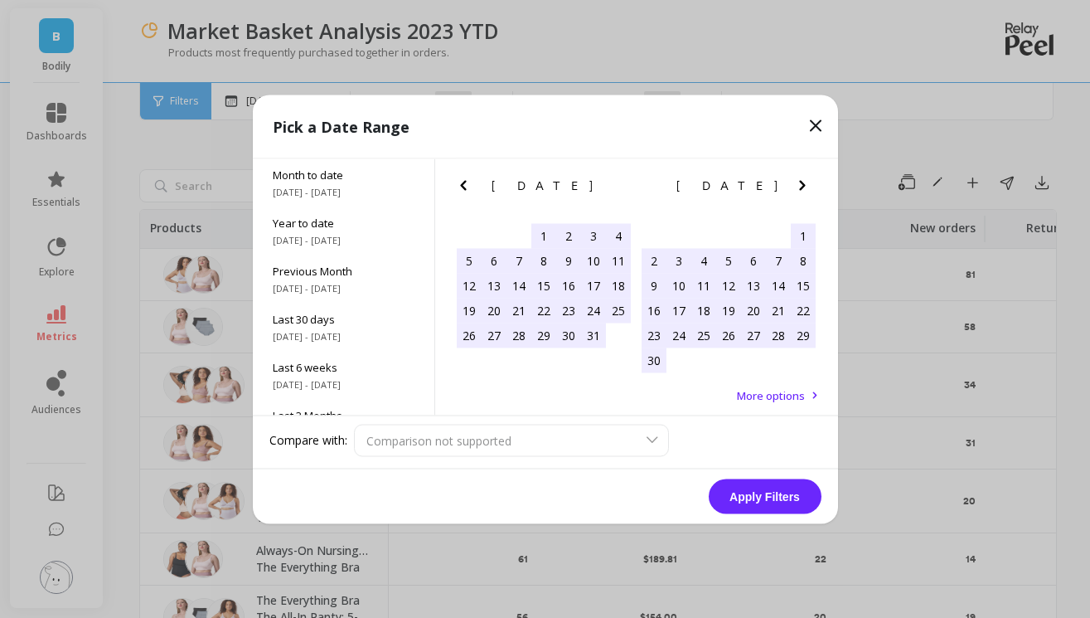
click at [801, 177] on icon "Next Month" at bounding box center [802, 185] width 20 height 20
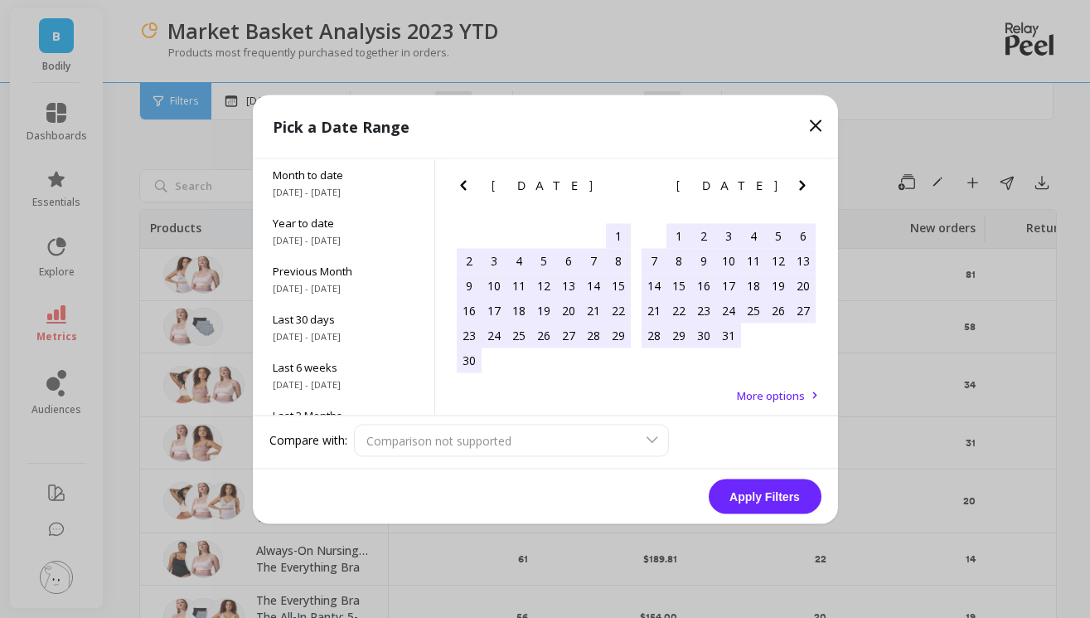
click at [801, 177] on icon "Next Month" at bounding box center [802, 185] width 20 height 20
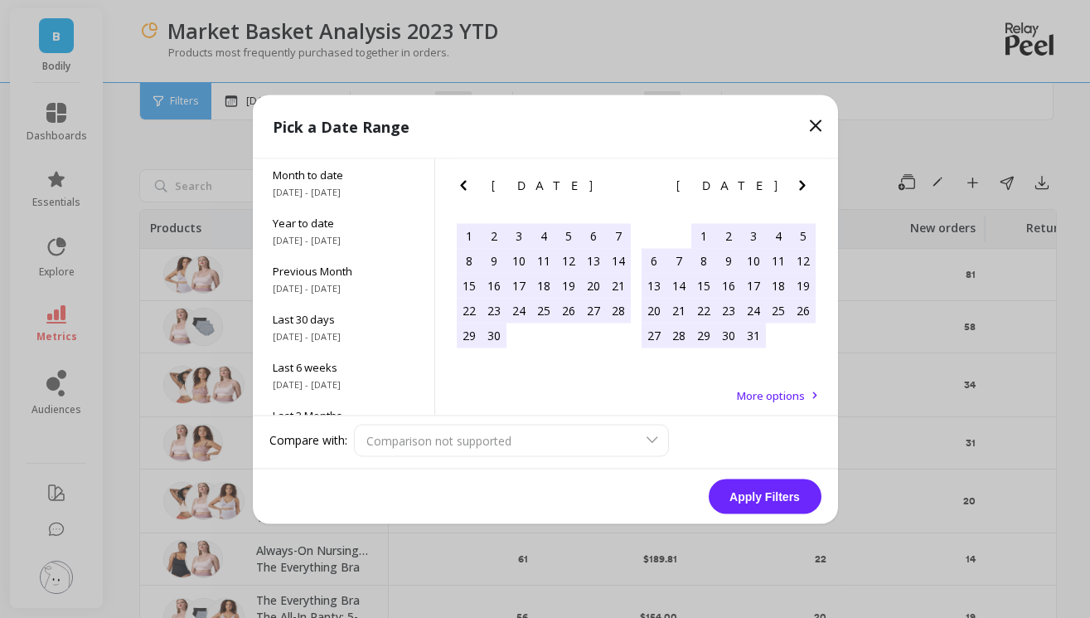
click at [801, 177] on icon "Next Month" at bounding box center [802, 185] width 20 height 20
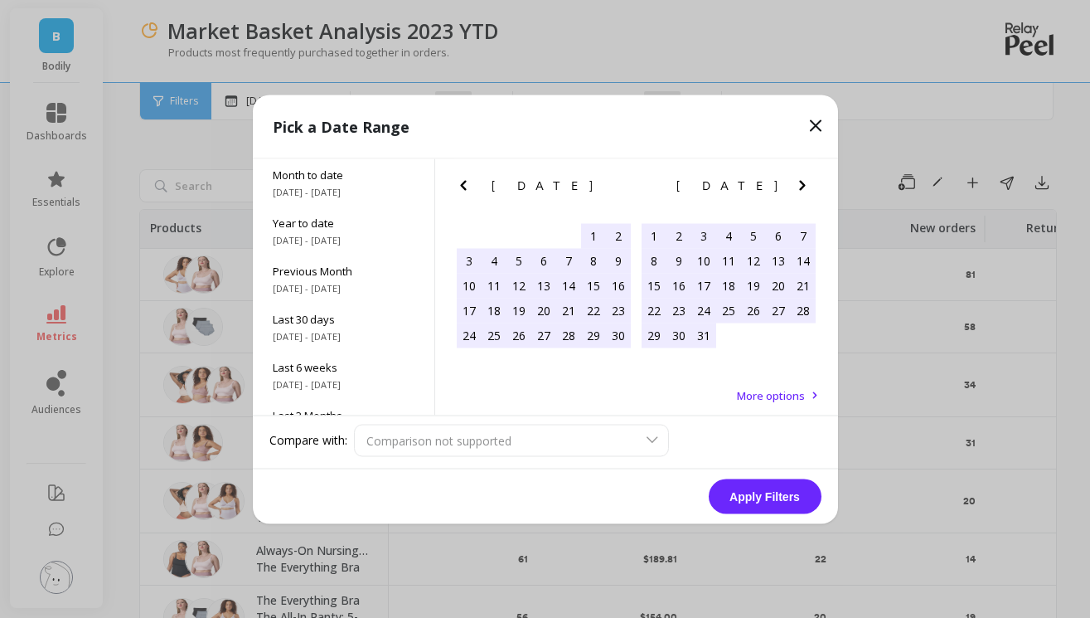
click at [801, 177] on icon "Next Month" at bounding box center [802, 185] width 20 height 20
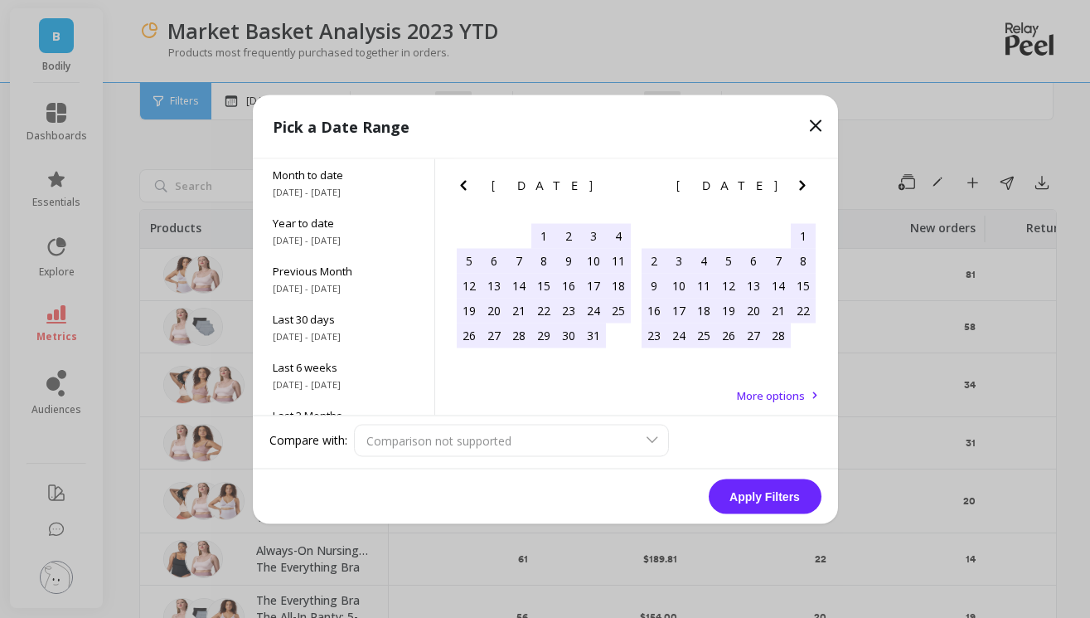
click at [801, 177] on icon "Next Month" at bounding box center [802, 185] width 20 height 20
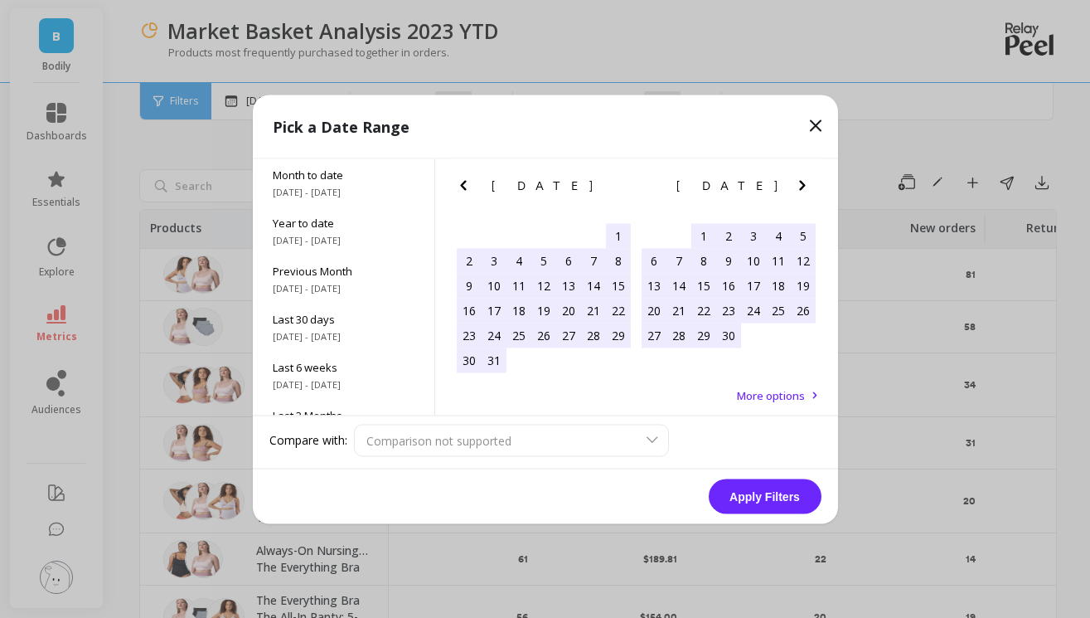
click at [801, 177] on icon "Next Month" at bounding box center [802, 185] width 20 height 20
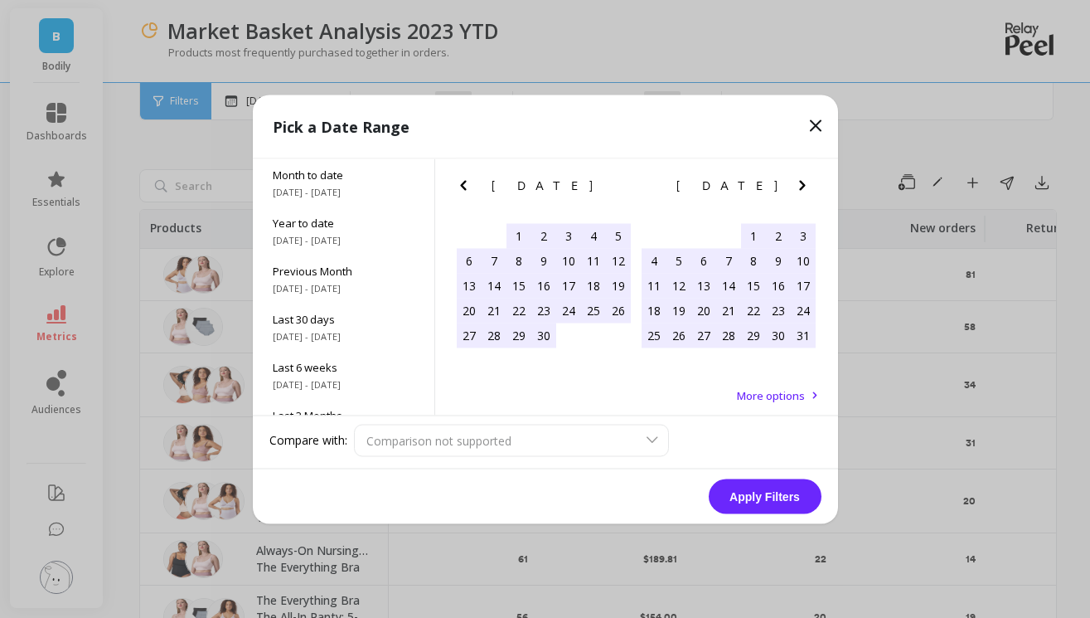
click at [801, 177] on icon "Next Month" at bounding box center [802, 185] width 20 height 20
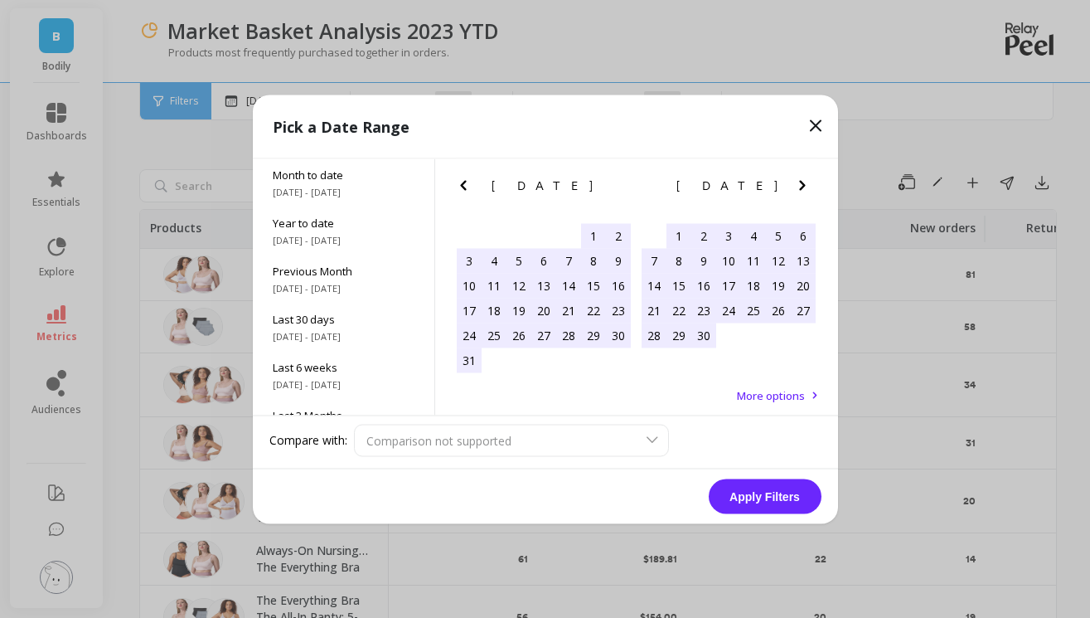
click at [801, 177] on icon "Next Month" at bounding box center [802, 185] width 20 height 20
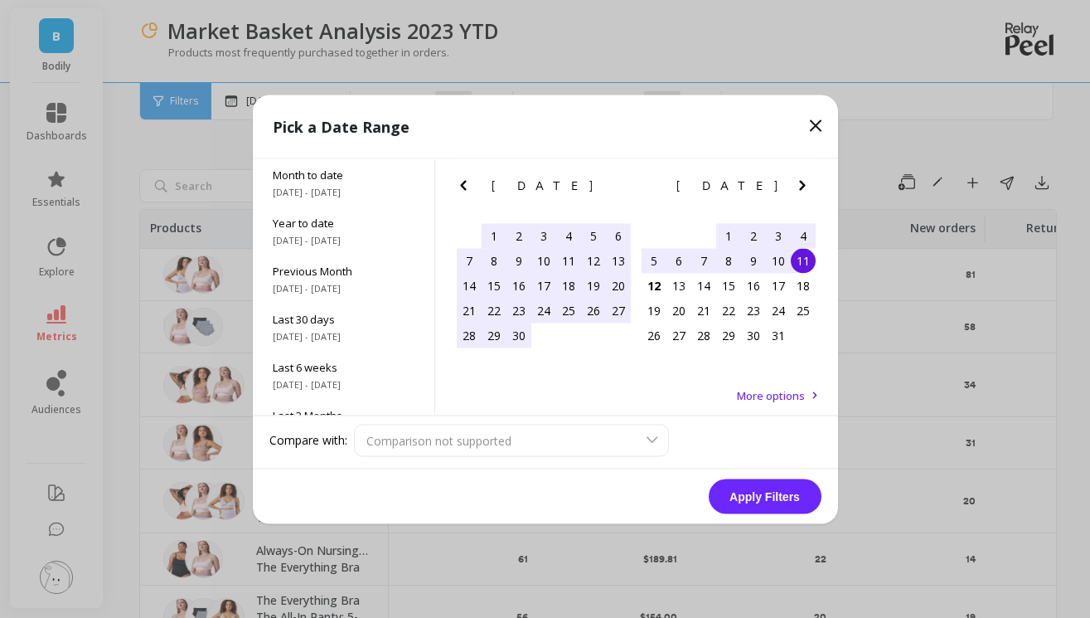
click at [801, 177] on icon "Next Month" at bounding box center [802, 185] width 20 height 20
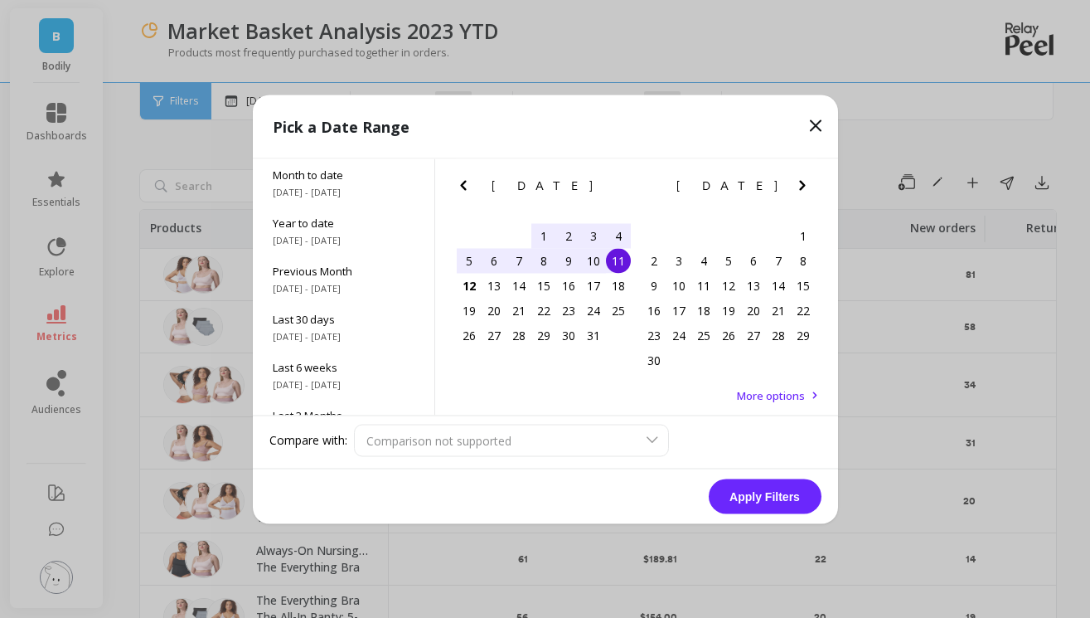
click at [452, 185] on div "October 2025" at bounding box center [544, 185] width 185 height 17
click at [476, 186] on button "Previous Month" at bounding box center [466, 188] width 27 height 27
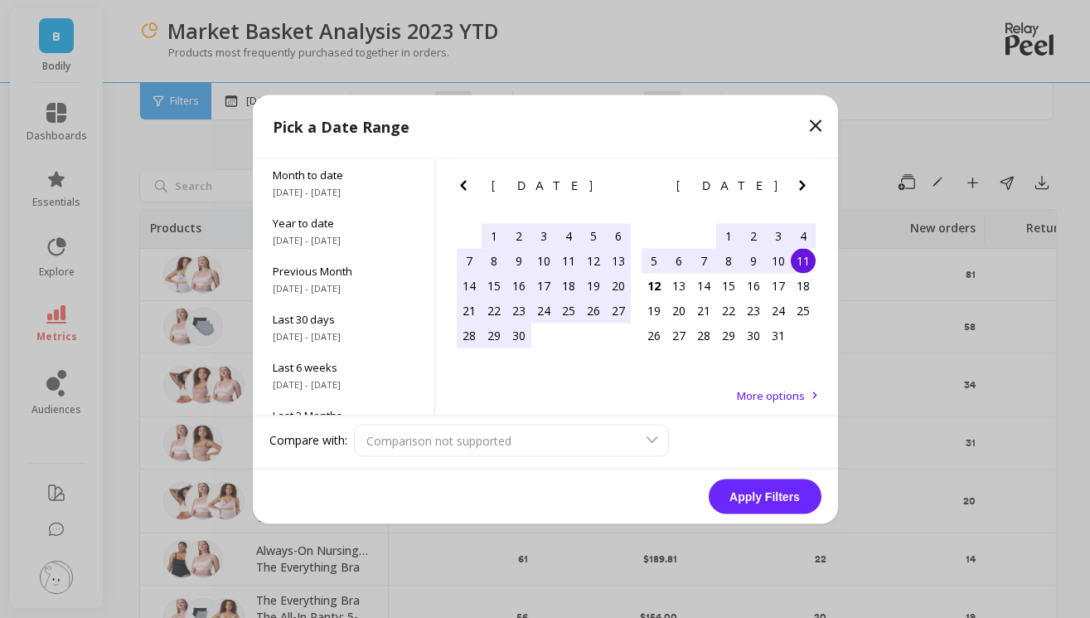
click at [540, 233] on div "3" at bounding box center [543, 235] width 25 height 25
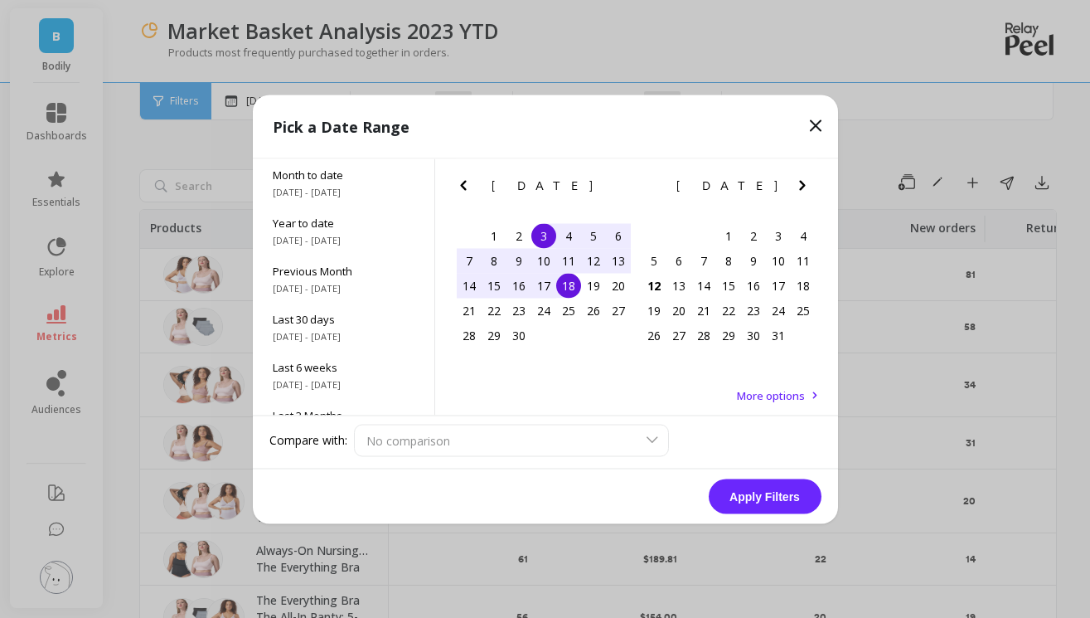
click at [564, 293] on div "18" at bounding box center [568, 285] width 25 height 25
click at [774, 492] on button "Apply Filters" at bounding box center [765, 495] width 113 height 35
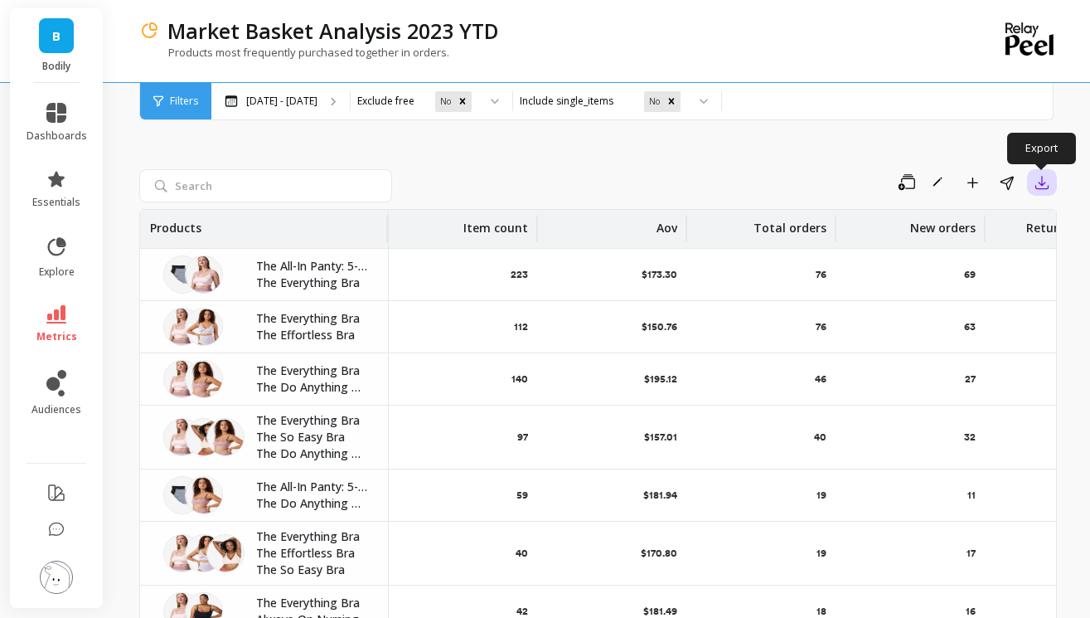
click at [1034, 185] on icon "button" at bounding box center [1042, 182] width 17 height 17
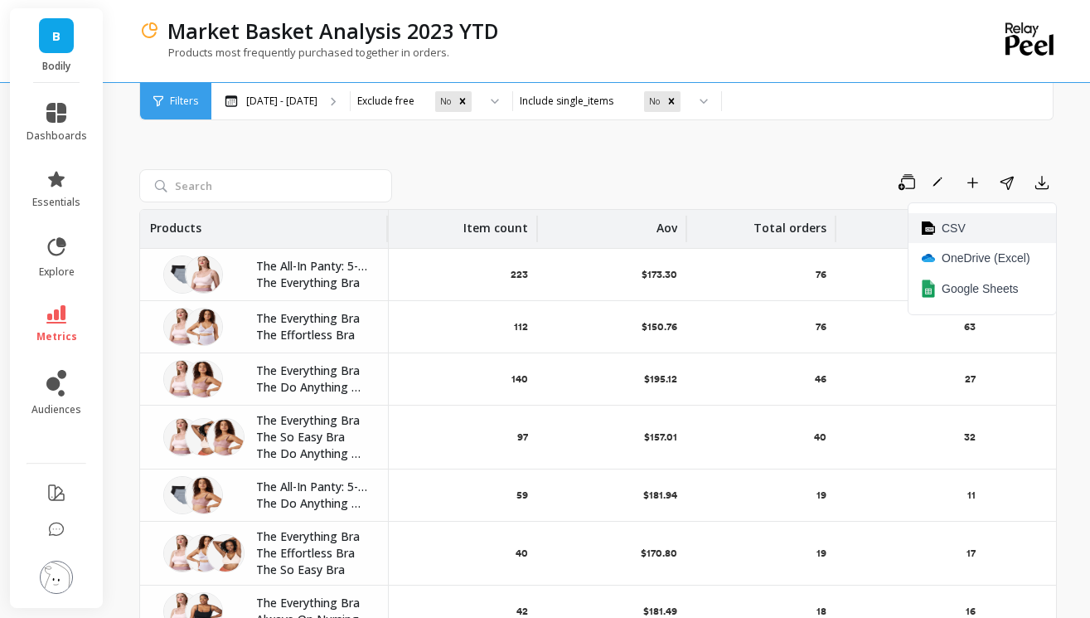
click at [978, 224] on button "CSV" at bounding box center [983, 228] width 148 height 30
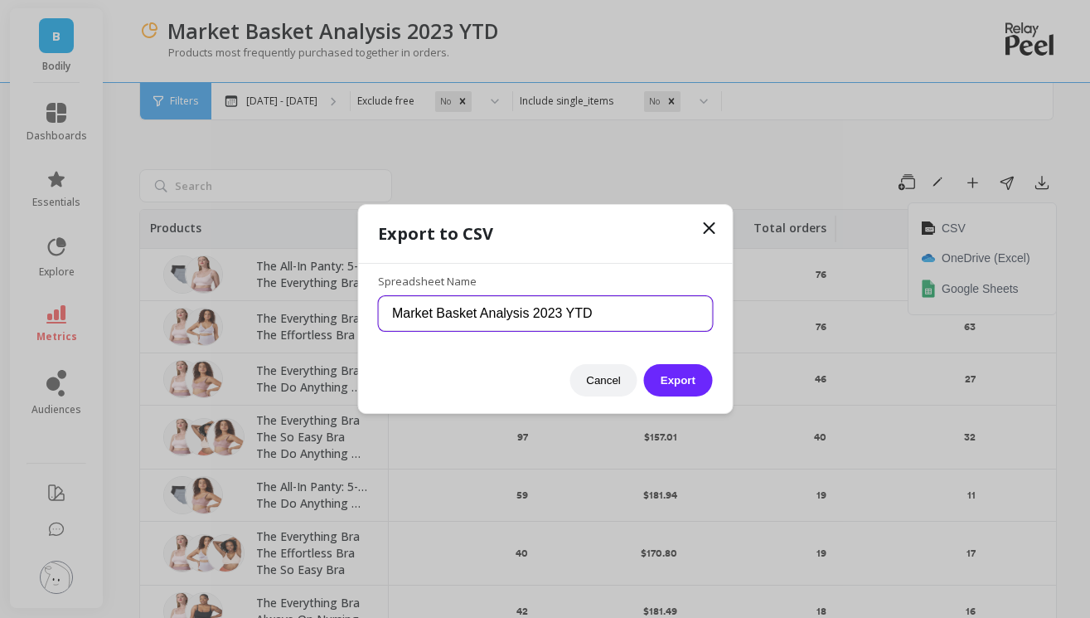
drag, startPoint x: 632, startPoint y: 321, endPoint x: 533, endPoint y: 317, distance: 99.6
click at [533, 317] on input "Market Basket Analysis 2023 YTD" at bounding box center [545, 313] width 334 height 35
type input "Market Basket Analysis - Pre Change 2"
click at [644, 364] on button "Export" at bounding box center [678, 380] width 68 height 32
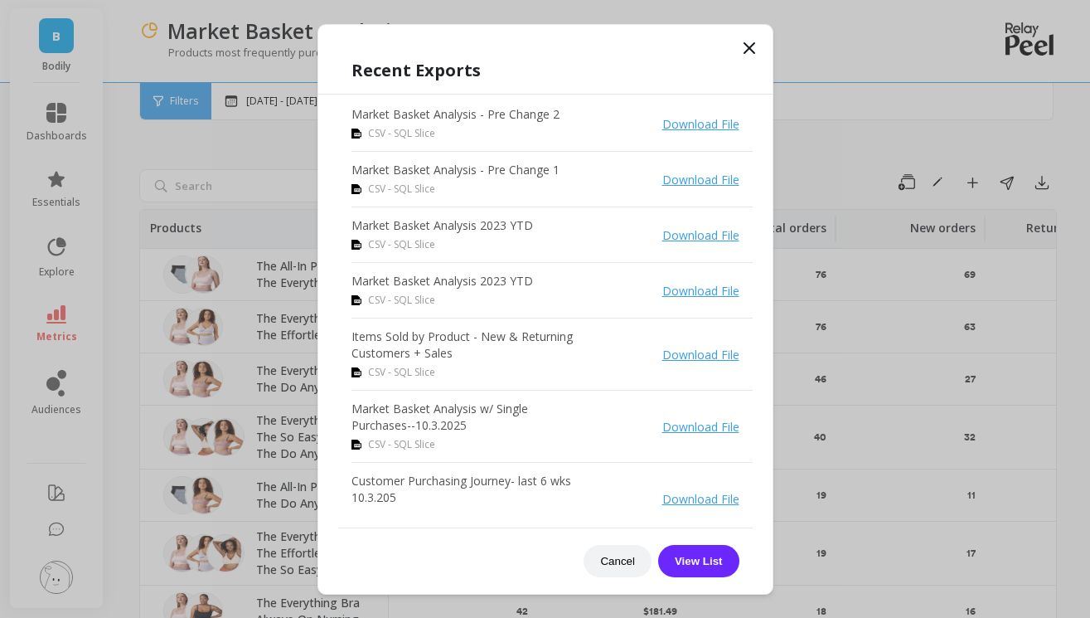
click at [721, 124] on link "Download File" at bounding box center [700, 124] width 77 height 16
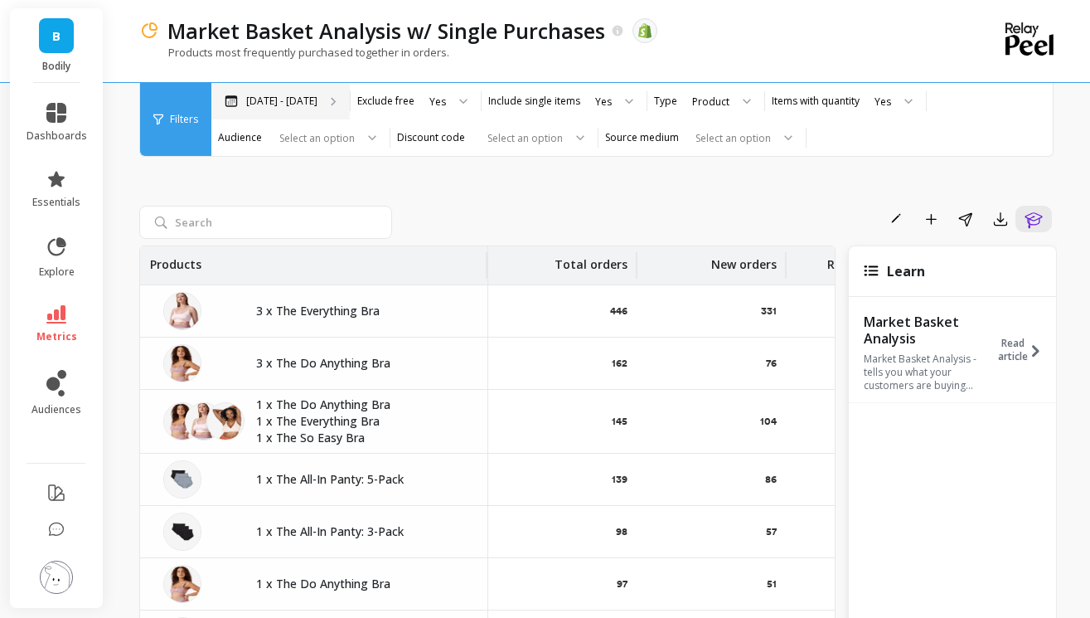
click at [301, 99] on p "Mar 6 - Oct 11" at bounding box center [281, 101] width 71 height 13
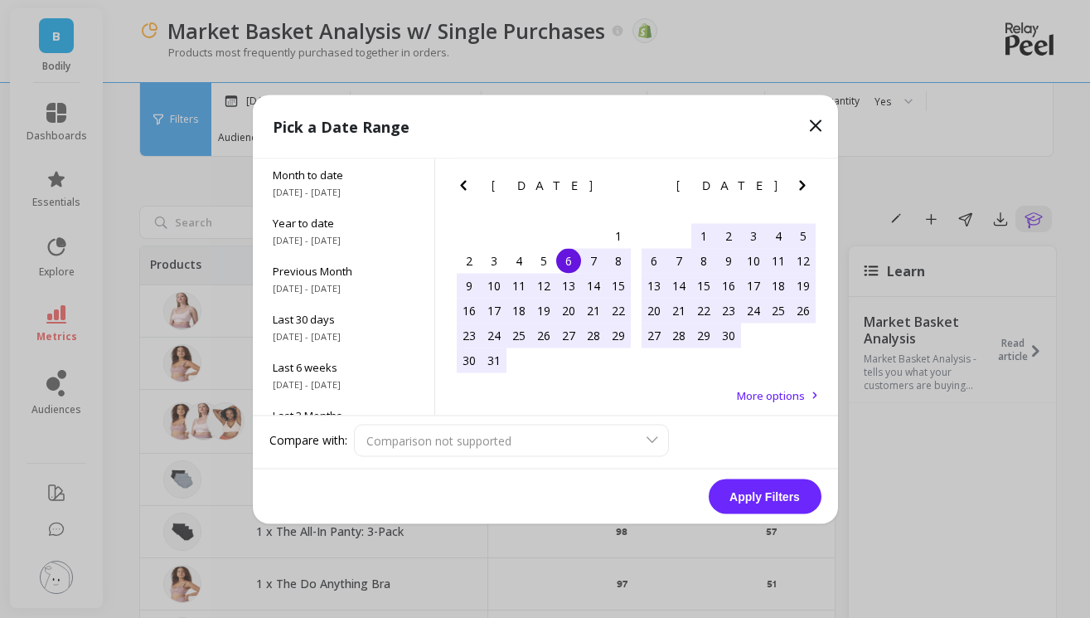
click at [794, 185] on icon "Next Month" at bounding box center [802, 185] width 20 height 20
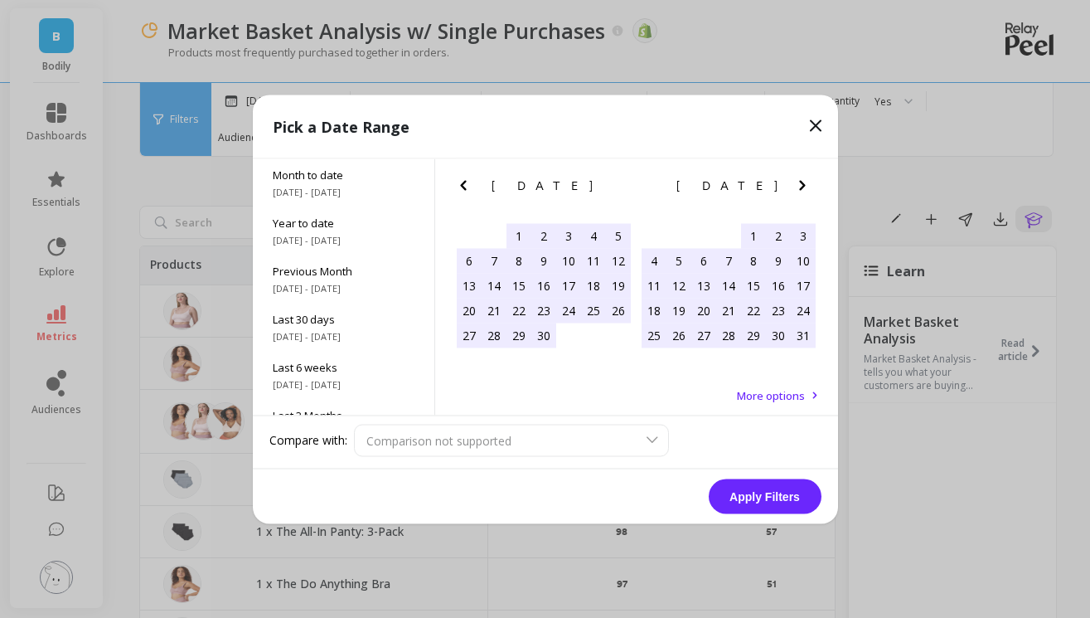
click at [794, 185] on icon "Next Month" at bounding box center [802, 185] width 20 height 20
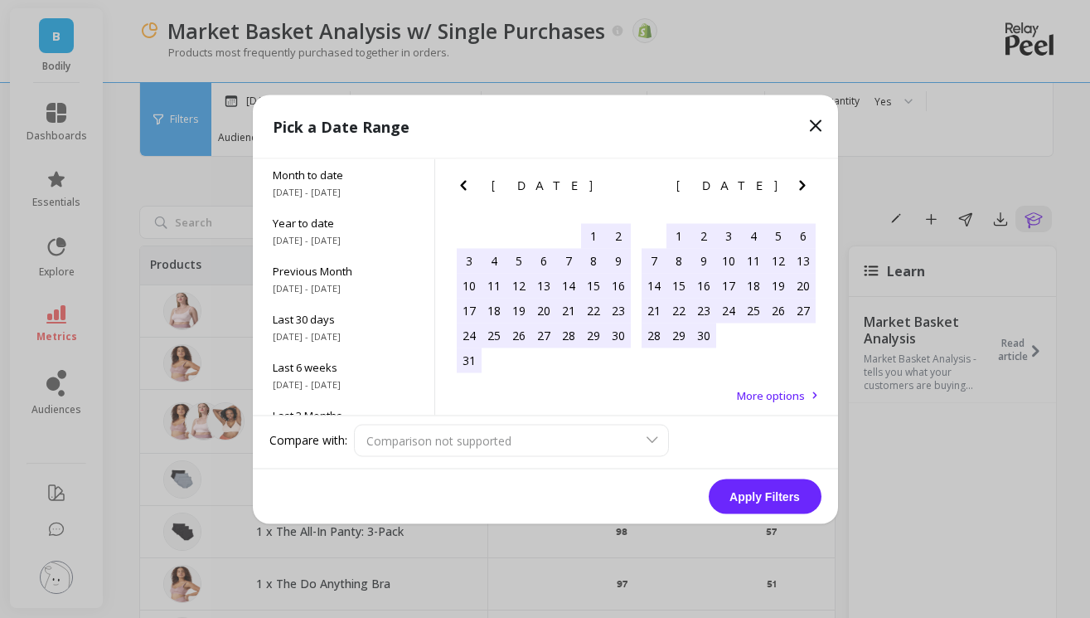
click at [794, 185] on icon "Next Month" at bounding box center [802, 185] width 20 height 20
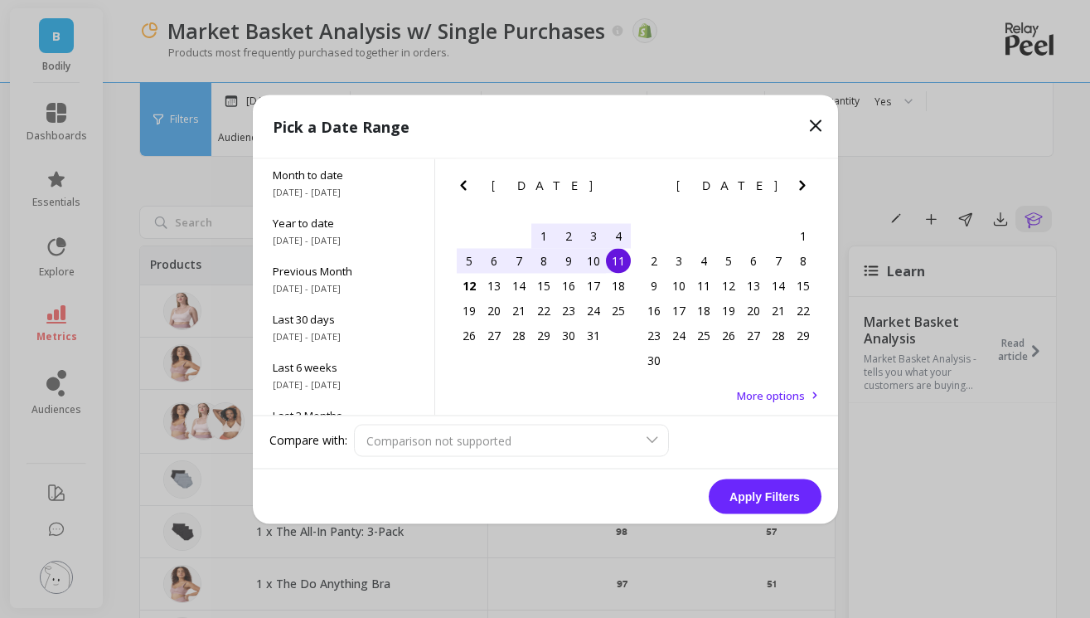
click at [794, 185] on icon "Next Month" at bounding box center [802, 185] width 20 height 20
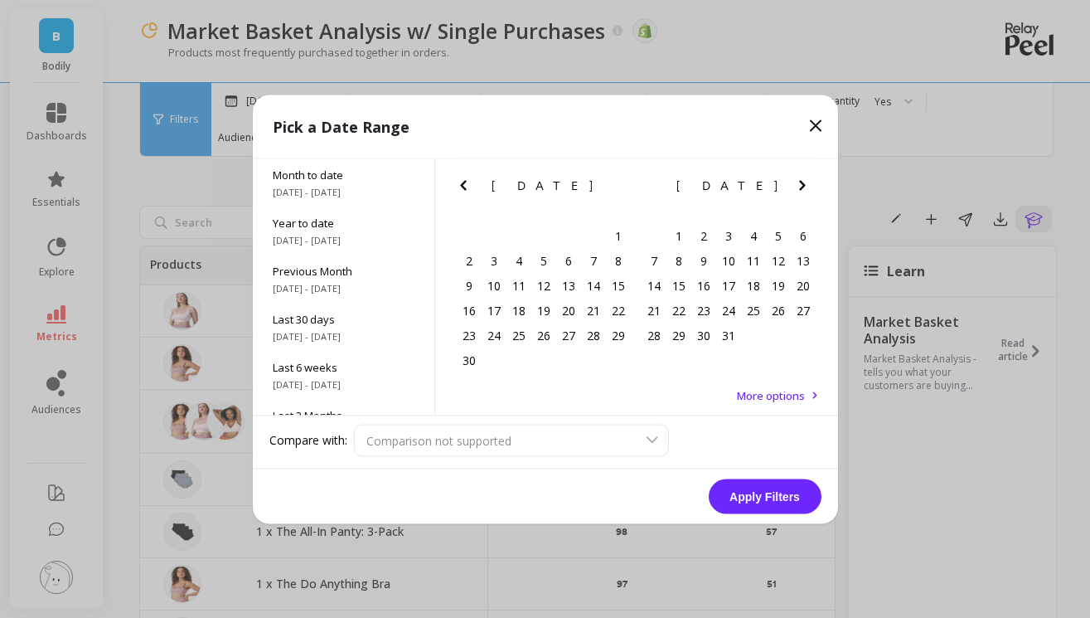
click at [465, 189] on icon "Previous Month" at bounding box center [463, 185] width 6 height 10
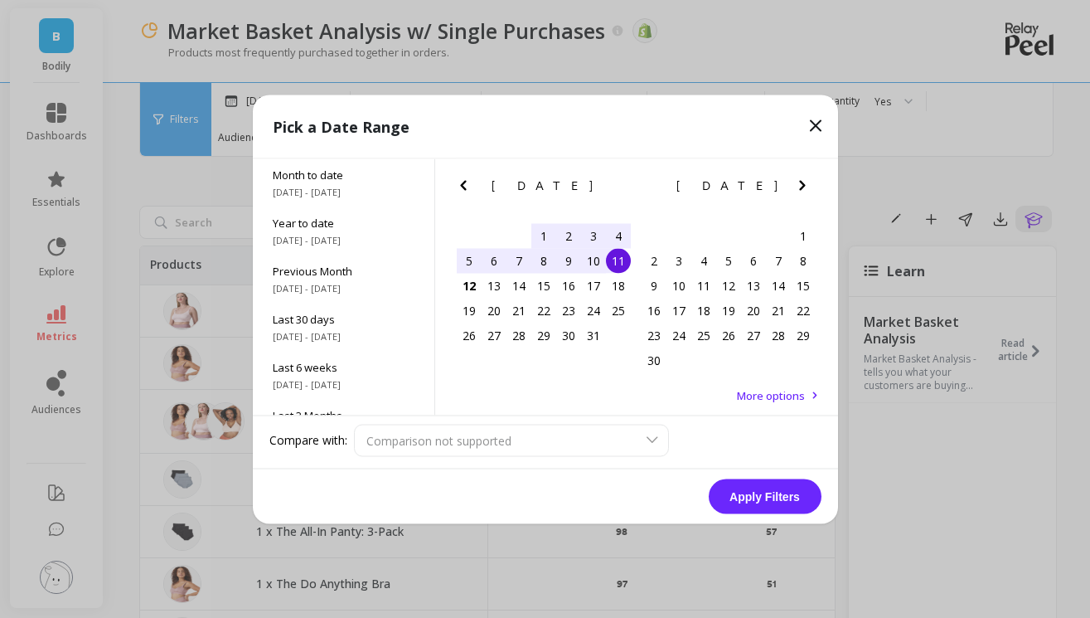
click at [543, 232] on div "1" at bounding box center [543, 235] width 25 height 25
click at [482, 274] on div "13" at bounding box center [494, 285] width 25 height 25
click at [550, 238] on div "1" at bounding box center [543, 235] width 25 height 25
click at [492, 264] on div "6" at bounding box center [494, 260] width 25 height 25
click at [739, 507] on button "Apply Filters" at bounding box center [765, 495] width 113 height 35
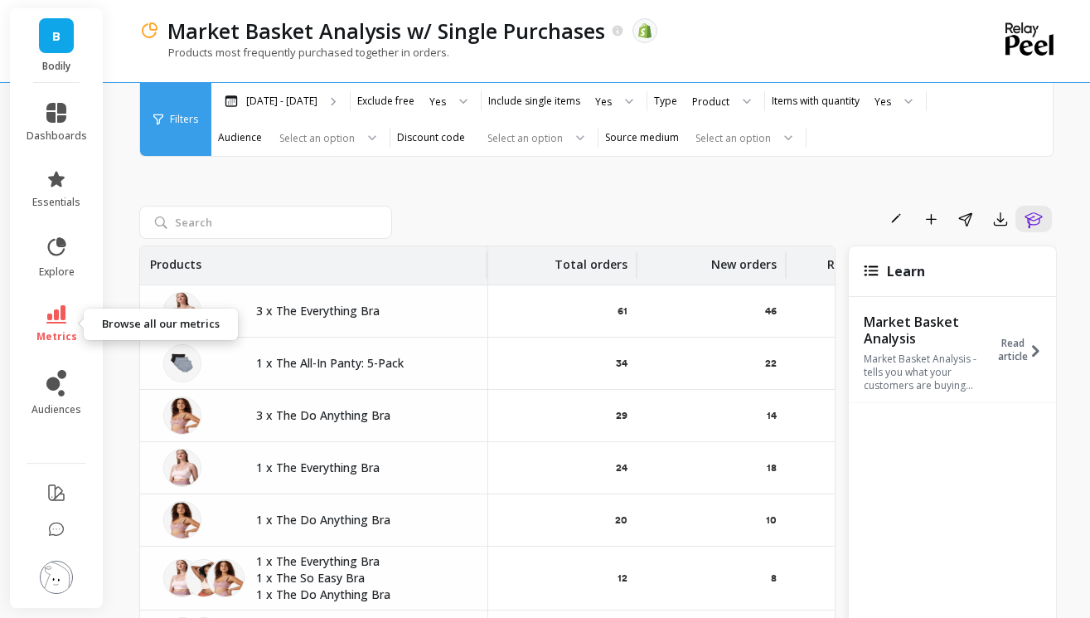
click at [69, 315] on link "metrics" at bounding box center [57, 324] width 61 height 38
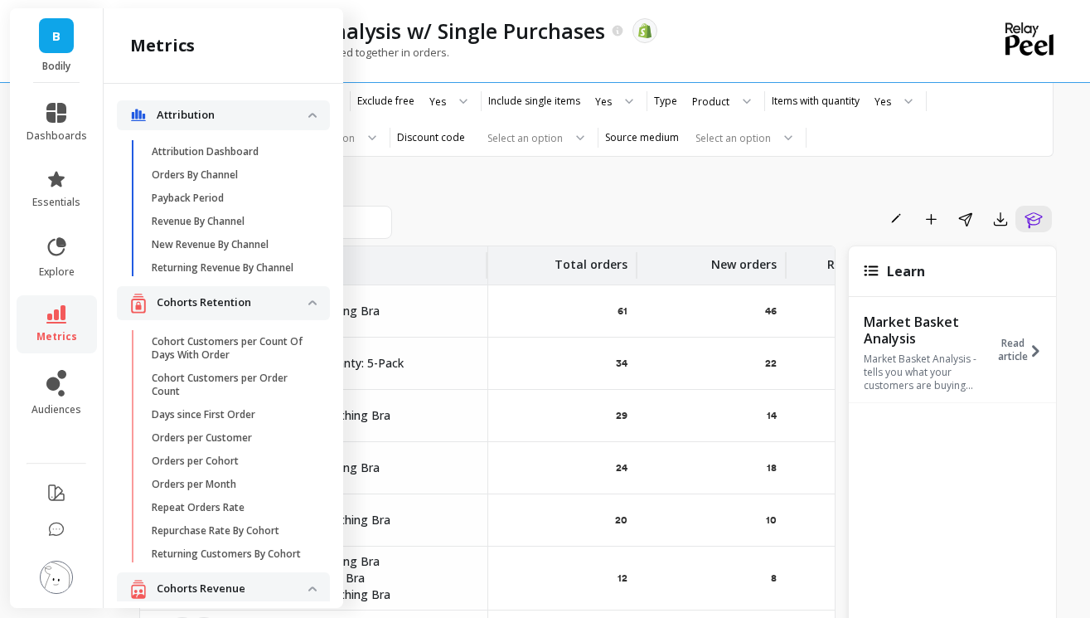
scroll to position [3222, 0]
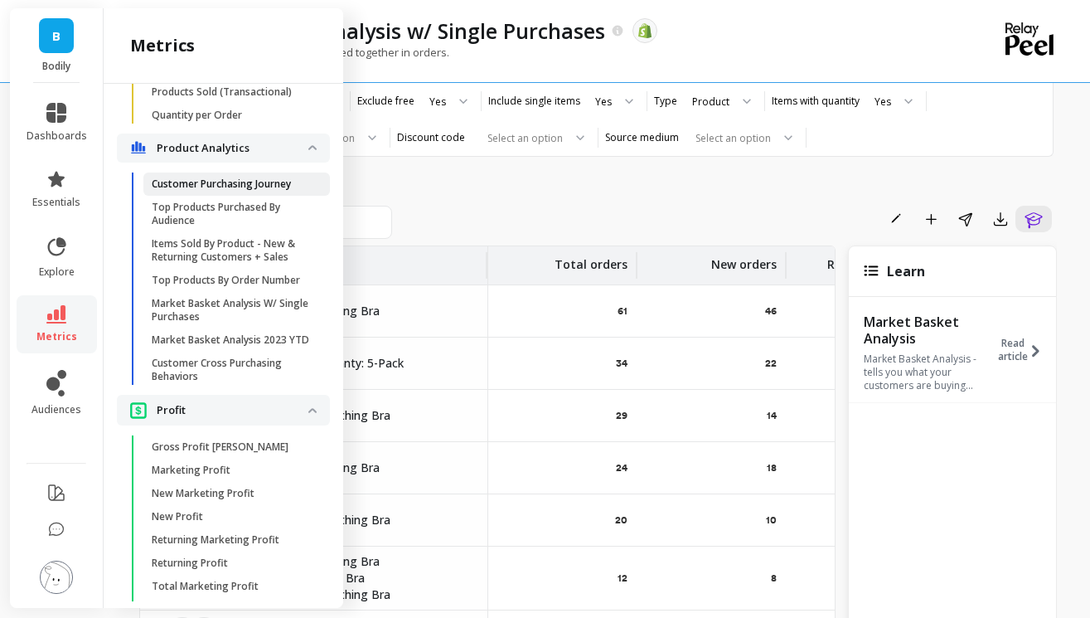
click at [202, 182] on p "Customer Purchasing Journey" at bounding box center [221, 183] width 139 height 13
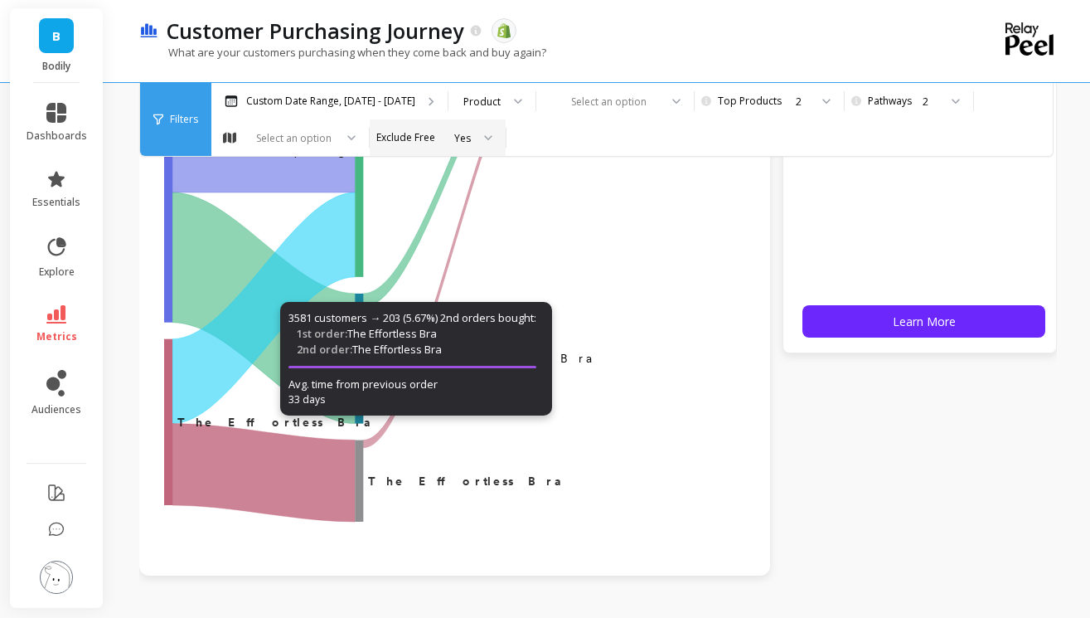
scroll to position [305, 0]
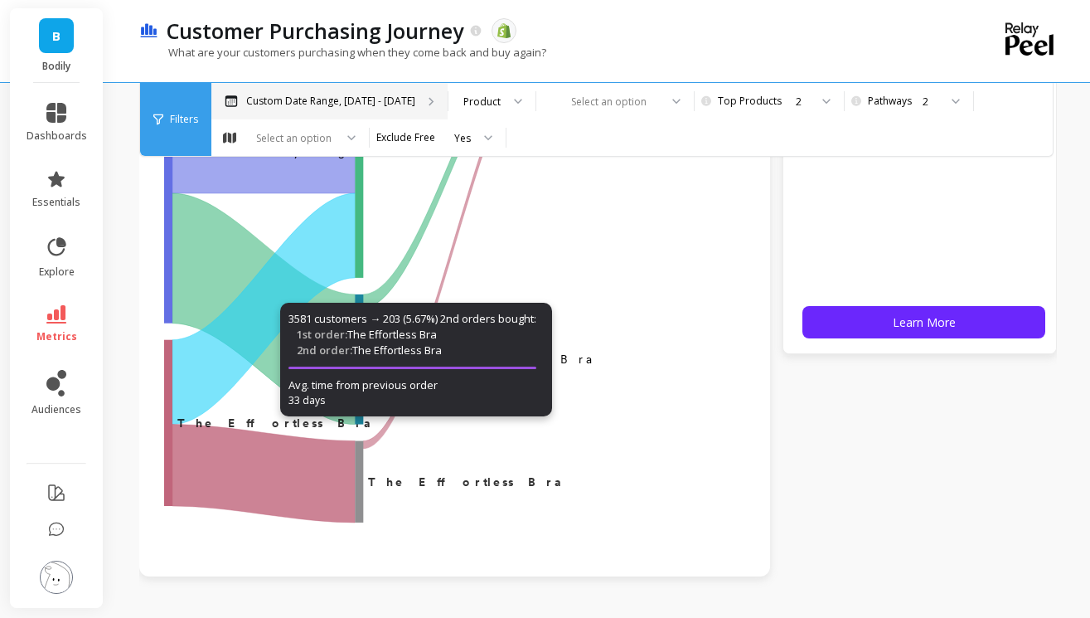
click at [361, 92] on div "Custom Date Range, [DATE] - [DATE]" at bounding box center [329, 101] width 236 height 36
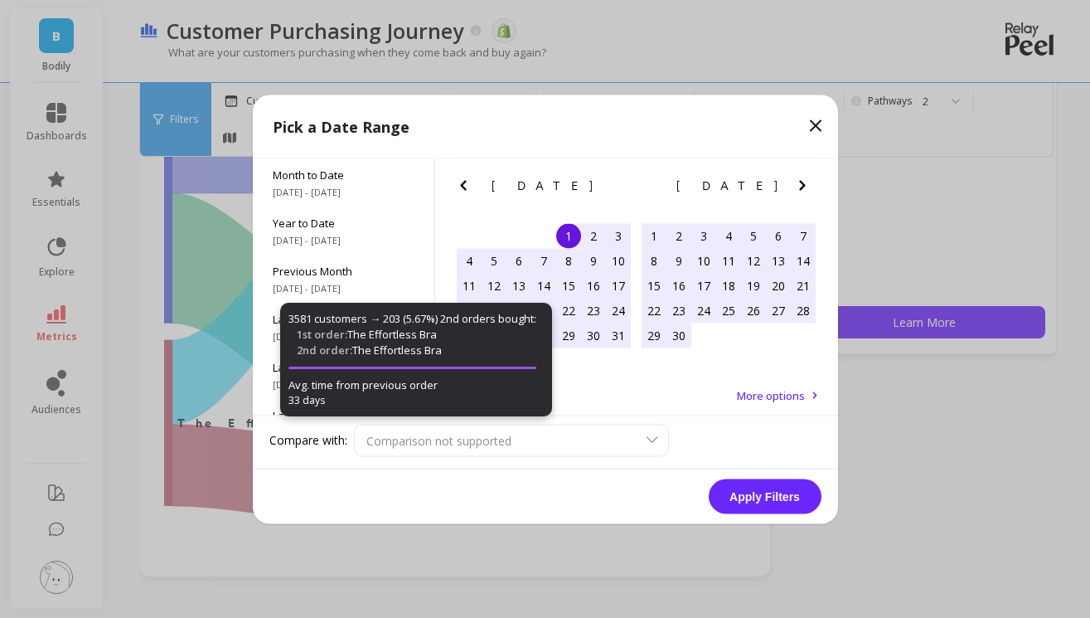
click at [797, 184] on icon "Next Month" at bounding box center [802, 185] width 20 height 20
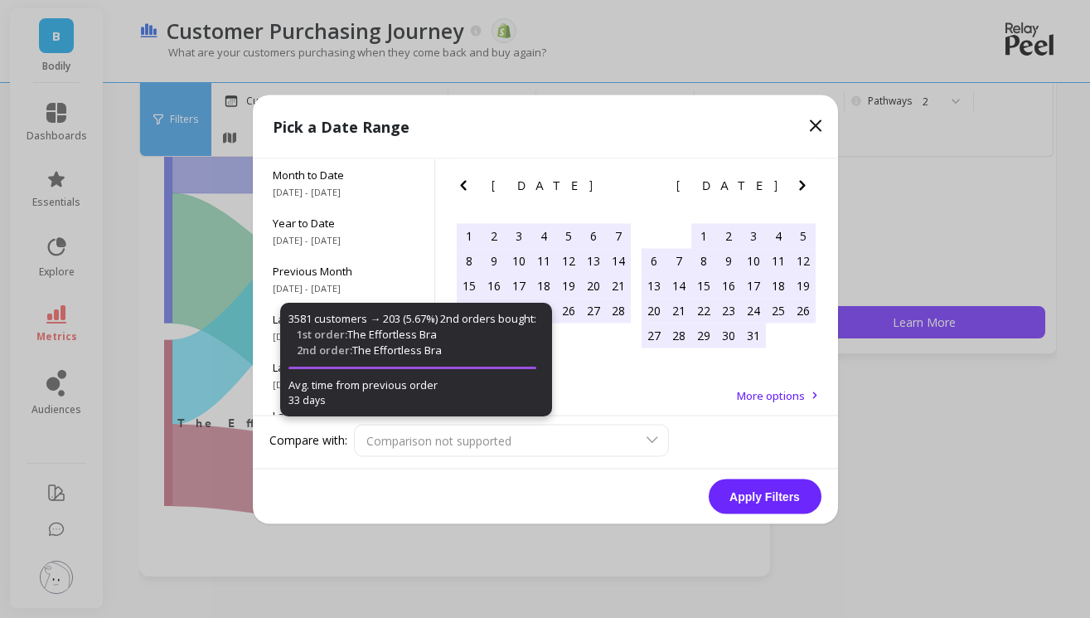
click at [797, 184] on icon "Next Month" at bounding box center [802, 185] width 20 height 20
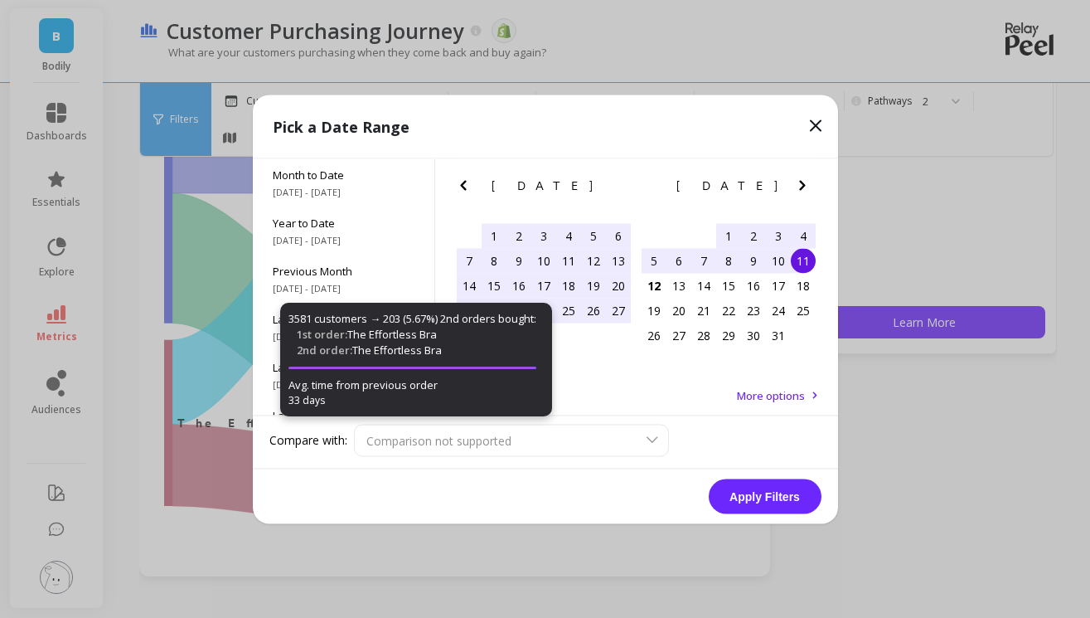
click at [797, 184] on icon "Next Month" at bounding box center [802, 185] width 20 height 20
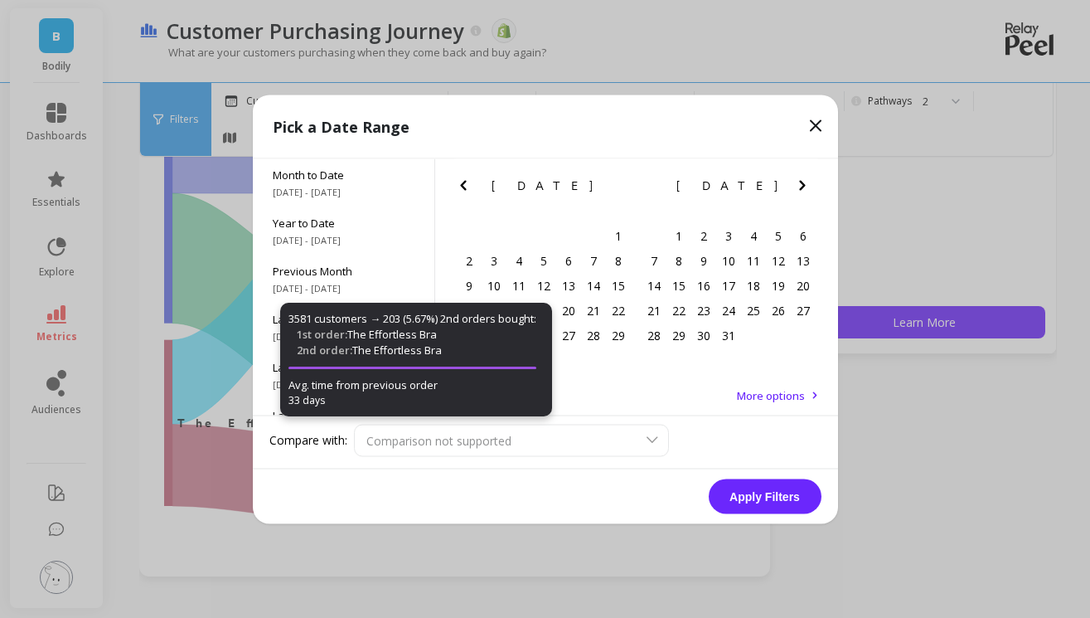
click at [797, 184] on icon "Next Month" at bounding box center [802, 185] width 20 height 20
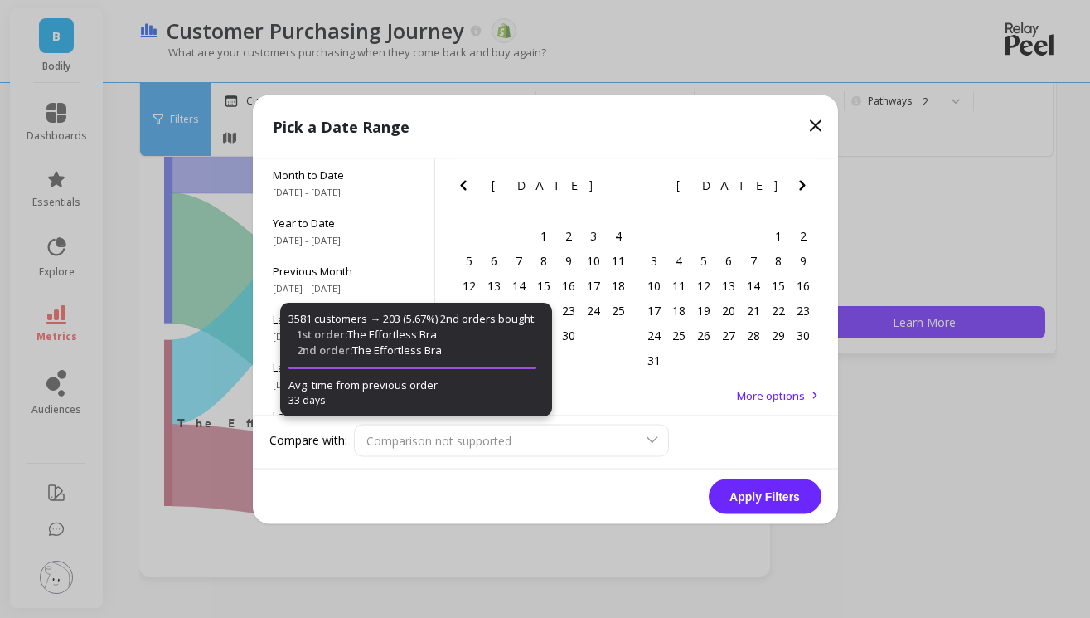
click at [797, 184] on icon "Next Month" at bounding box center [802, 185] width 20 height 20
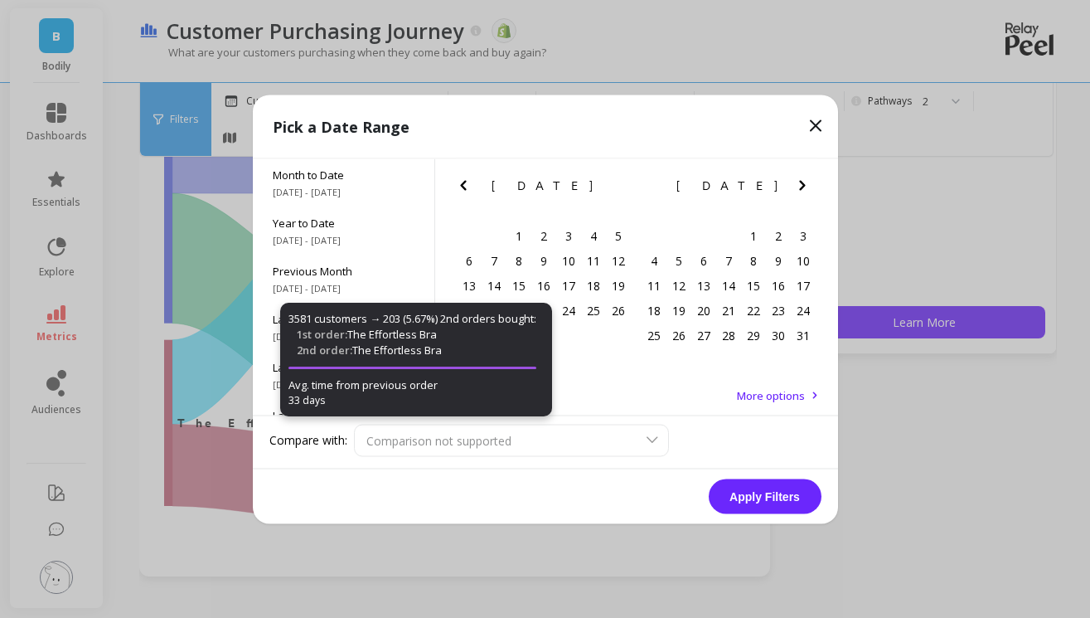
click at [797, 184] on icon "Next Month" at bounding box center [802, 185] width 20 height 20
click at [465, 187] on icon "Previous Month" at bounding box center [463, 185] width 20 height 20
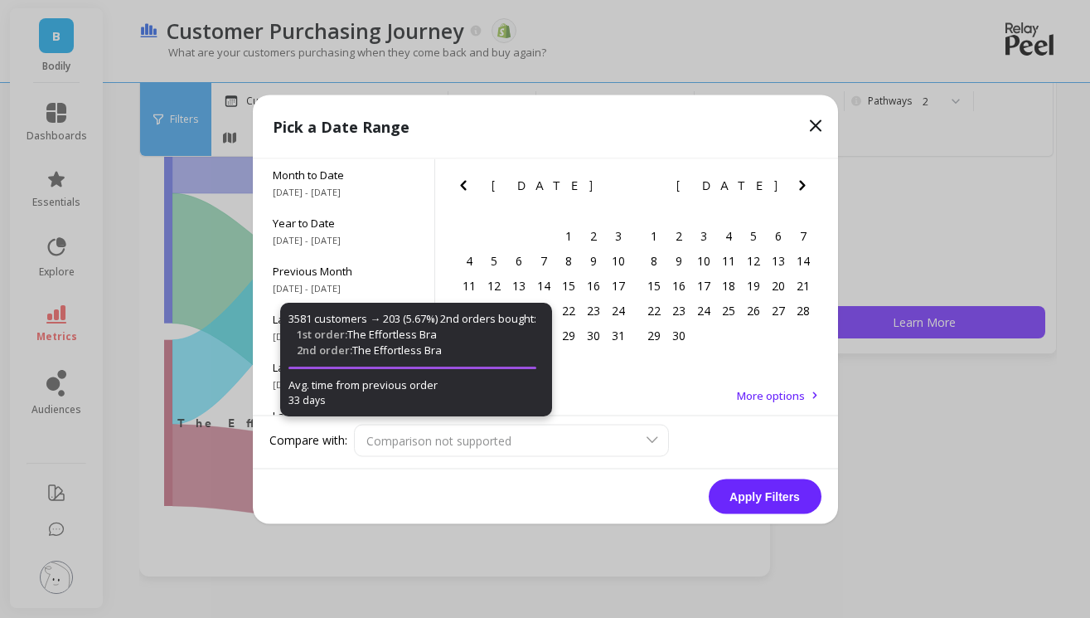
click at [465, 187] on icon "Previous Month" at bounding box center [463, 185] width 20 height 20
click at [826, 132] on div "Pick a Date Range" at bounding box center [545, 127] width 585 height 64
click at [817, 116] on icon at bounding box center [816, 125] width 20 height 20
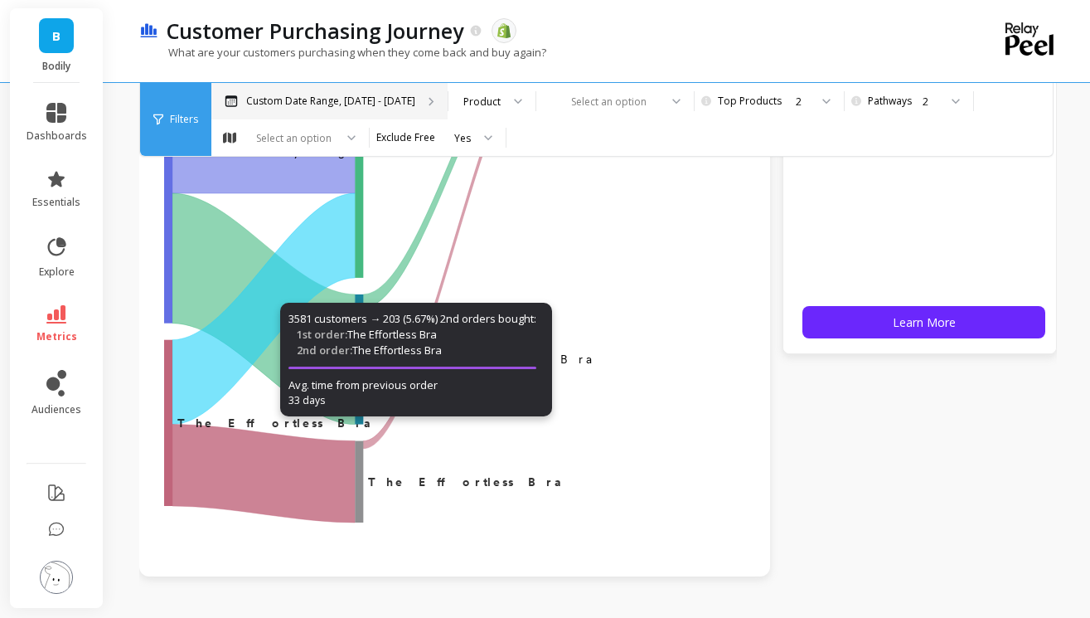
click at [369, 104] on p "Custom Date Range, [DATE] - [DATE]" at bounding box center [330, 101] width 169 height 13
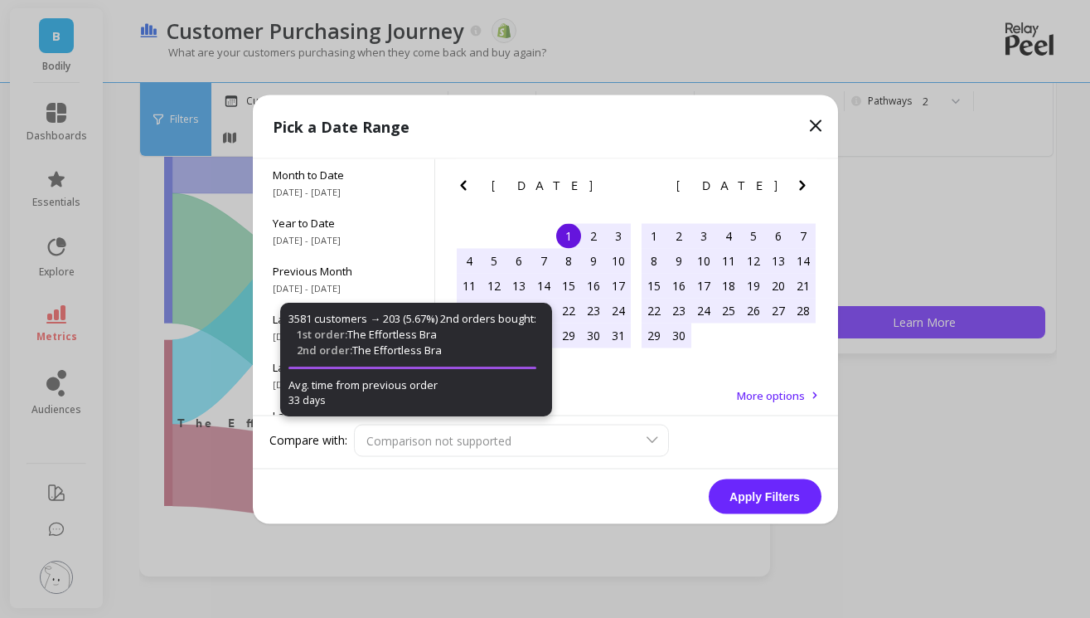
click at [807, 187] on icon "Next Month" at bounding box center [802, 185] width 20 height 20
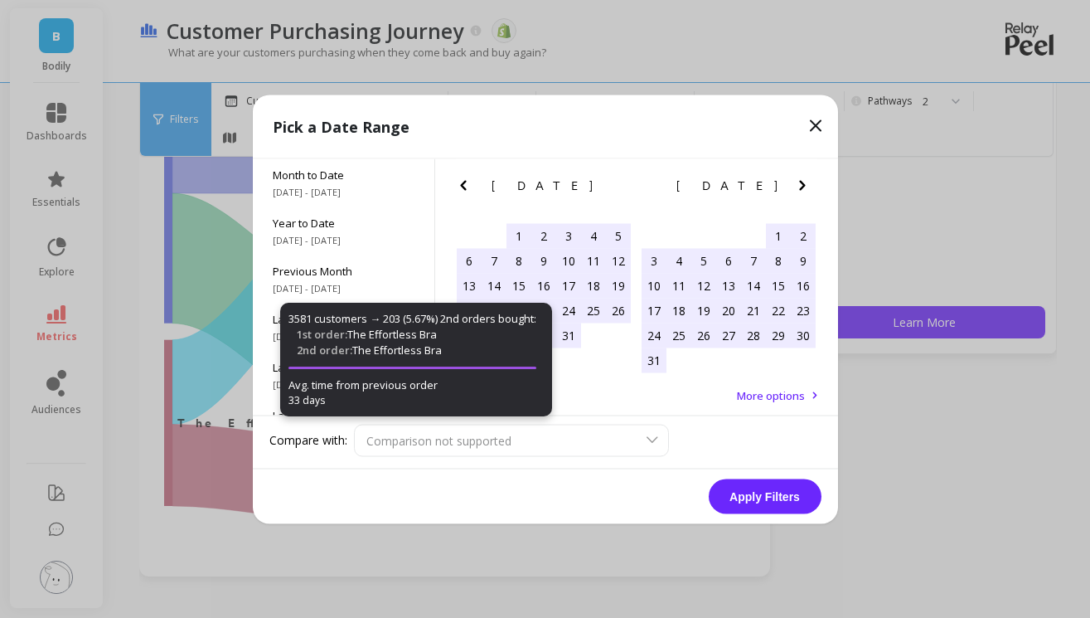
click at [807, 187] on icon "Next Month" at bounding box center [802, 185] width 20 height 20
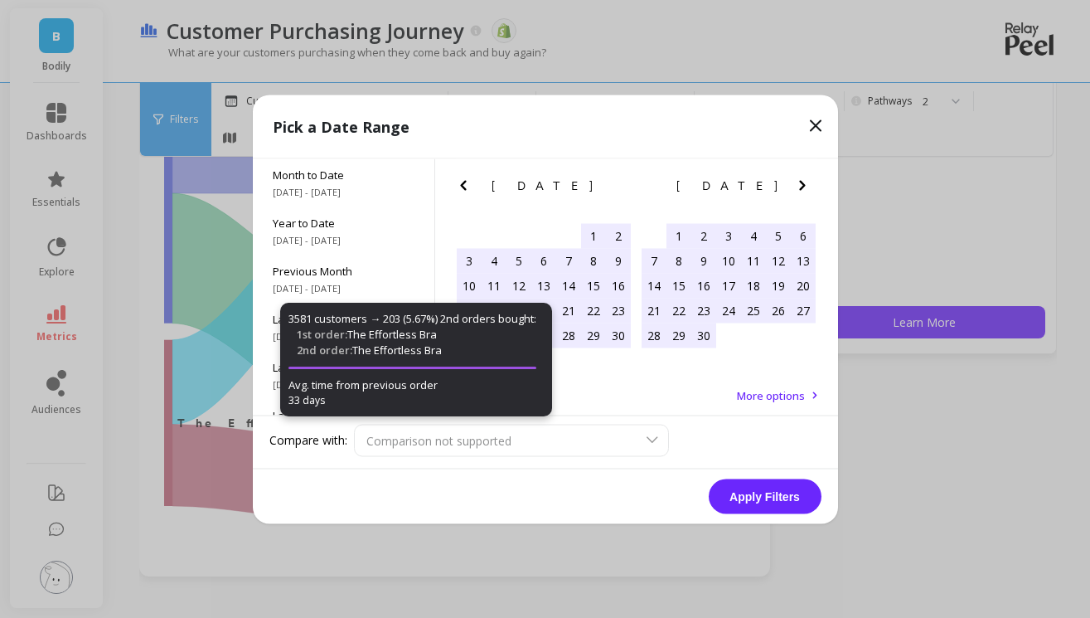
click at [807, 187] on icon "Next Month" at bounding box center [802, 185] width 20 height 20
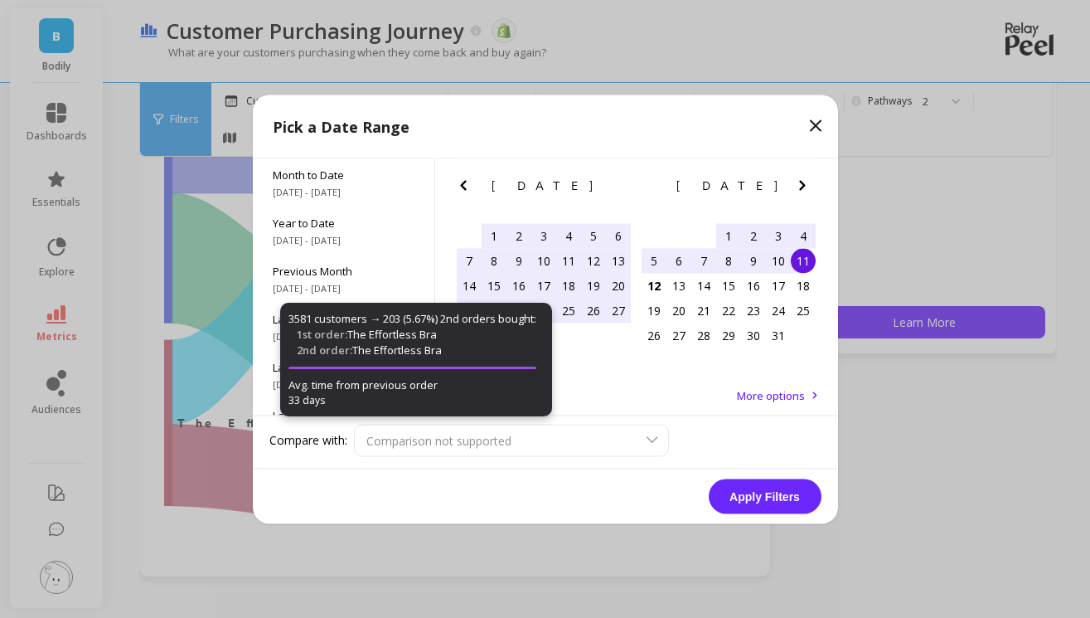
click at [807, 187] on icon "Next Month" at bounding box center [802, 185] width 20 height 20
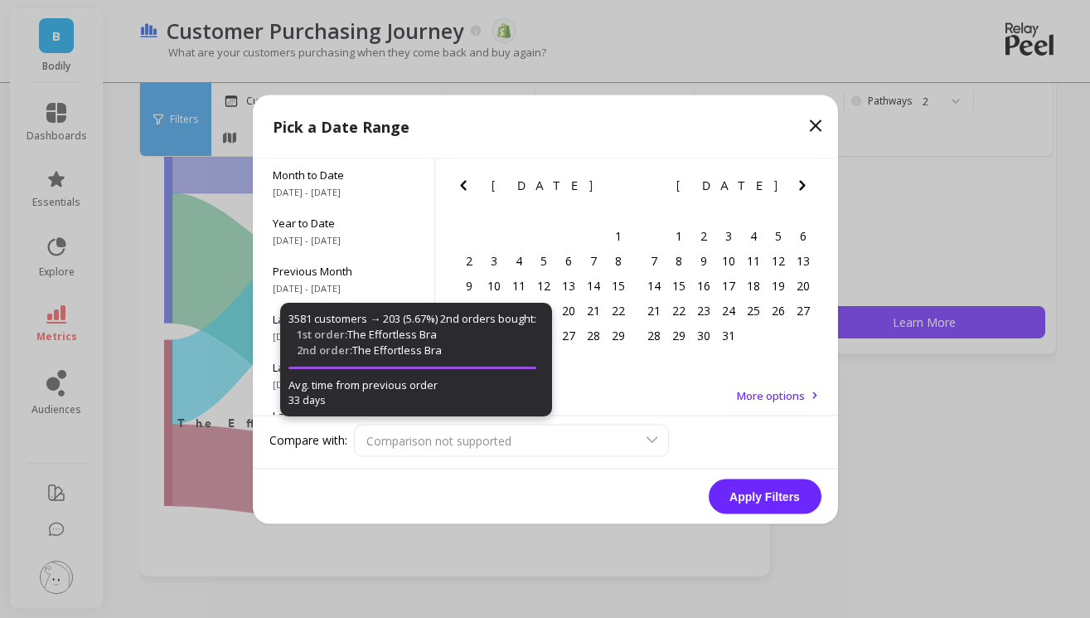
click at [462, 182] on icon "Previous Month" at bounding box center [463, 185] width 20 height 20
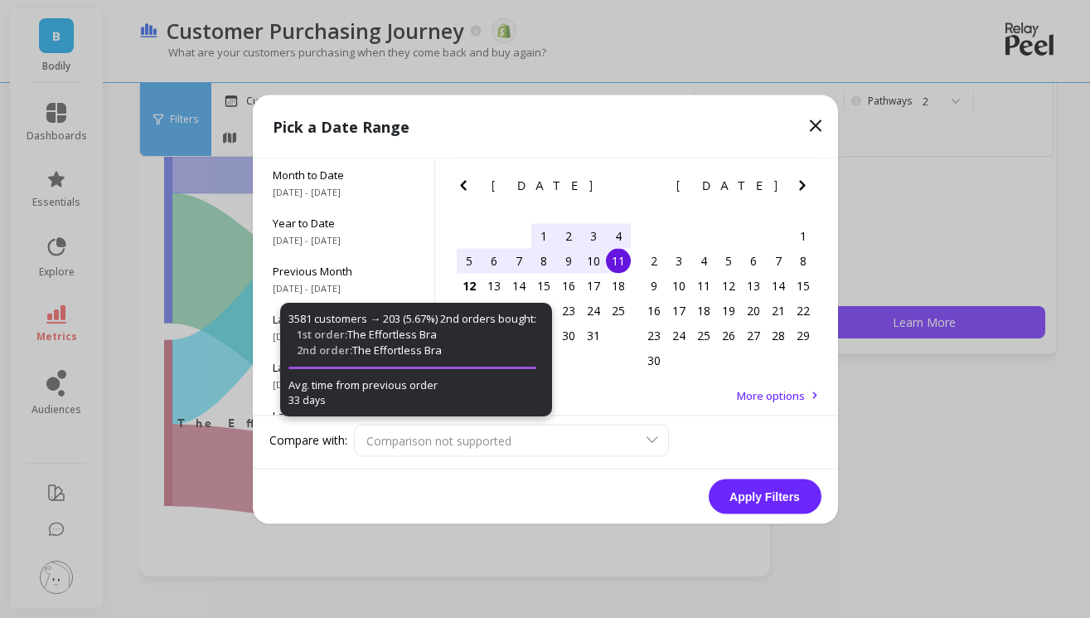
click at [547, 228] on div "1" at bounding box center [543, 235] width 25 height 25
click at [505, 260] on div "6" at bounding box center [494, 260] width 25 height 25
click at [787, 490] on button "Apply Filters" at bounding box center [765, 495] width 113 height 35
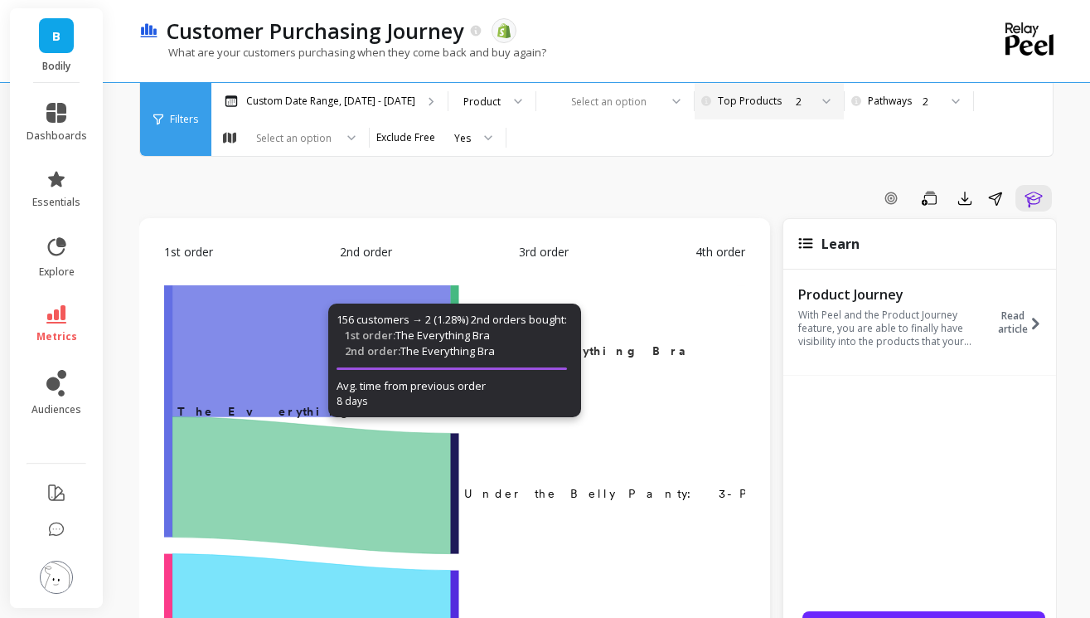
click at [796, 96] on div "2" at bounding box center [802, 102] width 13 height 16
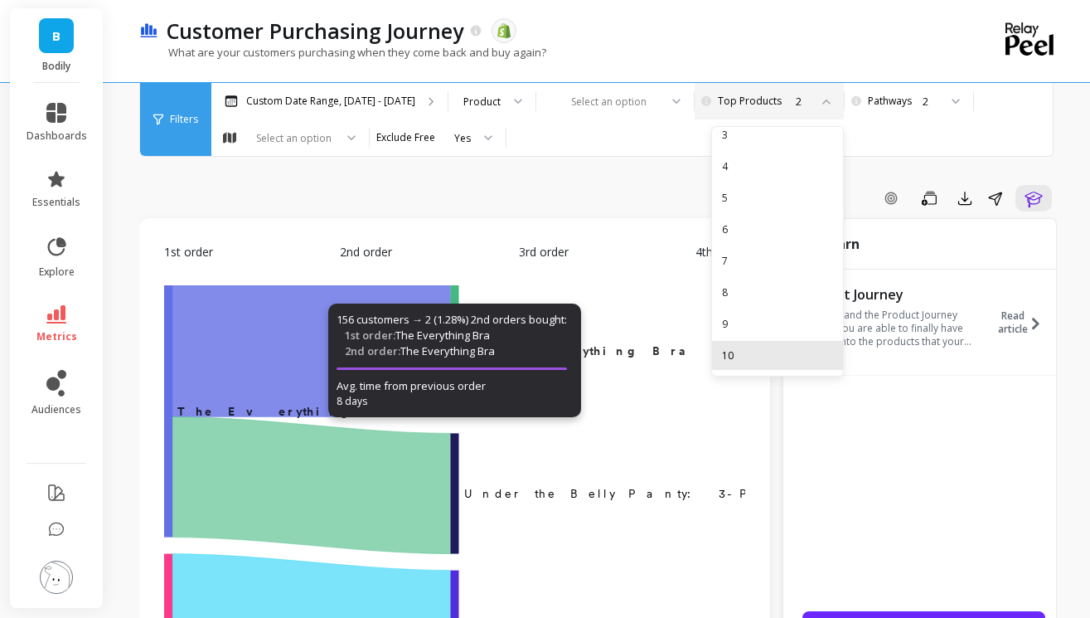
click at [725, 349] on div "10" at bounding box center [777, 355] width 111 height 16
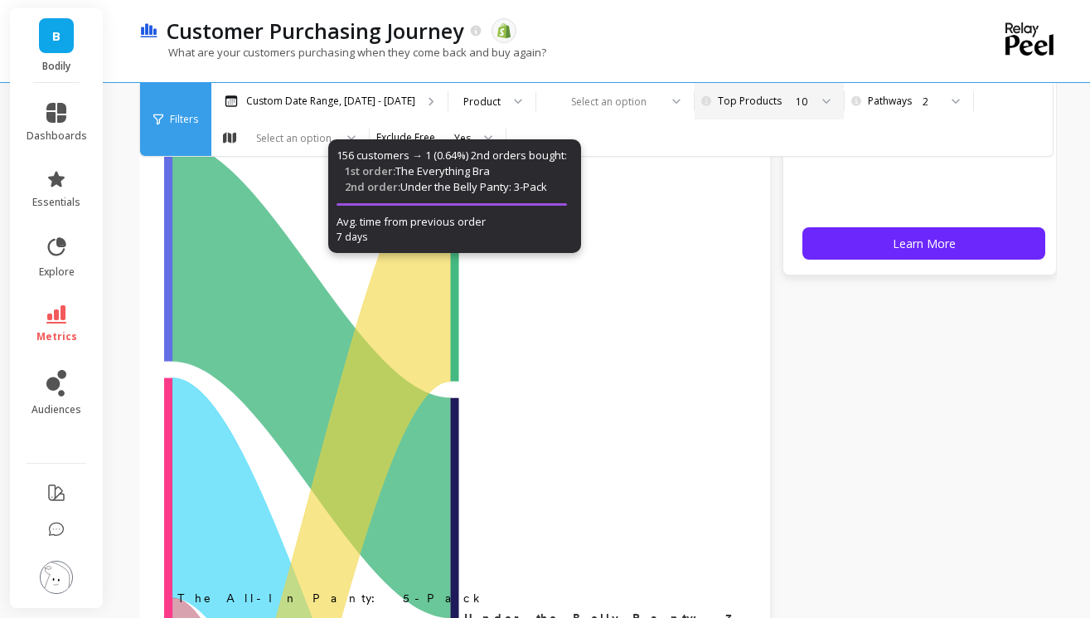
scroll to position [369, 0]
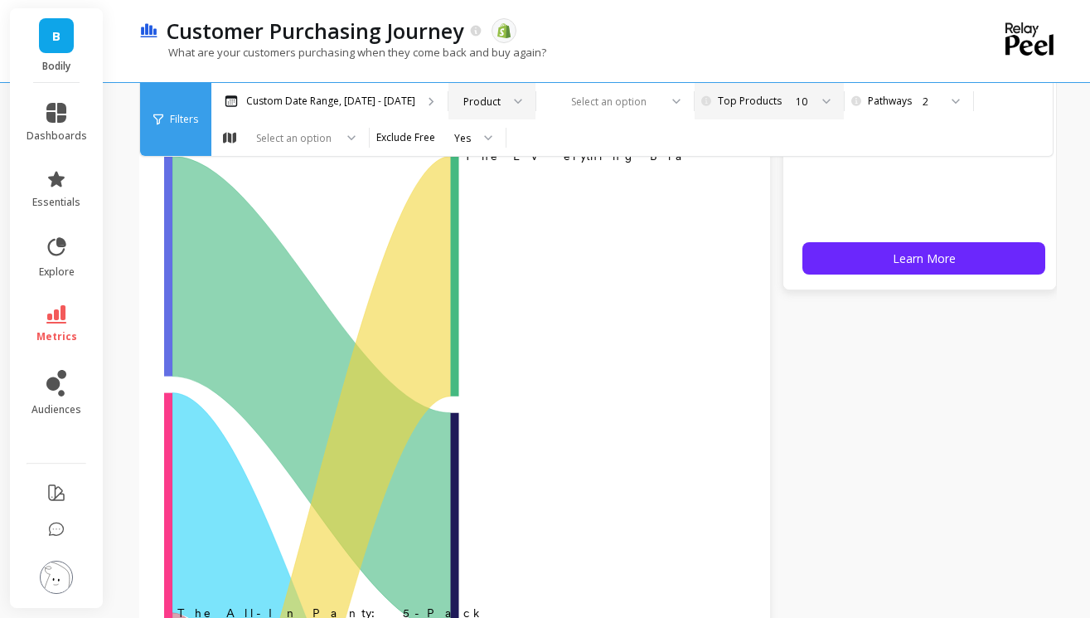
click at [479, 101] on div "Product" at bounding box center [481, 102] width 37 height 16
click at [923, 100] on div "2" at bounding box center [931, 102] width 16 height 16
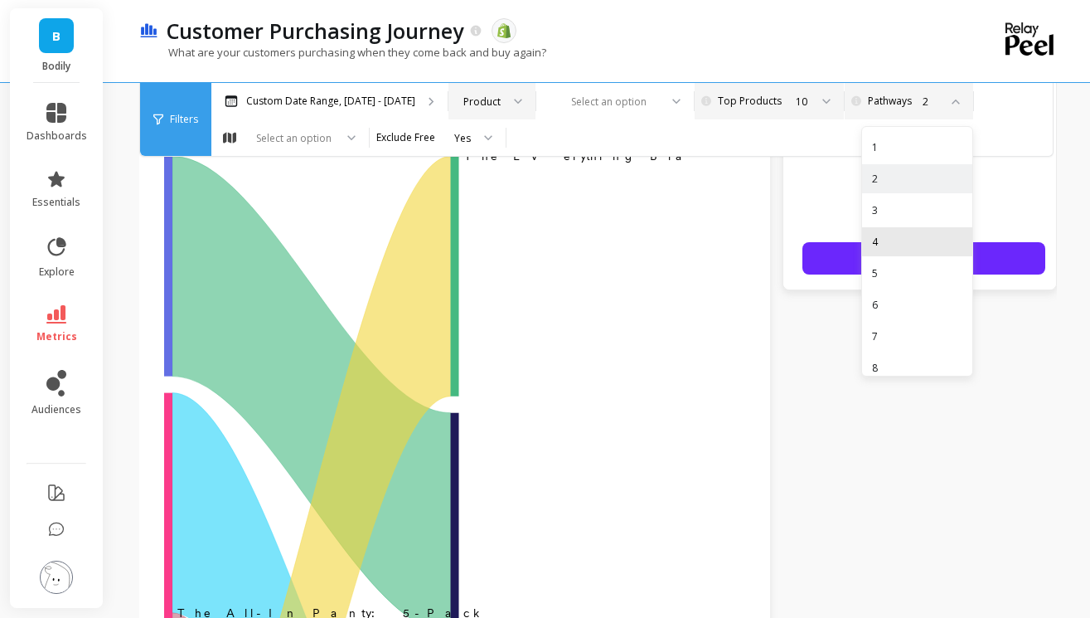
click at [879, 239] on div "4" at bounding box center [917, 242] width 90 height 16
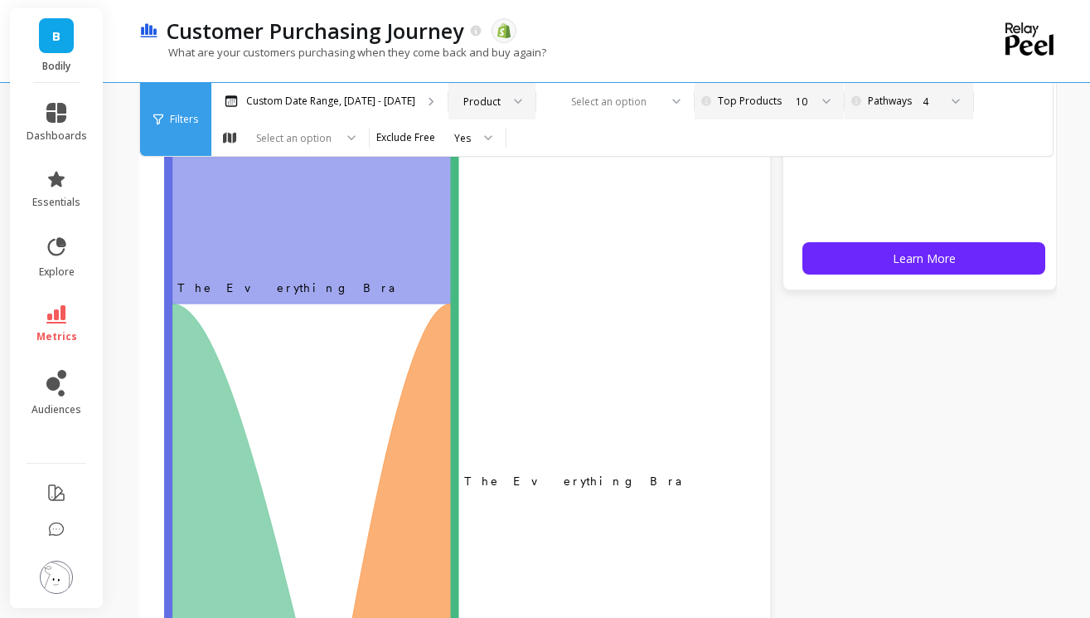
click at [849, 27] on div "Customer Purchasing Journey The data you are viewing comes from: Shopify" at bounding box center [539, 31] width 763 height 28
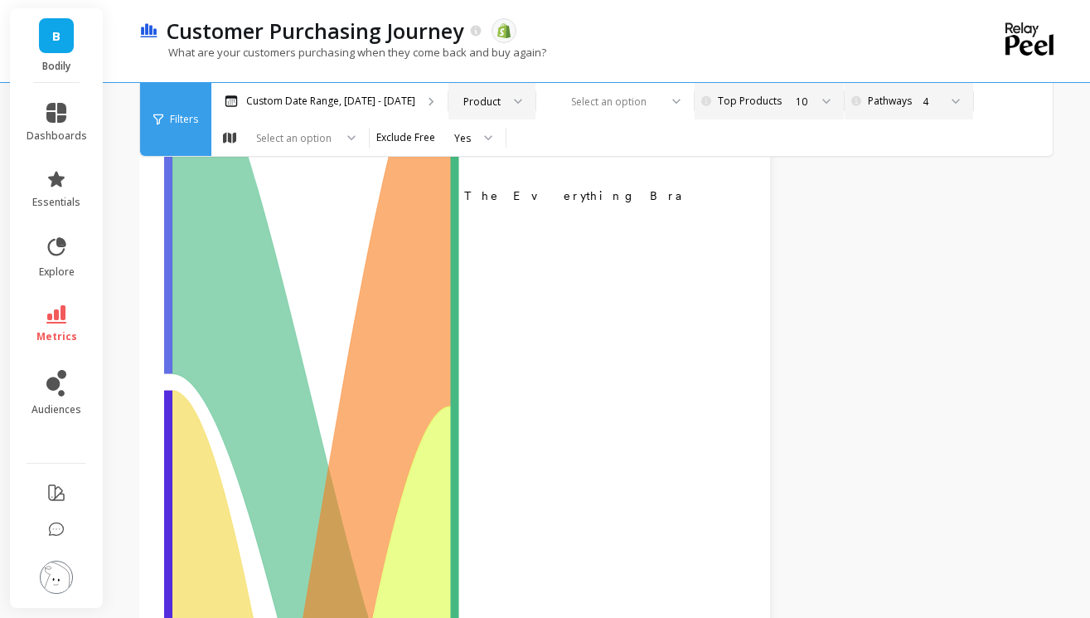
scroll to position [208, 0]
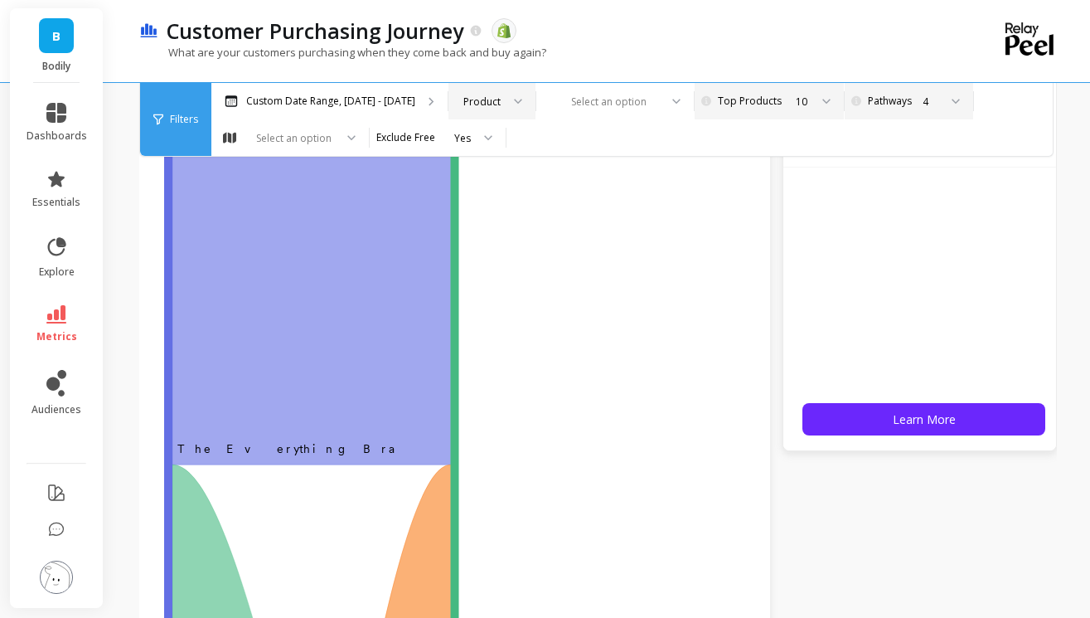
click at [902, 106] on div "4" at bounding box center [907, 102] width 62 height 16
click at [872, 356] on div "10" at bounding box center [917, 355] width 90 height 16
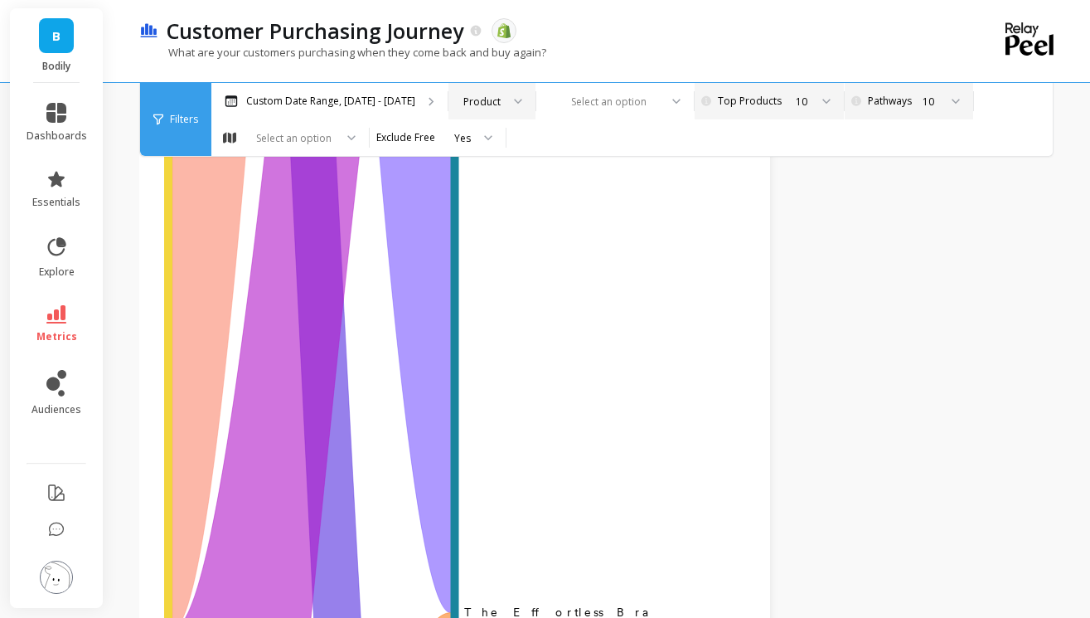
scroll to position [4404, 0]
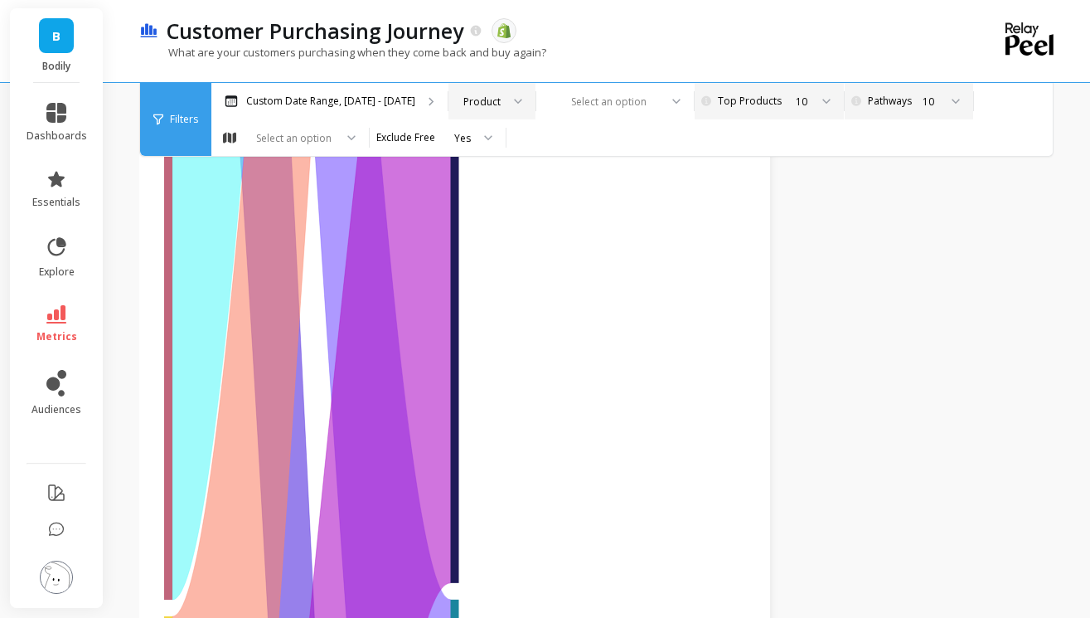
click at [923, 104] on div "10" at bounding box center [931, 102] width 16 height 16
click at [872, 177] on div "2" at bounding box center [917, 179] width 90 height 16
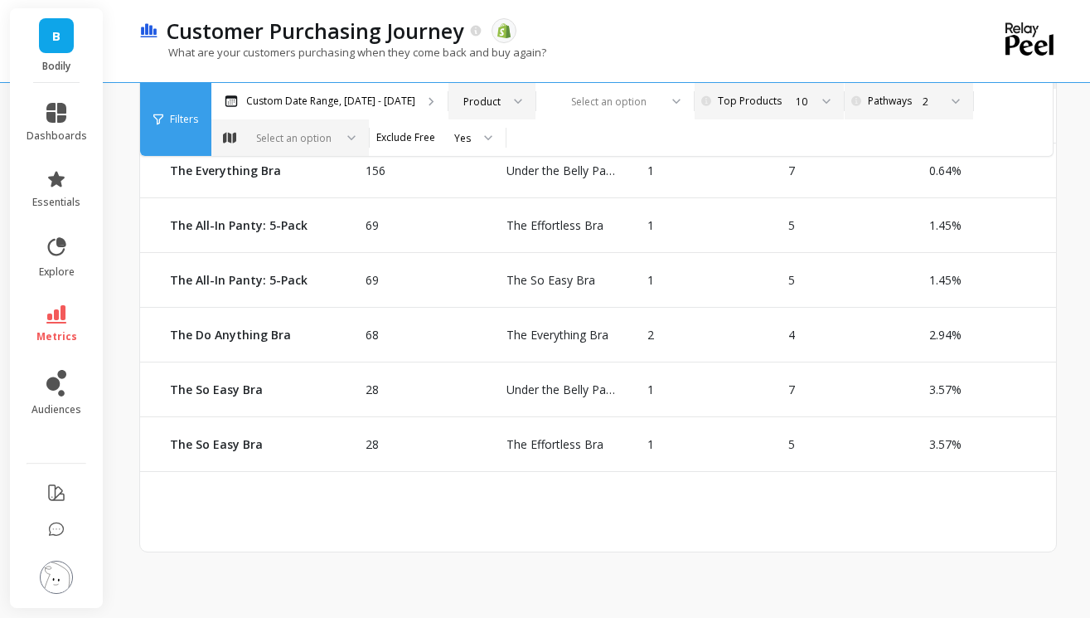
scroll to position [2083, 0]
click at [334, 130] on div "Select an option" at bounding box center [294, 138] width 80 height 16
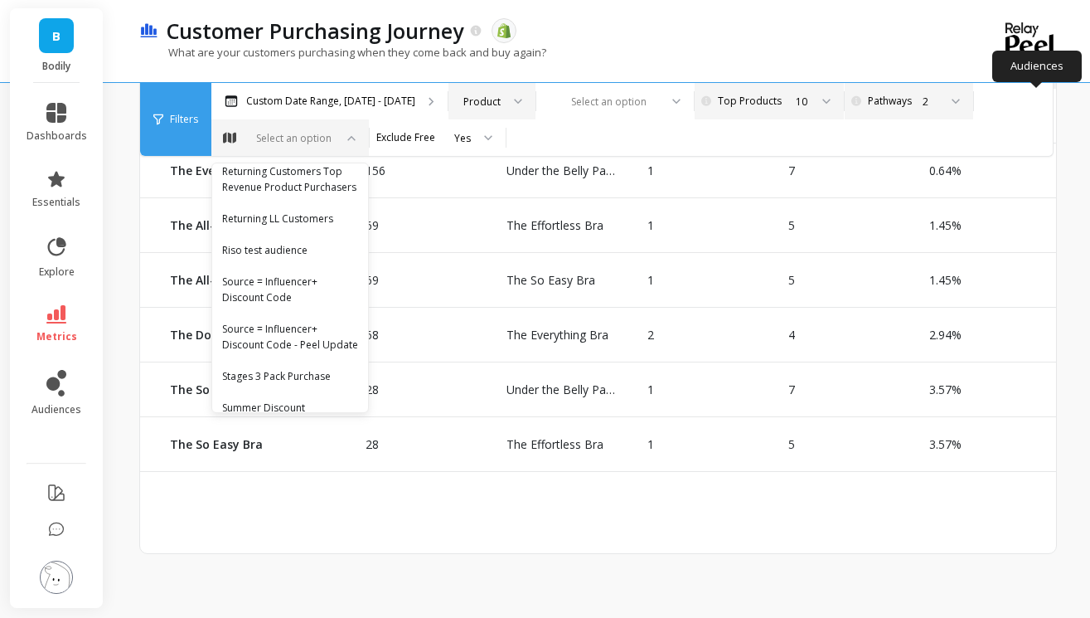
scroll to position [1745, 0]
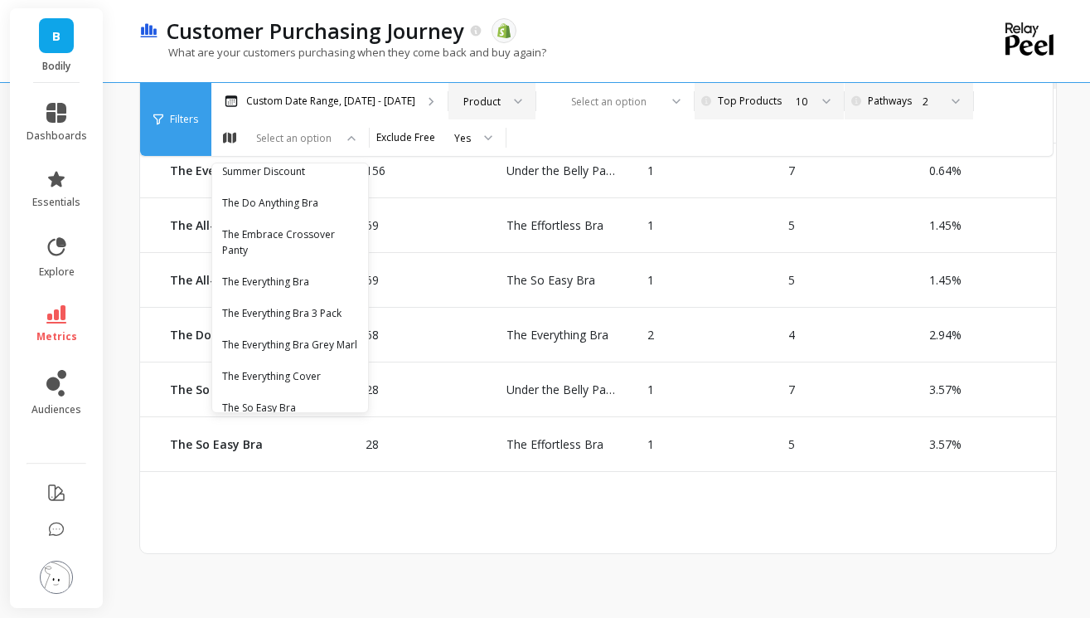
click at [878, 17] on div "Customer Purchasing Journey The data you are viewing comes from: Shopify" at bounding box center [539, 31] width 763 height 28
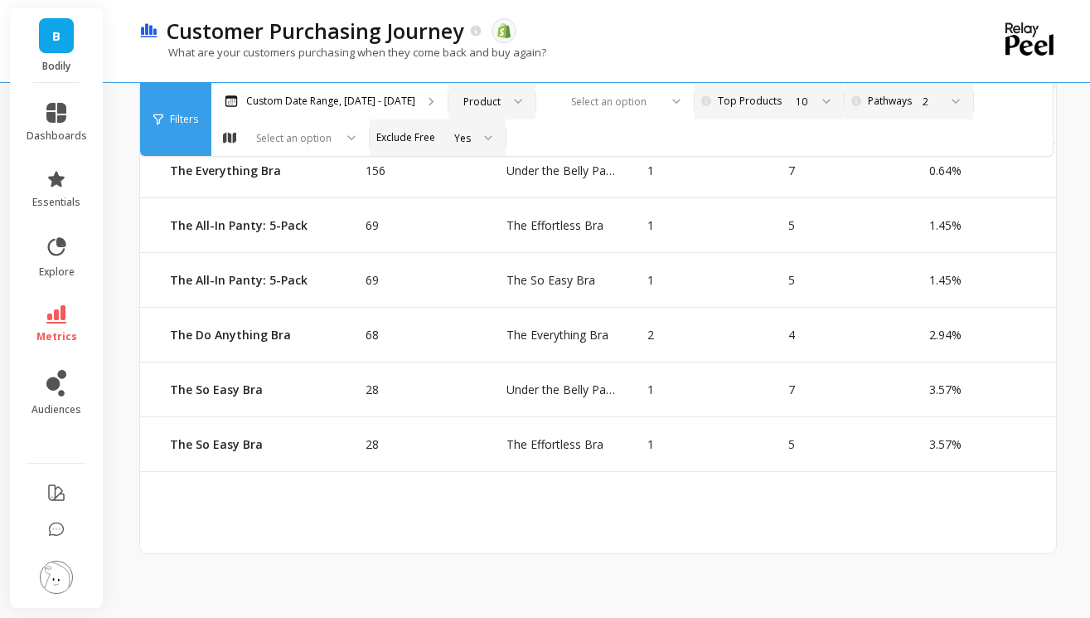
click at [454, 141] on div "Yes" at bounding box center [462, 138] width 17 height 16
click at [551, 74] on div "What are your customers purchasing when they come back and buy again?" at bounding box center [530, 61] width 782 height 32
click at [459, 111] on div "Product" at bounding box center [491, 101] width 87 height 36
click at [472, 182] on div "Product Type" at bounding box center [491, 179] width 65 height 16
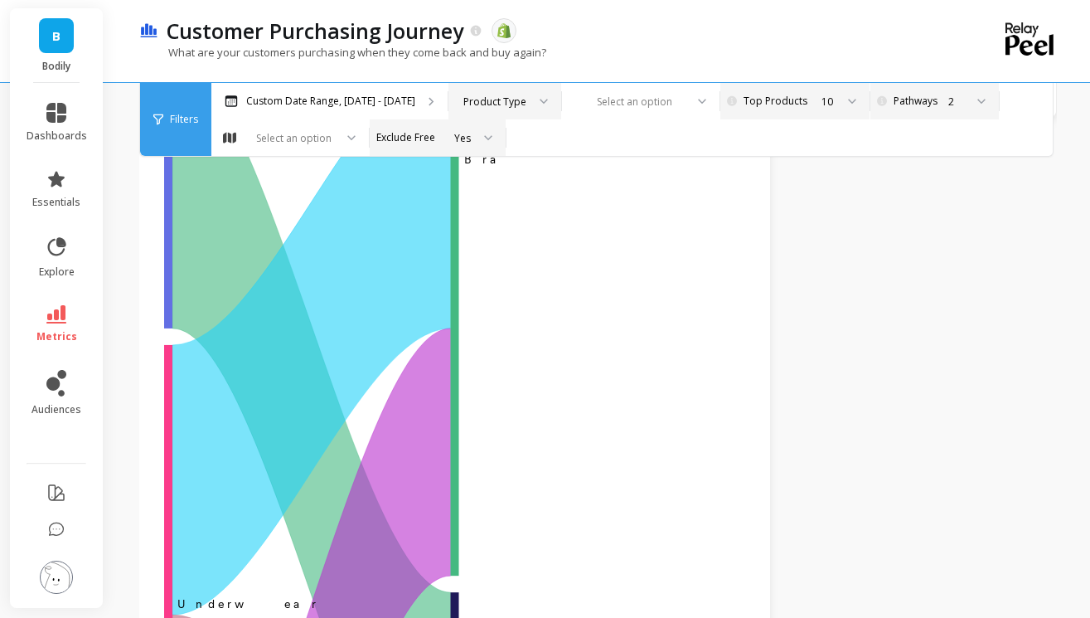
scroll to position [347, 0]
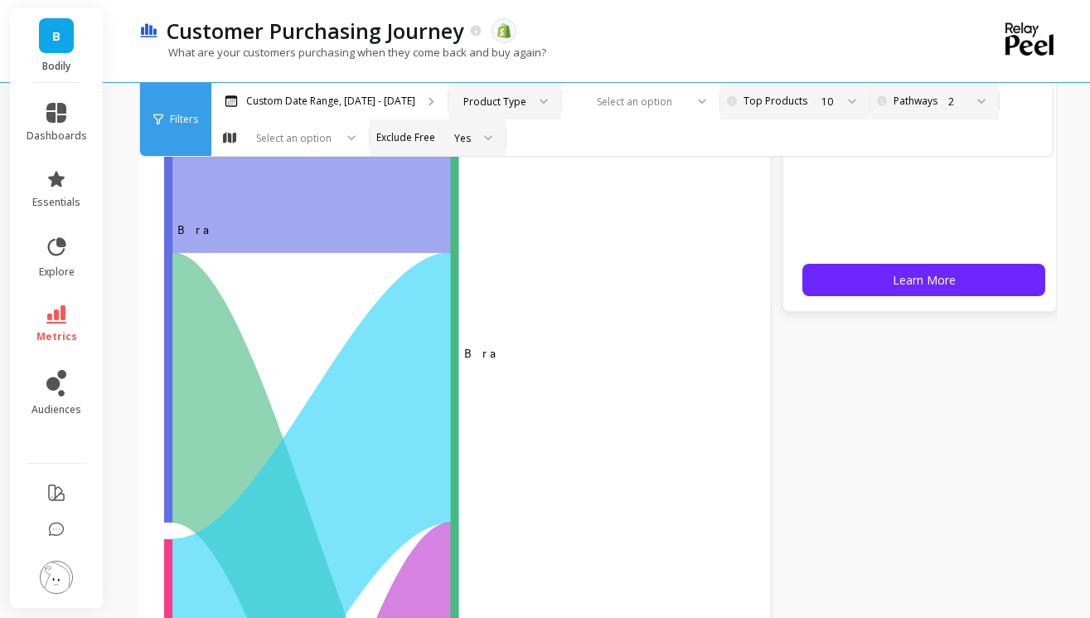
click at [528, 99] on div at bounding box center [538, 101] width 20 height 36
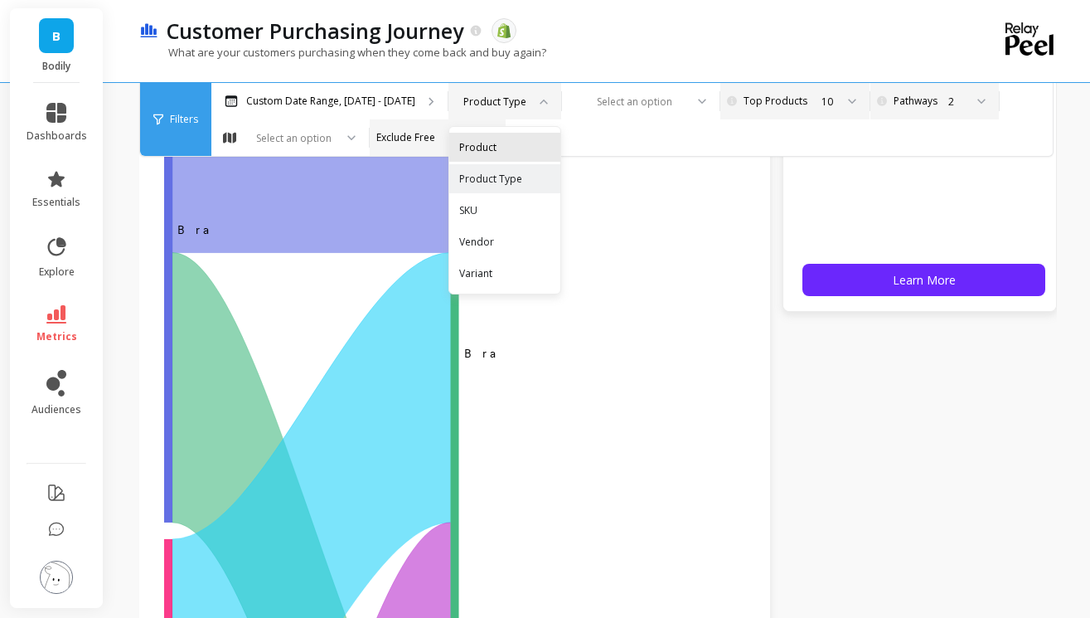
click at [482, 140] on div "Product" at bounding box center [504, 147] width 91 height 16
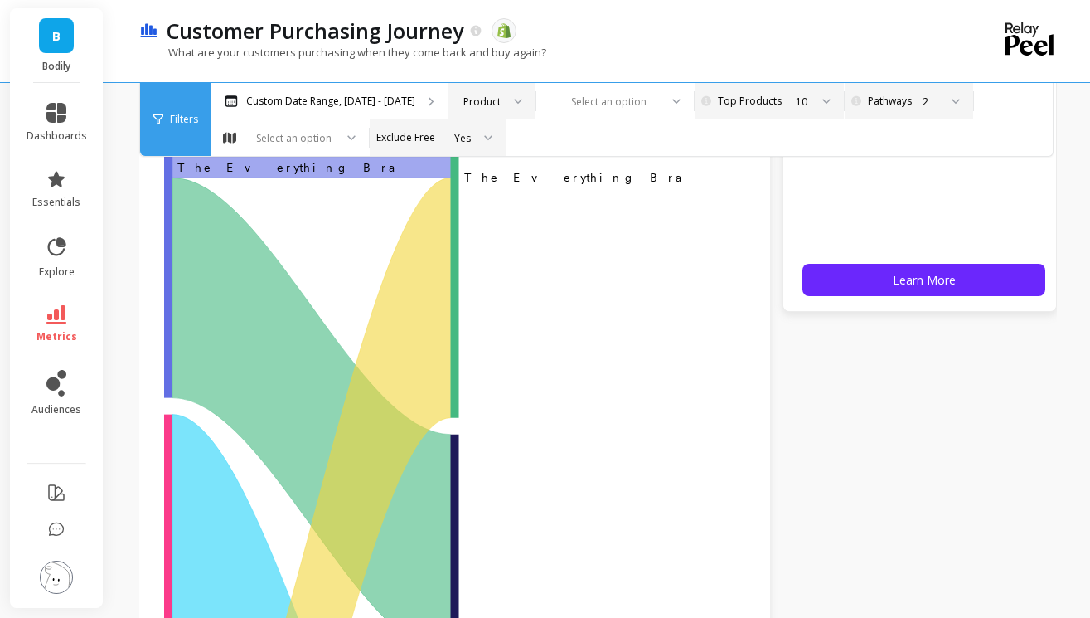
click at [197, 122] on span "Filters" at bounding box center [184, 119] width 28 height 13
click at [476, 98] on div "Product" at bounding box center [481, 102] width 37 height 16
click at [482, 273] on div "Variant" at bounding box center [491, 273] width 65 height 16
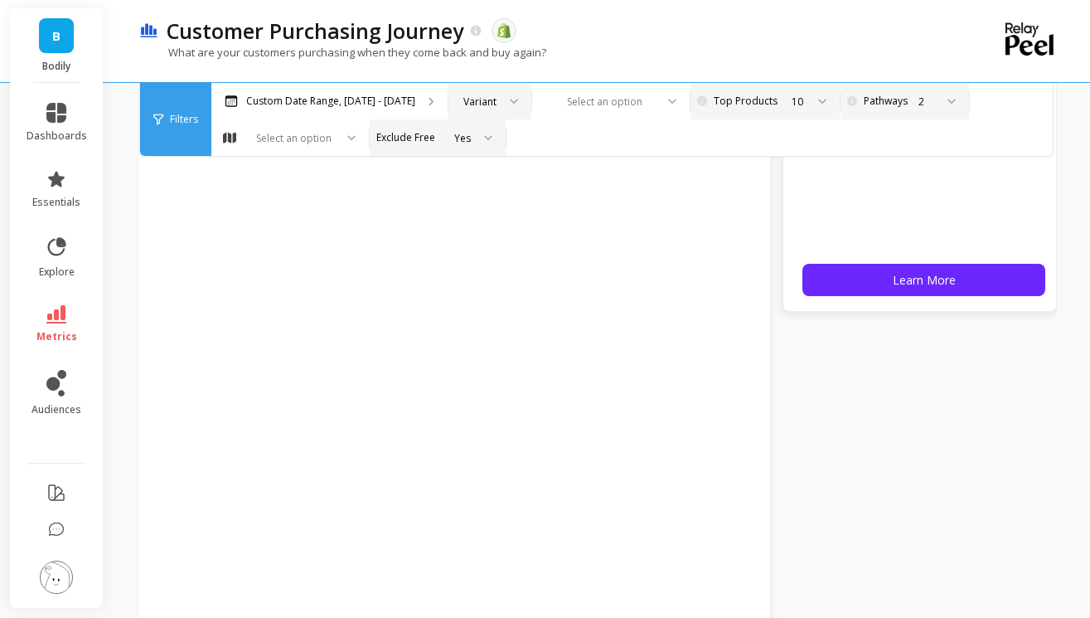
click at [156, 121] on icon at bounding box center [158, 120] width 10 height 12
click at [501, 95] on div at bounding box center [508, 101] width 20 height 36
click at [497, 133] on div "Product" at bounding box center [489, 147] width 81 height 29
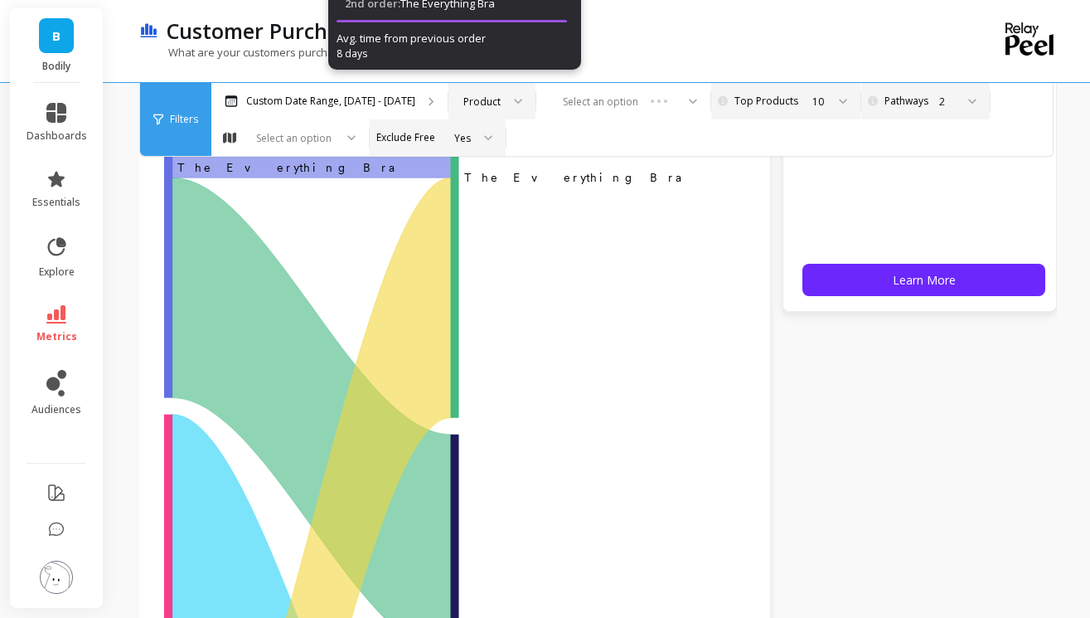
click at [161, 125] on div "Filters" at bounding box center [175, 119] width 71 height 73
click at [197, 122] on div "Filters" at bounding box center [175, 119] width 71 height 73
click at [185, 118] on span "Filters" at bounding box center [184, 119] width 28 height 13
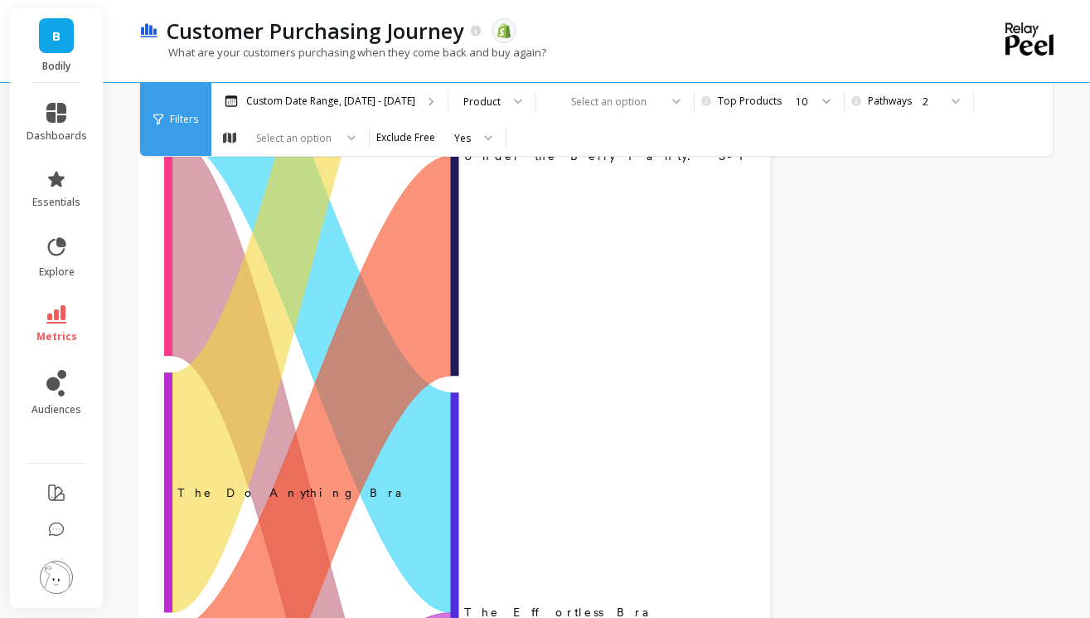
scroll to position [488, 0]
